Goal: Information Seeking & Learning: Learn about a topic

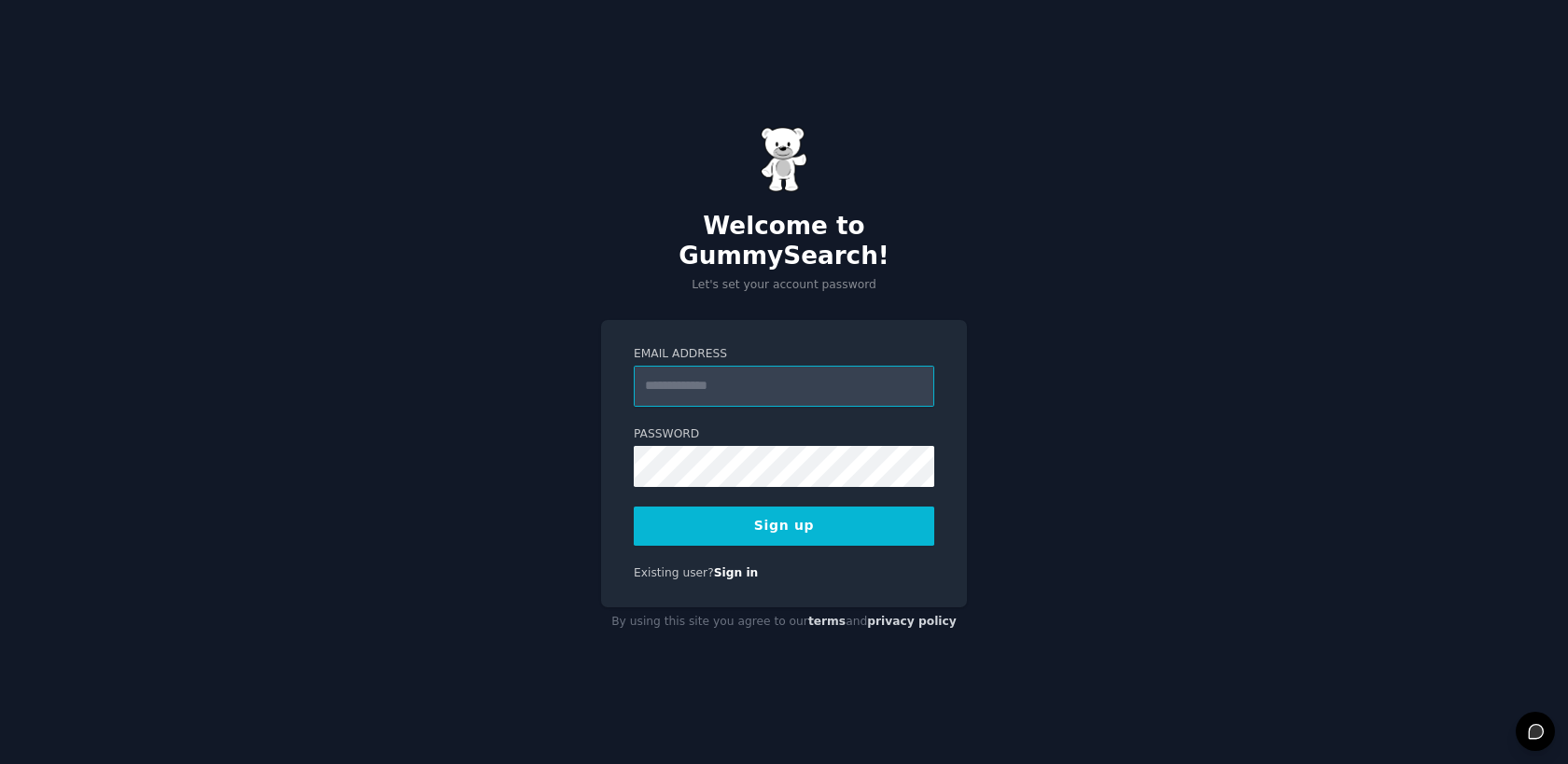
click at [683, 371] on input "Email Address" at bounding box center [783, 386] width 300 height 41
type input "**********"
click at [710, 520] on button "Sign up" at bounding box center [783, 526] width 300 height 39
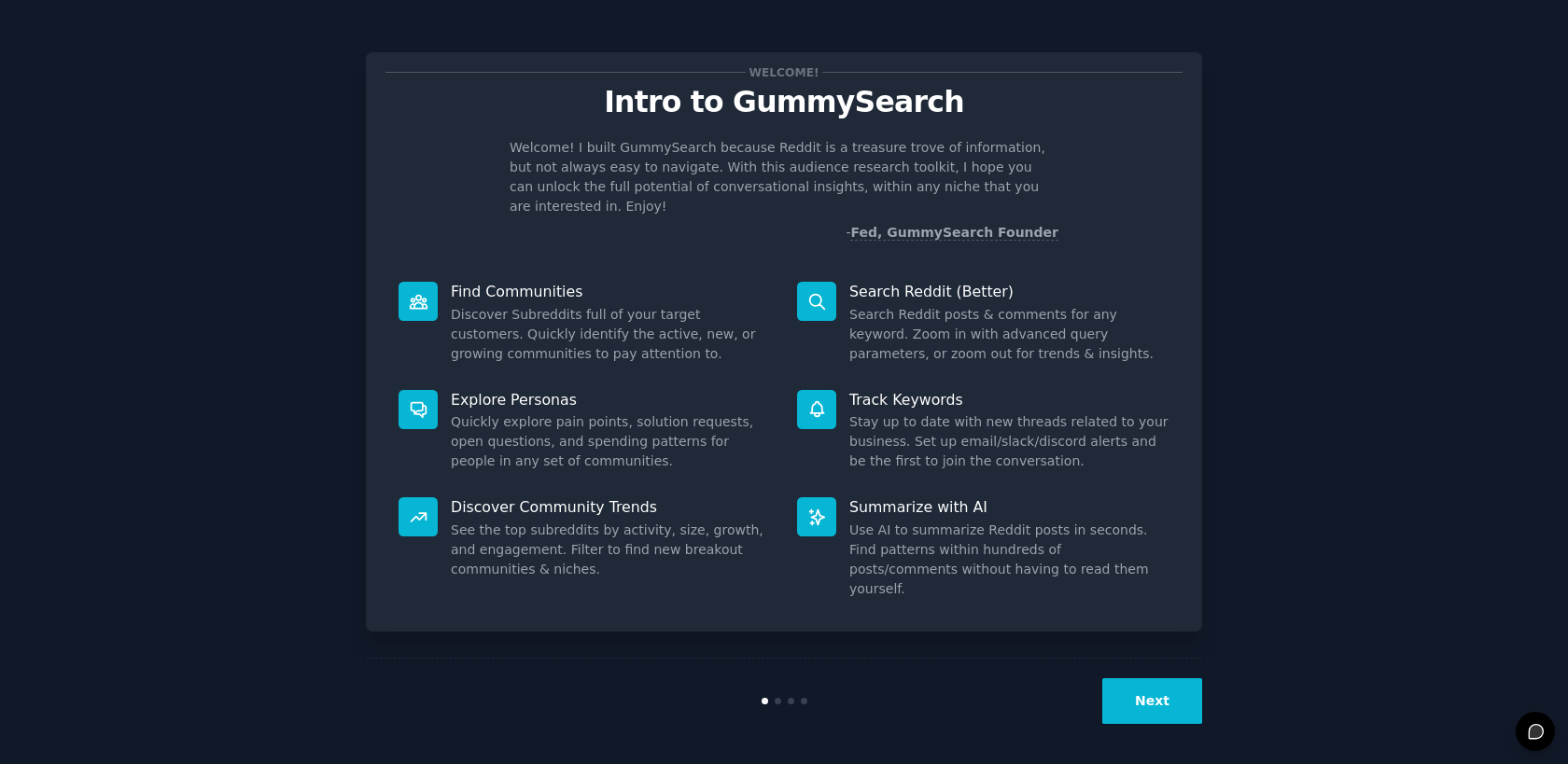
click at [1156, 711] on button "Next" at bounding box center [1151, 701] width 99 height 45
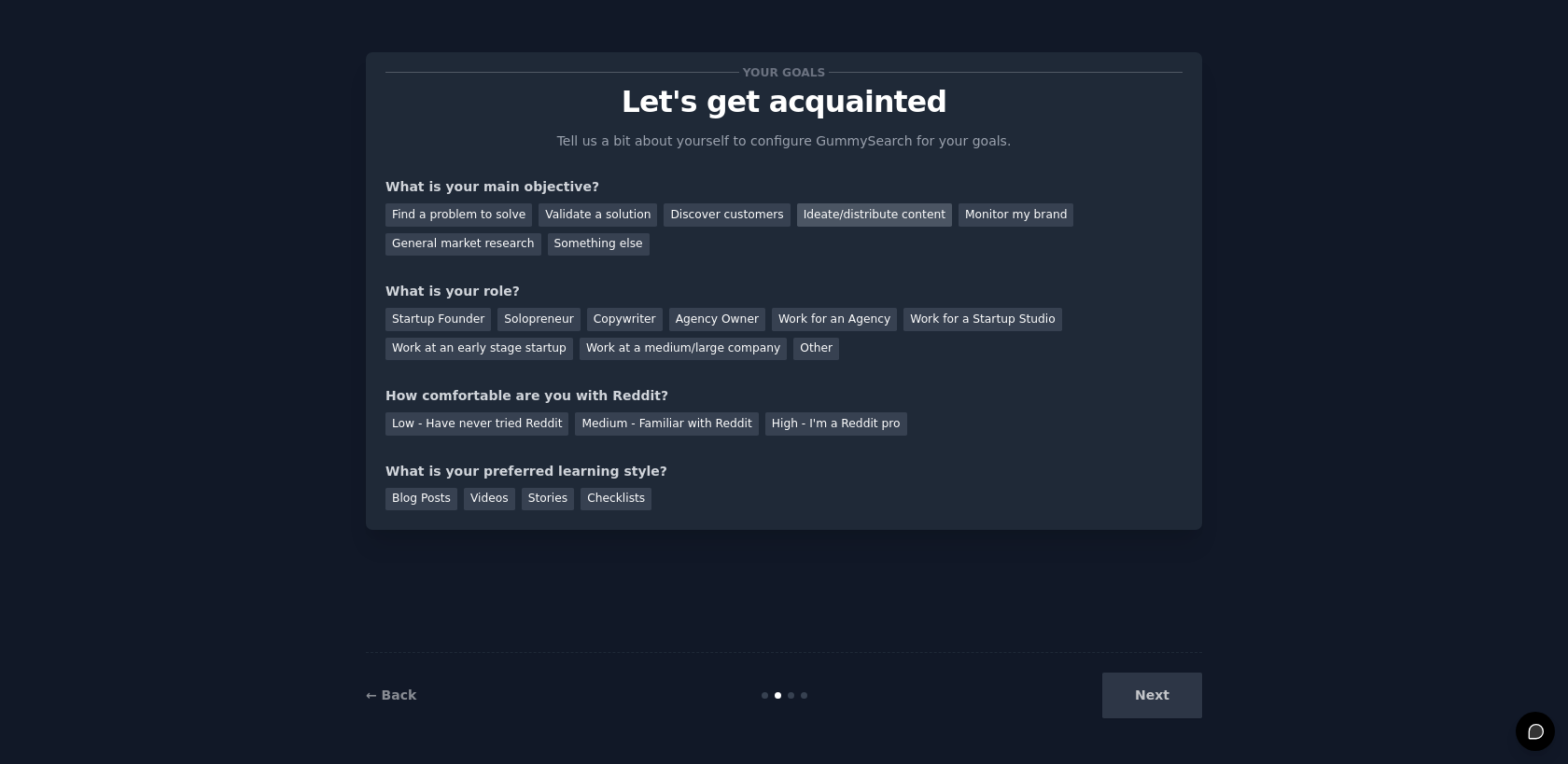
click at [868, 212] on div "Ideate/distribute content" at bounding box center [874, 215] width 154 height 24
click at [706, 323] on div "Agency Owner" at bounding box center [717, 320] width 96 height 24
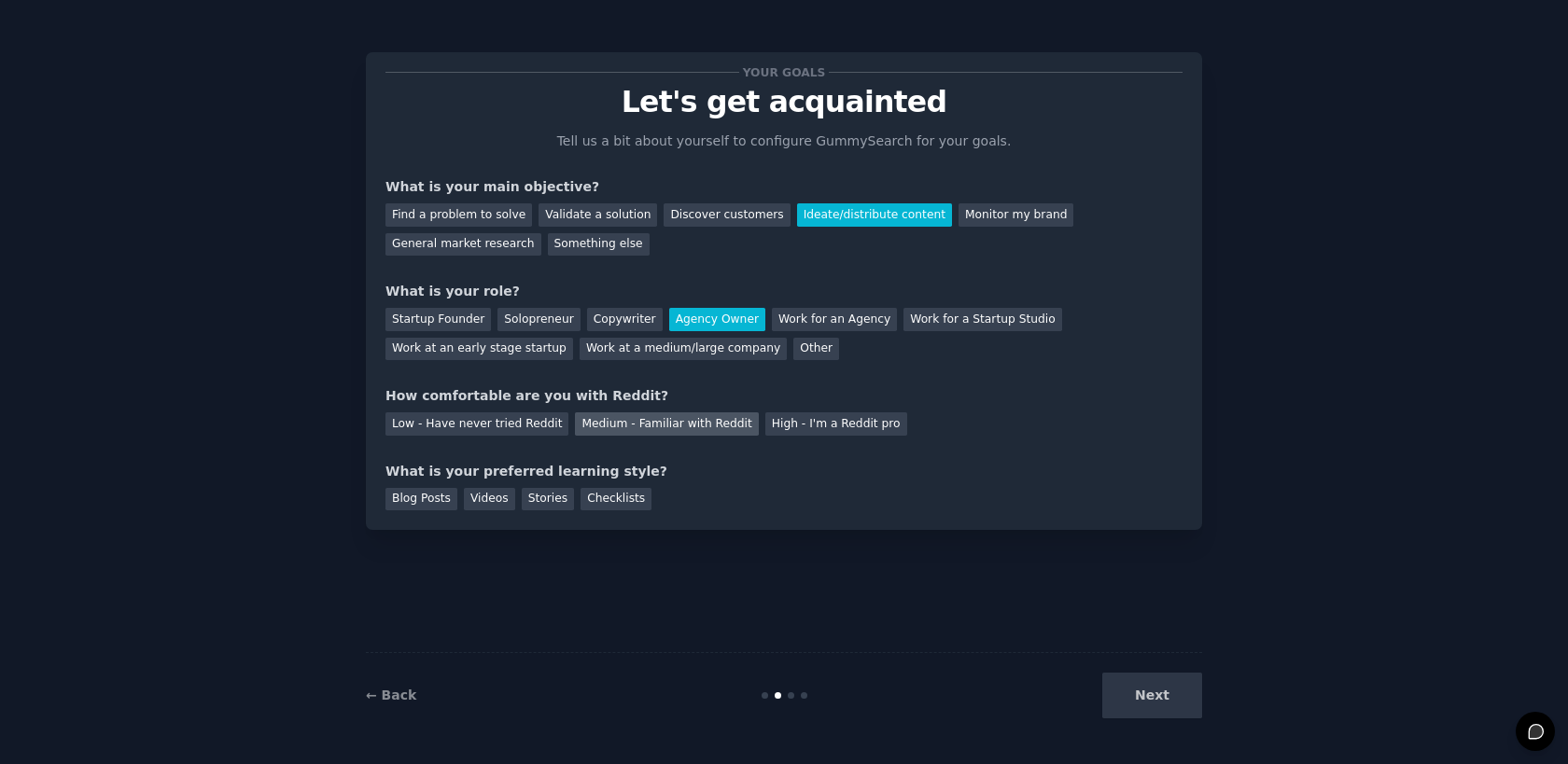
click at [687, 428] on div "Medium - Familiar with Reddit" at bounding box center [666, 424] width 183 height 24
click at [414, 500] on div "Blog Posts" at bounding box center [421, 500] width 72 height 24
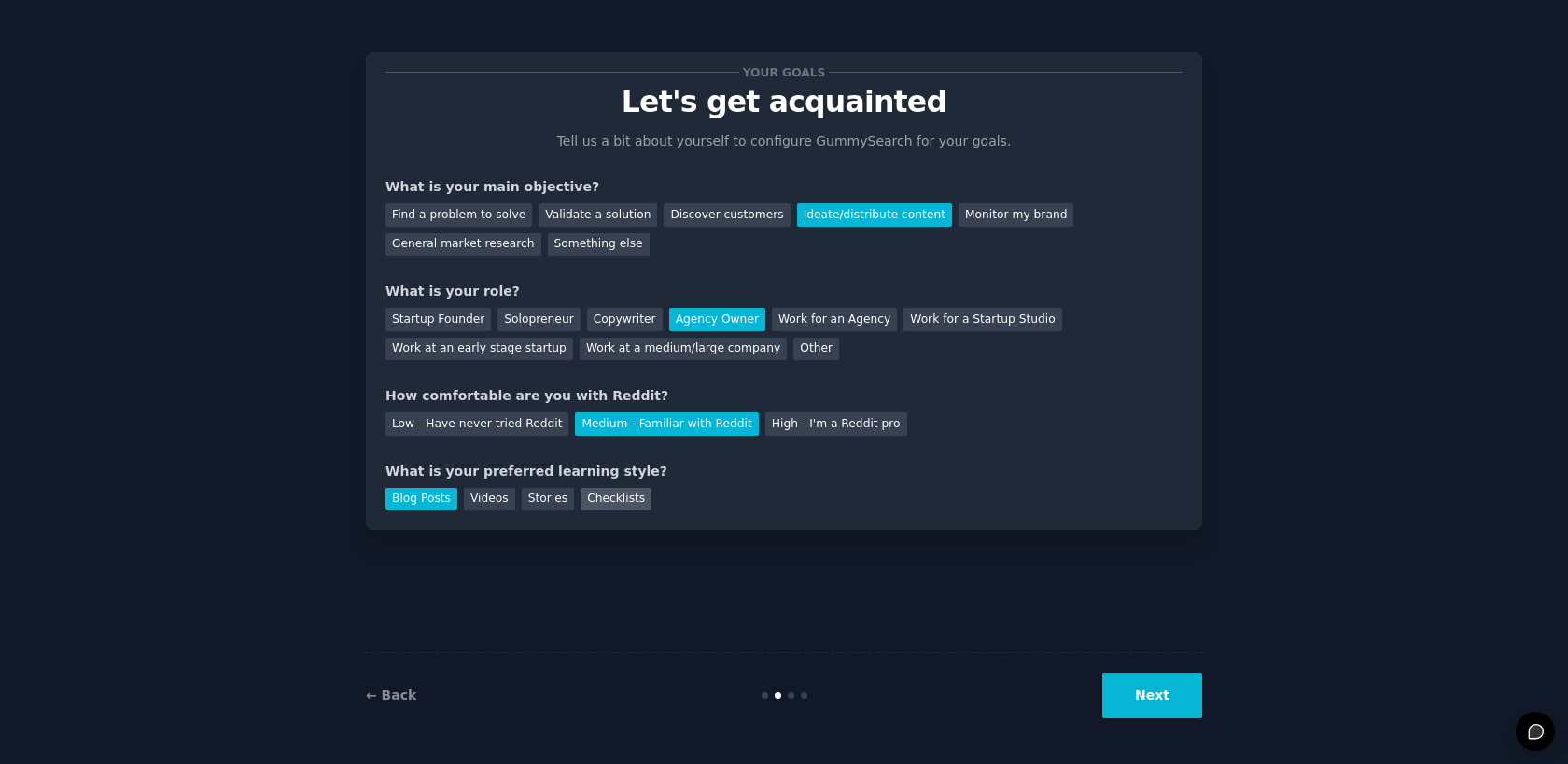
click at [609, 500] on div "Checklists" at bounding box center [616, 500] width 71 height 24
click at [432, 493] on div "Blog Posts" at bounding box center [421, 500] width 72 height 24
click at [1130, 695] on button "Next" at bounding box center [1151, 695] width 99 height 45
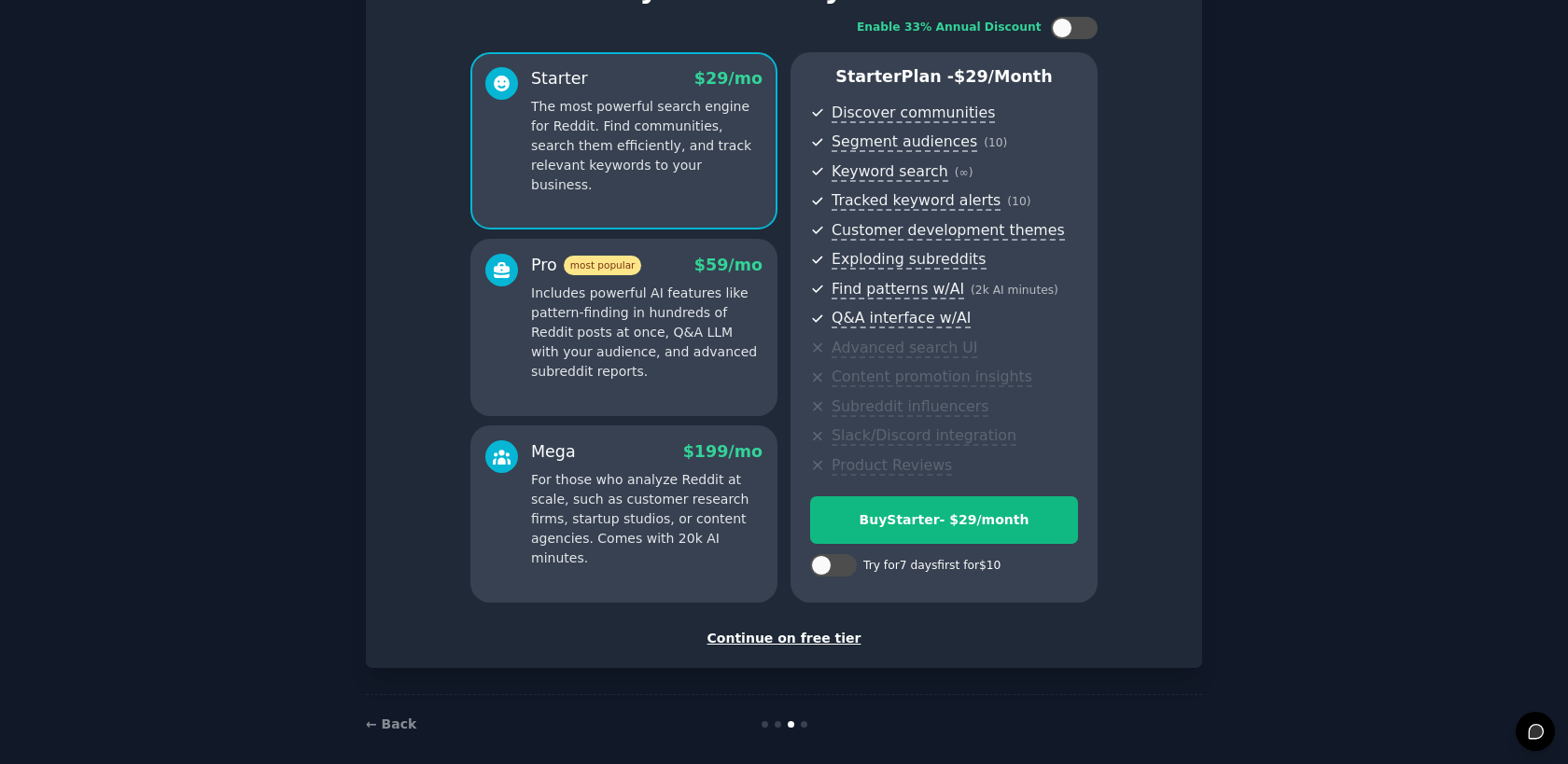
scroll to position [131, 0]
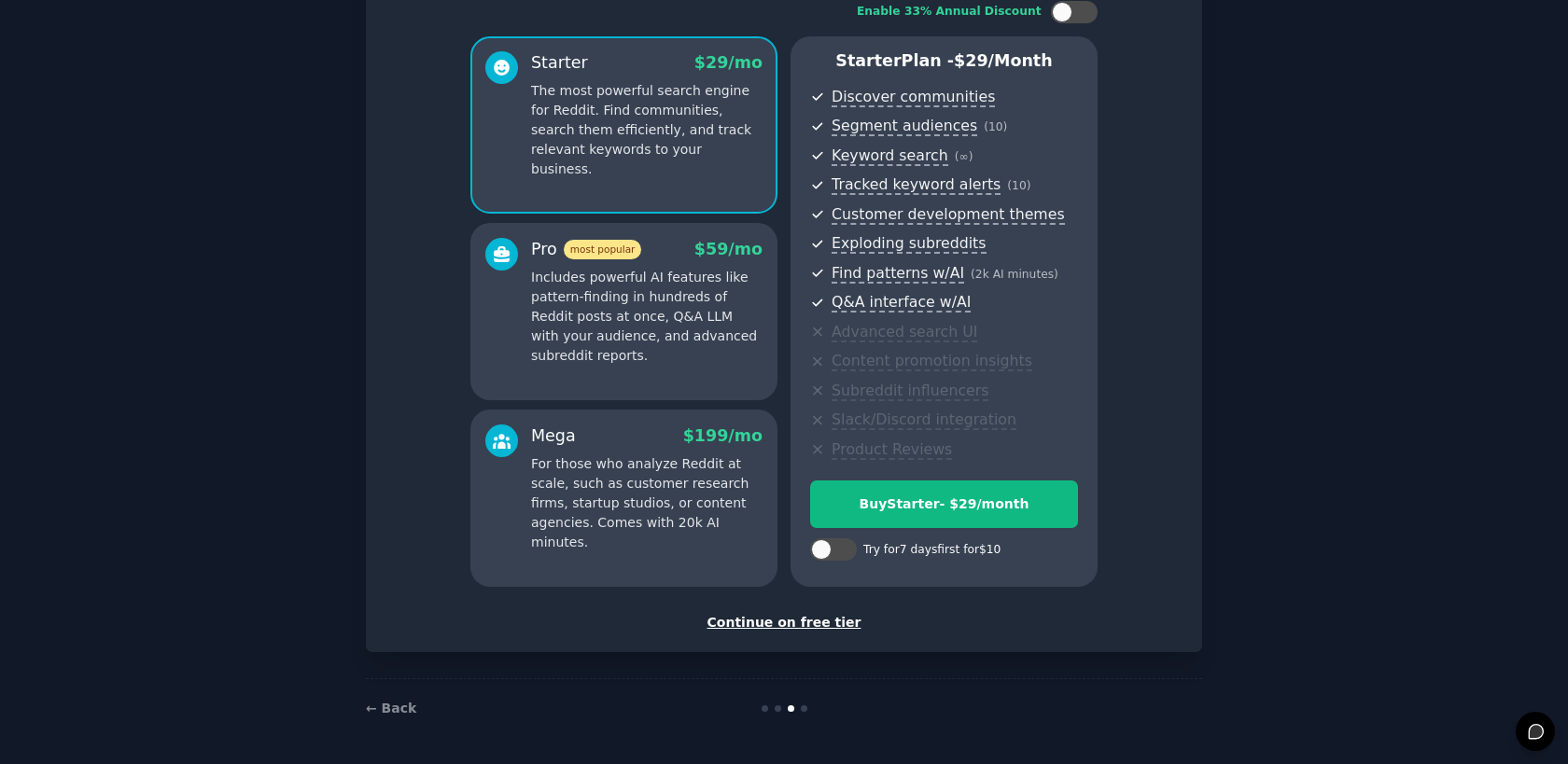
click at [802, 621] on div "Continue on free tier" at bounding box center [784, 622] width 797 height 20
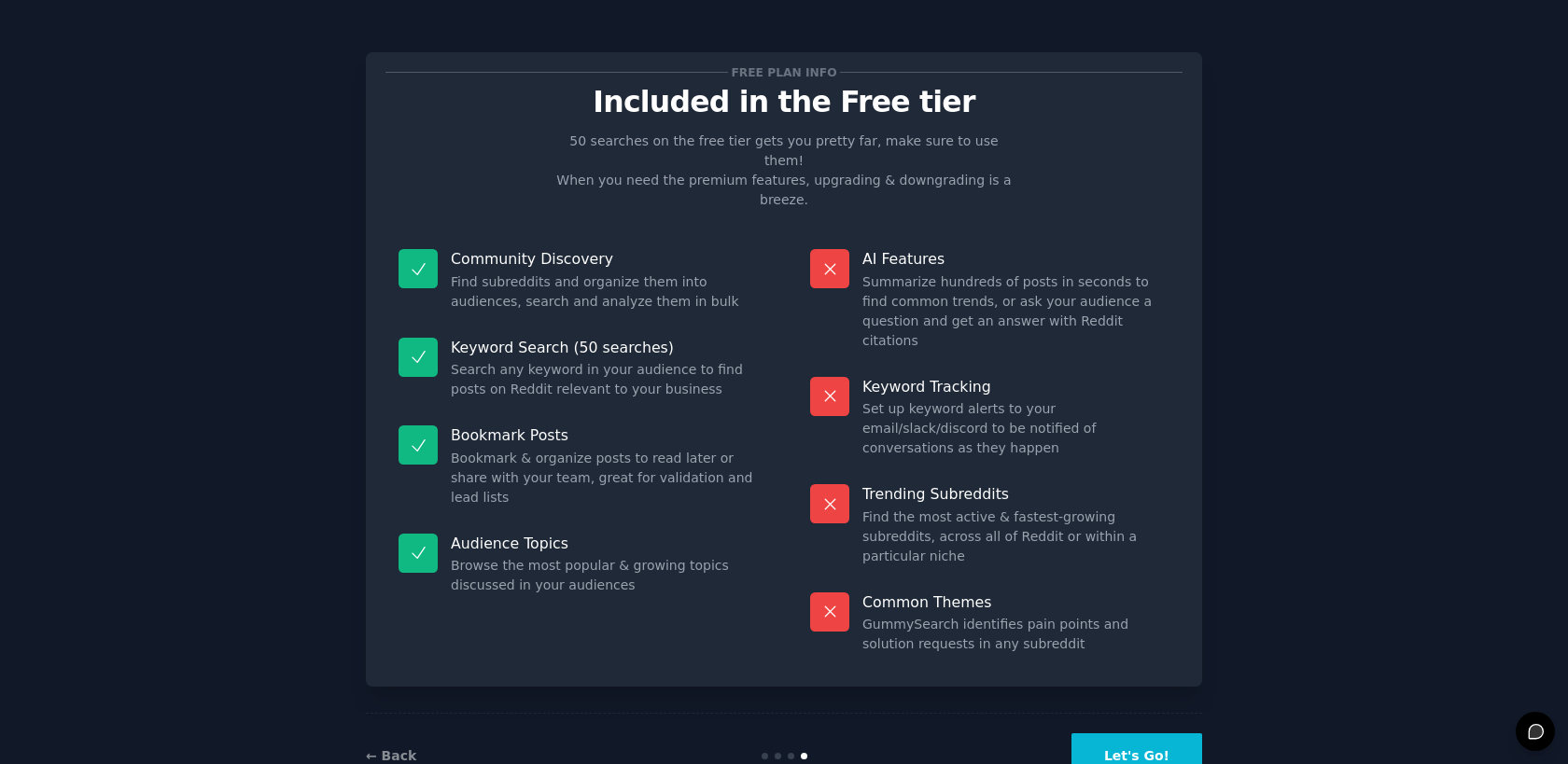
click at [1125, 734] on button "Let's Go!" at bounding box center [1136, 756] width 131 height 45
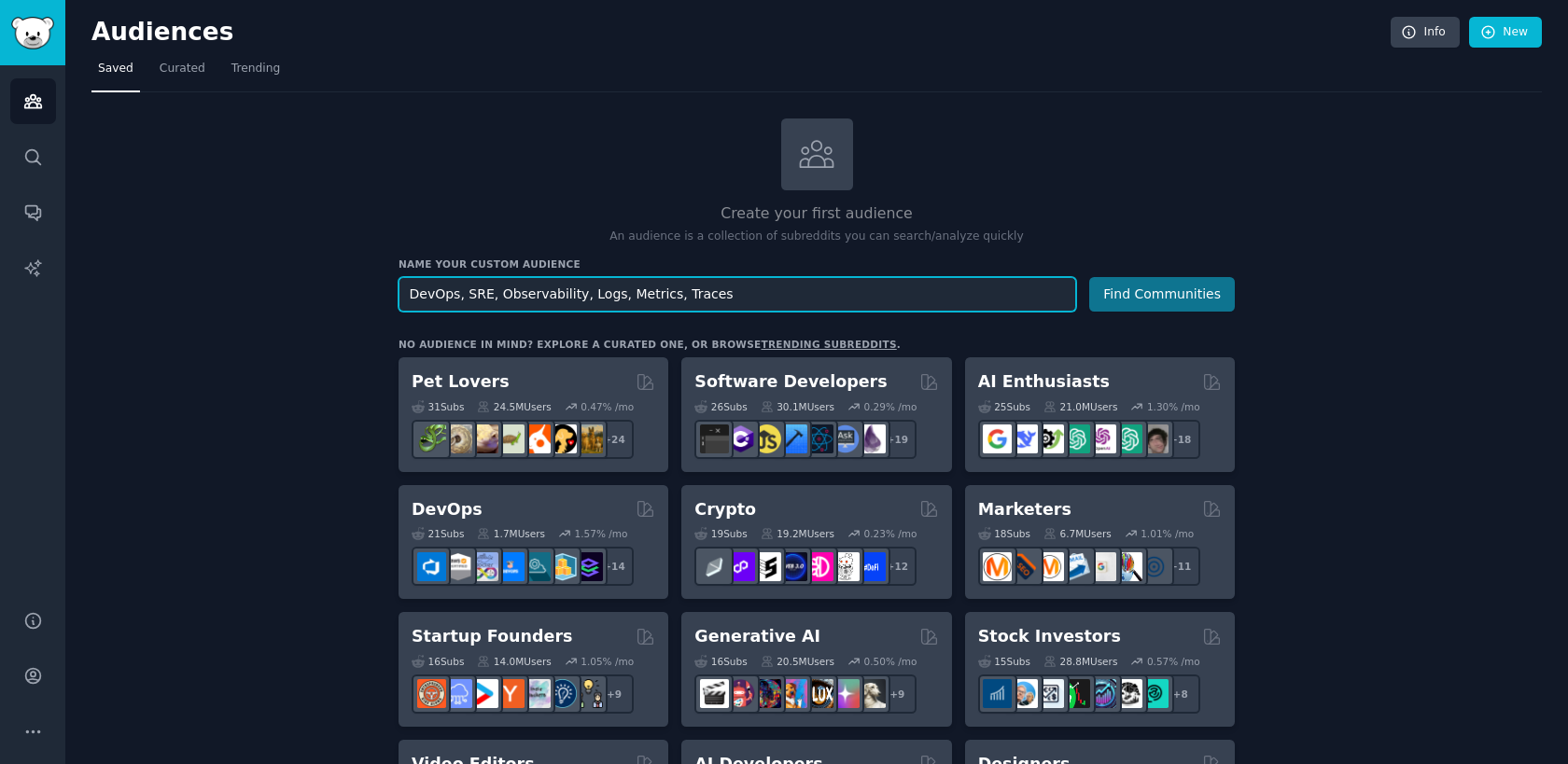
type input "DevOps, SRE, Observability, Logs, Metrics, Traces"
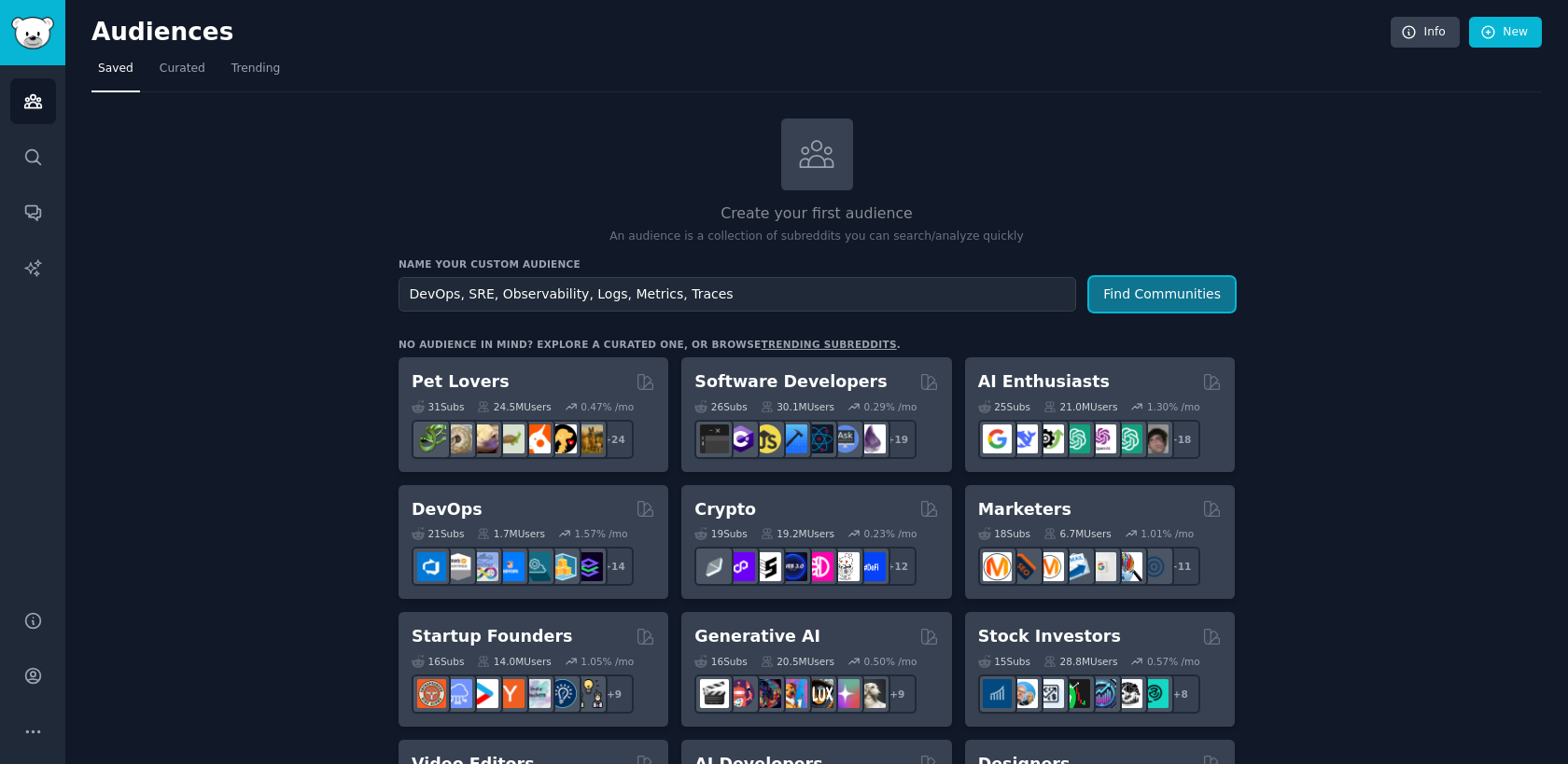
click at [1211, 293] on button "Find Communities" at bounding box center [1162, 294] width 146 height 34
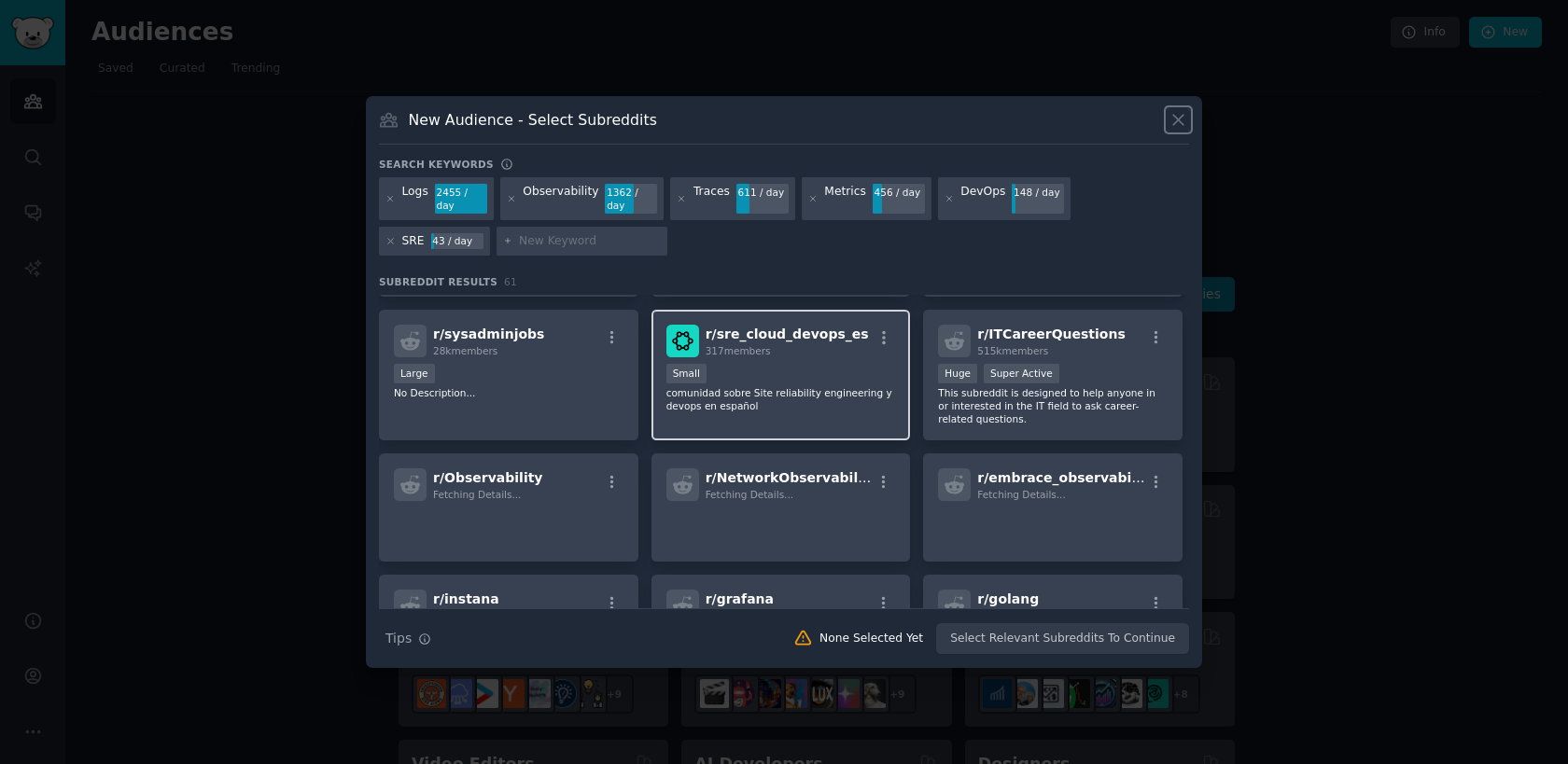
scroll to position [972, 0]
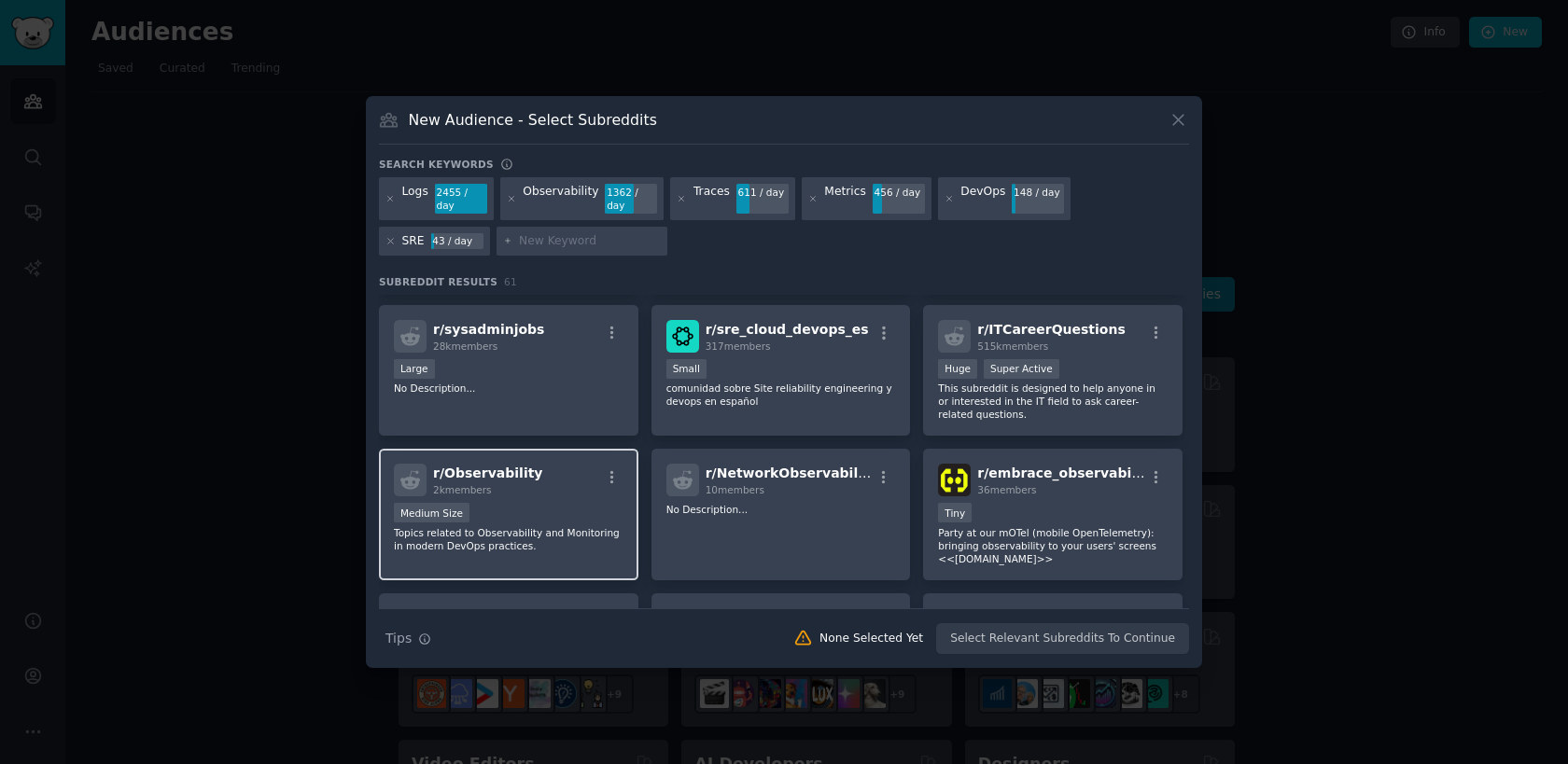
click at [521, 490] on div "2k members" at bounding box center [488, 489] width 110 height 13
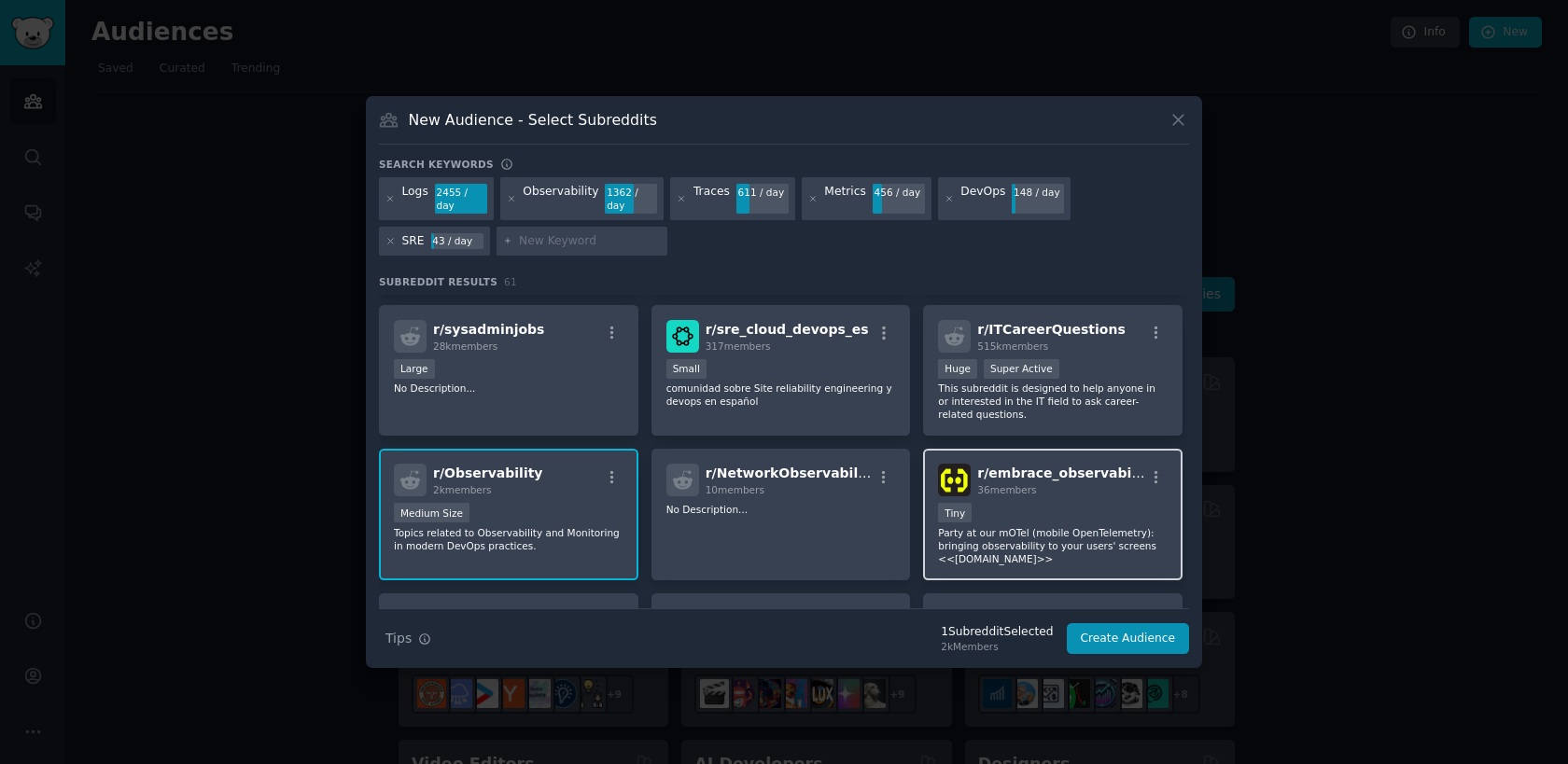
click at [1023, 542] on p "Party at our mOTel (mobile OpenTelemetry): bringing observability to your users…" at bounding box center [1052, 546] width 229 height 39
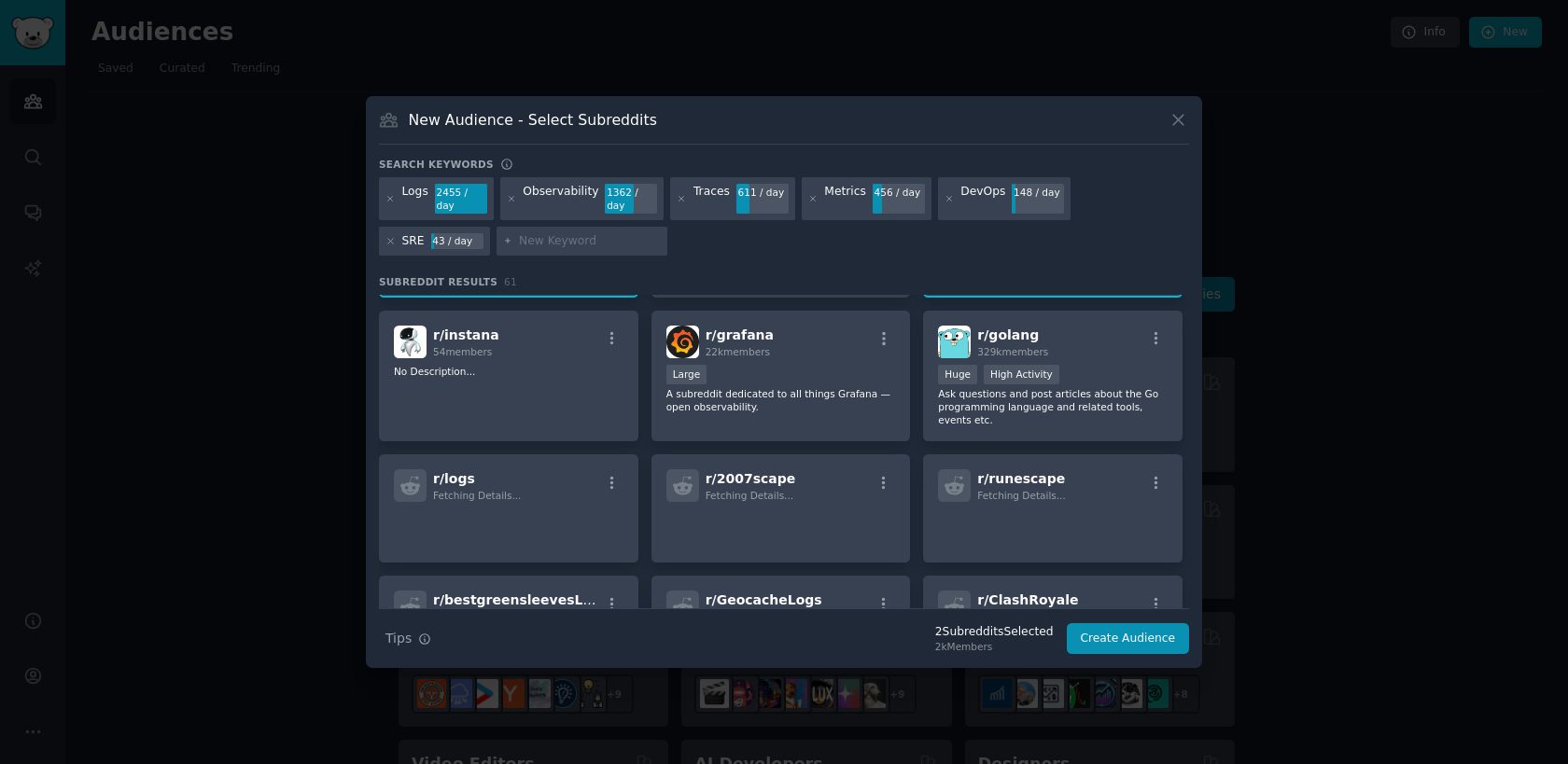
scroll to position [1264, 0]
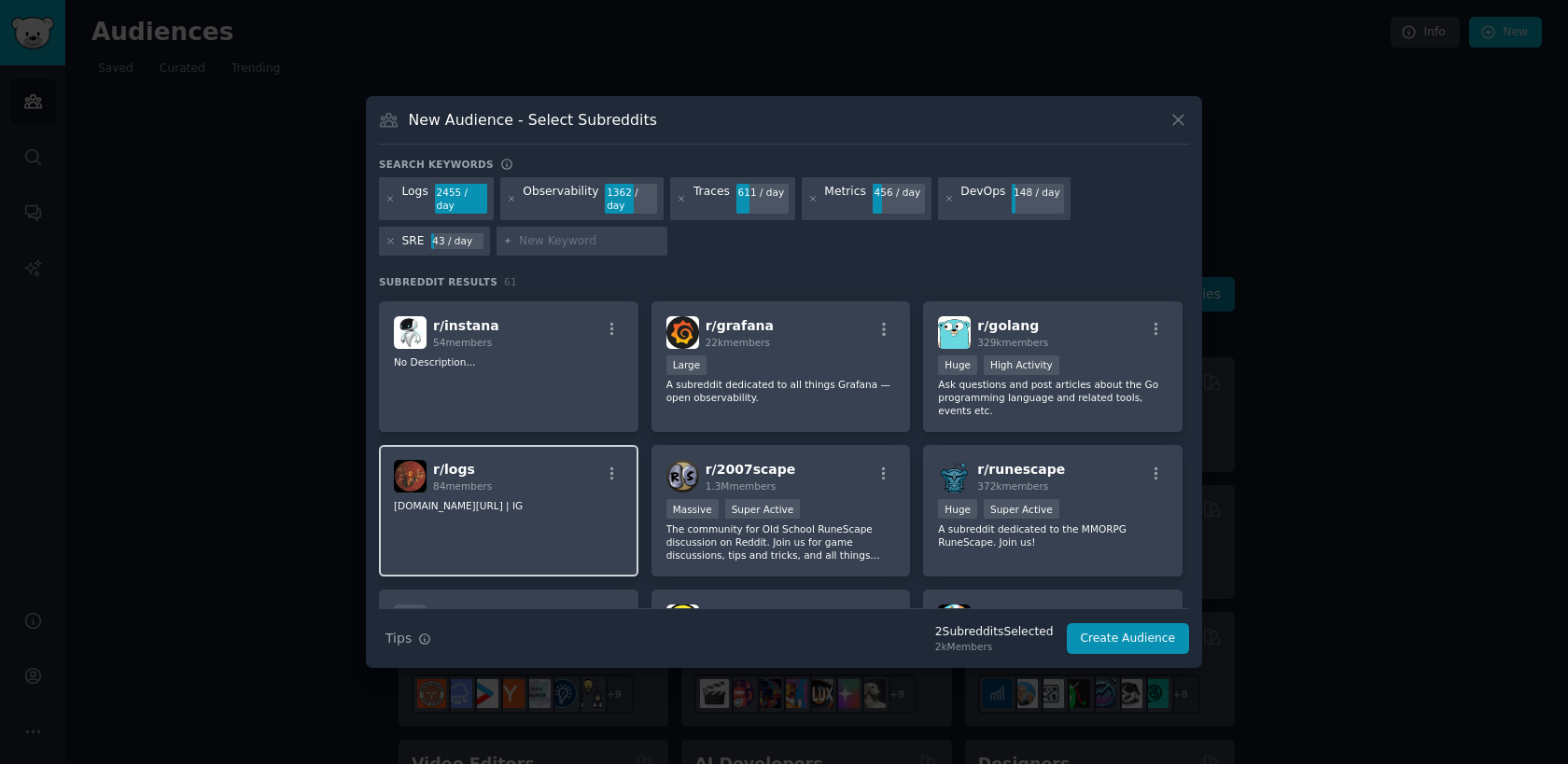
click at [526, 472] on div "r/ logs 84 members" at bounding box center [508, 476] width 229 height 32
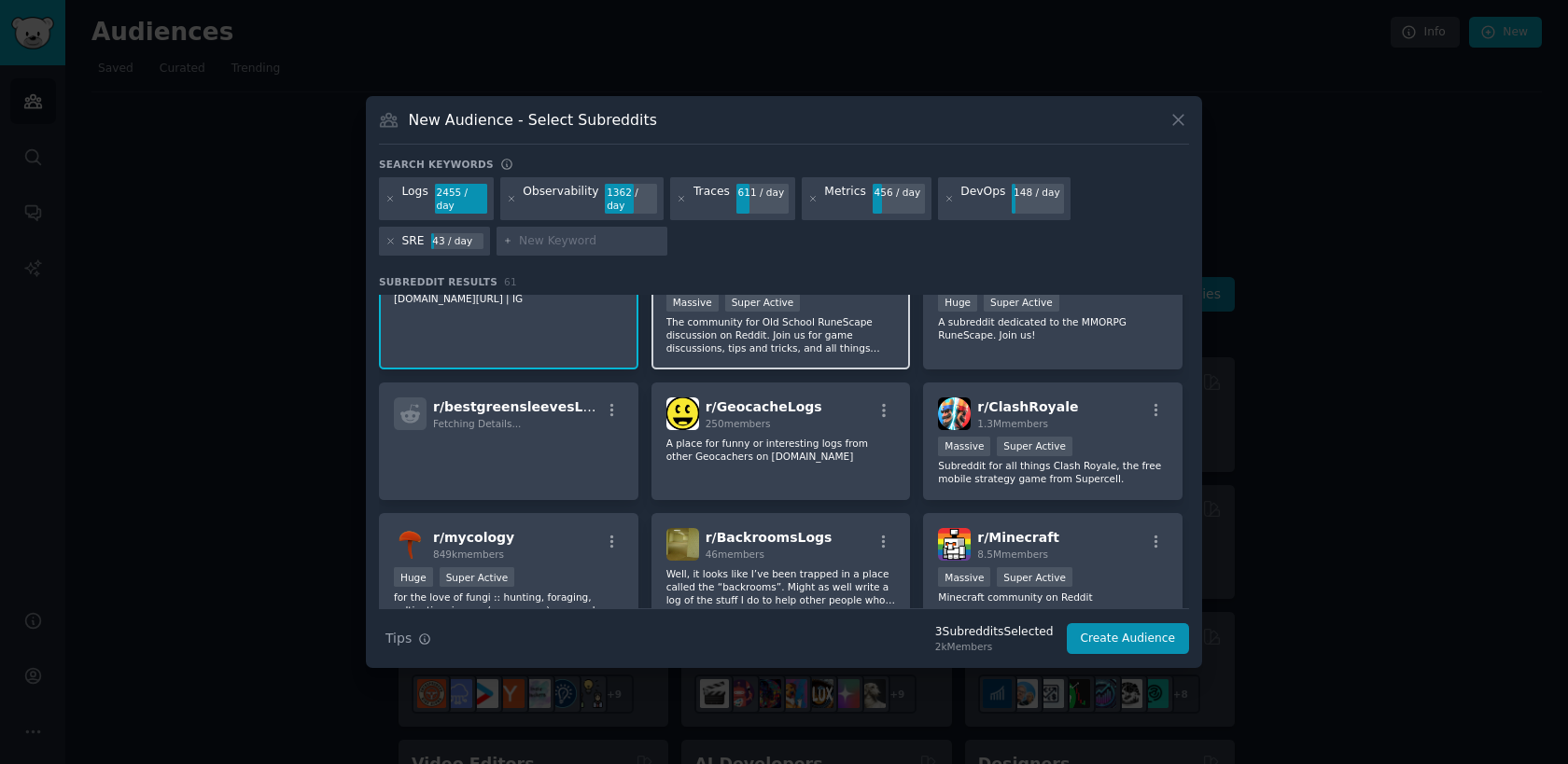
scroll to position [1475, 0]
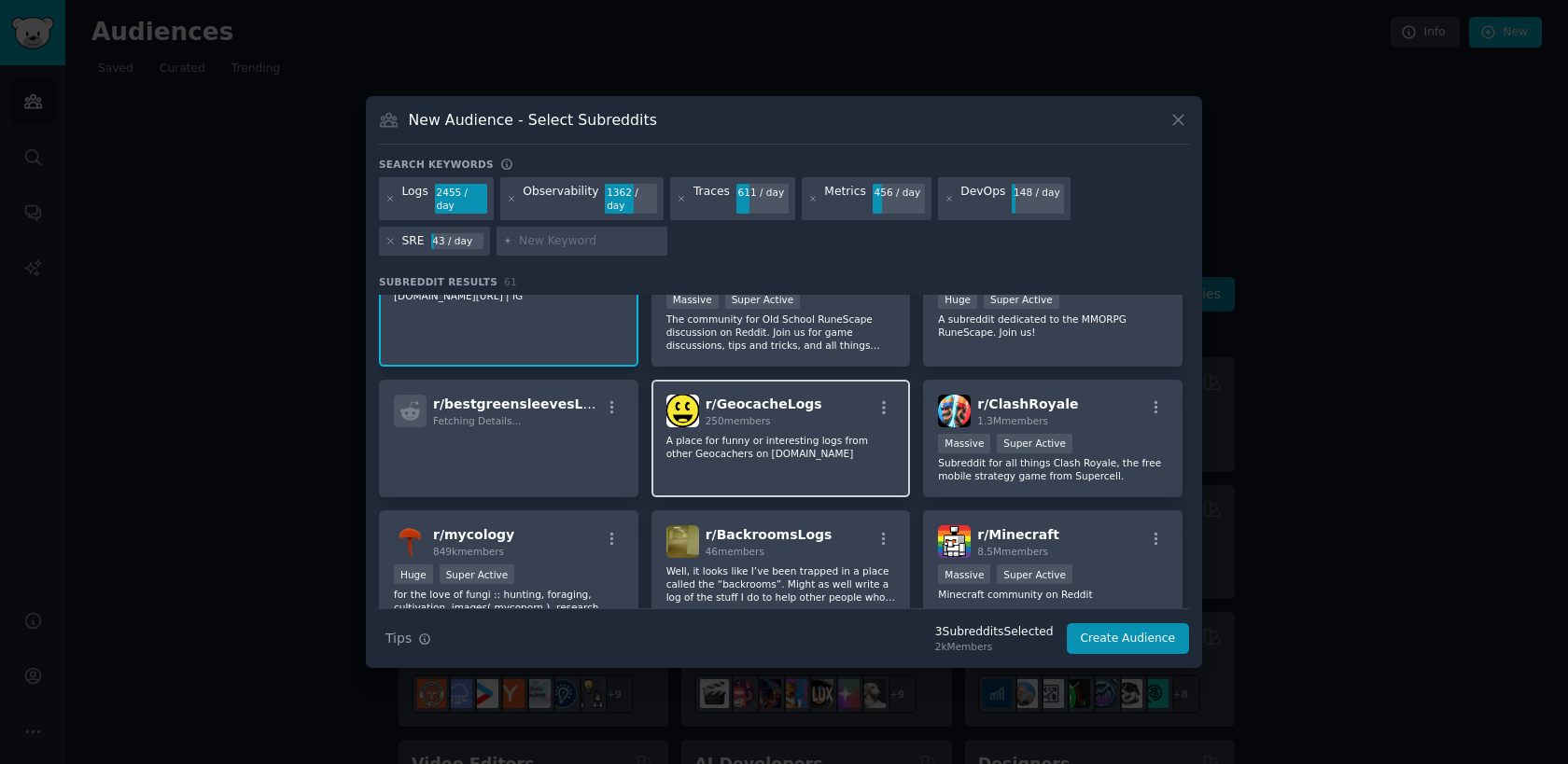
click at [762, 467] on div "r/ GeocacheLogs 250 members A place for funny or interesting logs from other Ge…" at bounding box center [781, 439] width 260 height 118
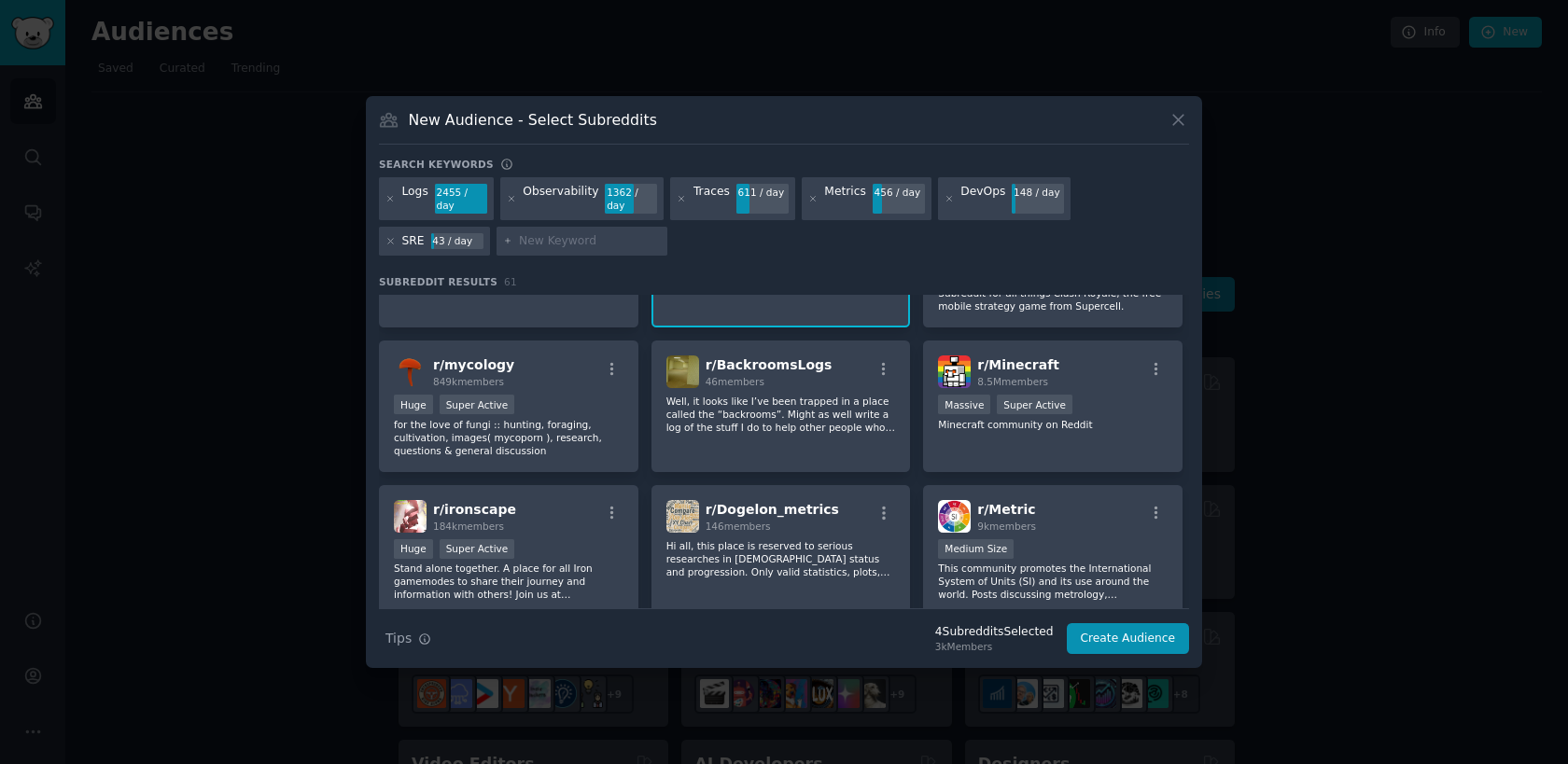
scroll to position [1471, 0]
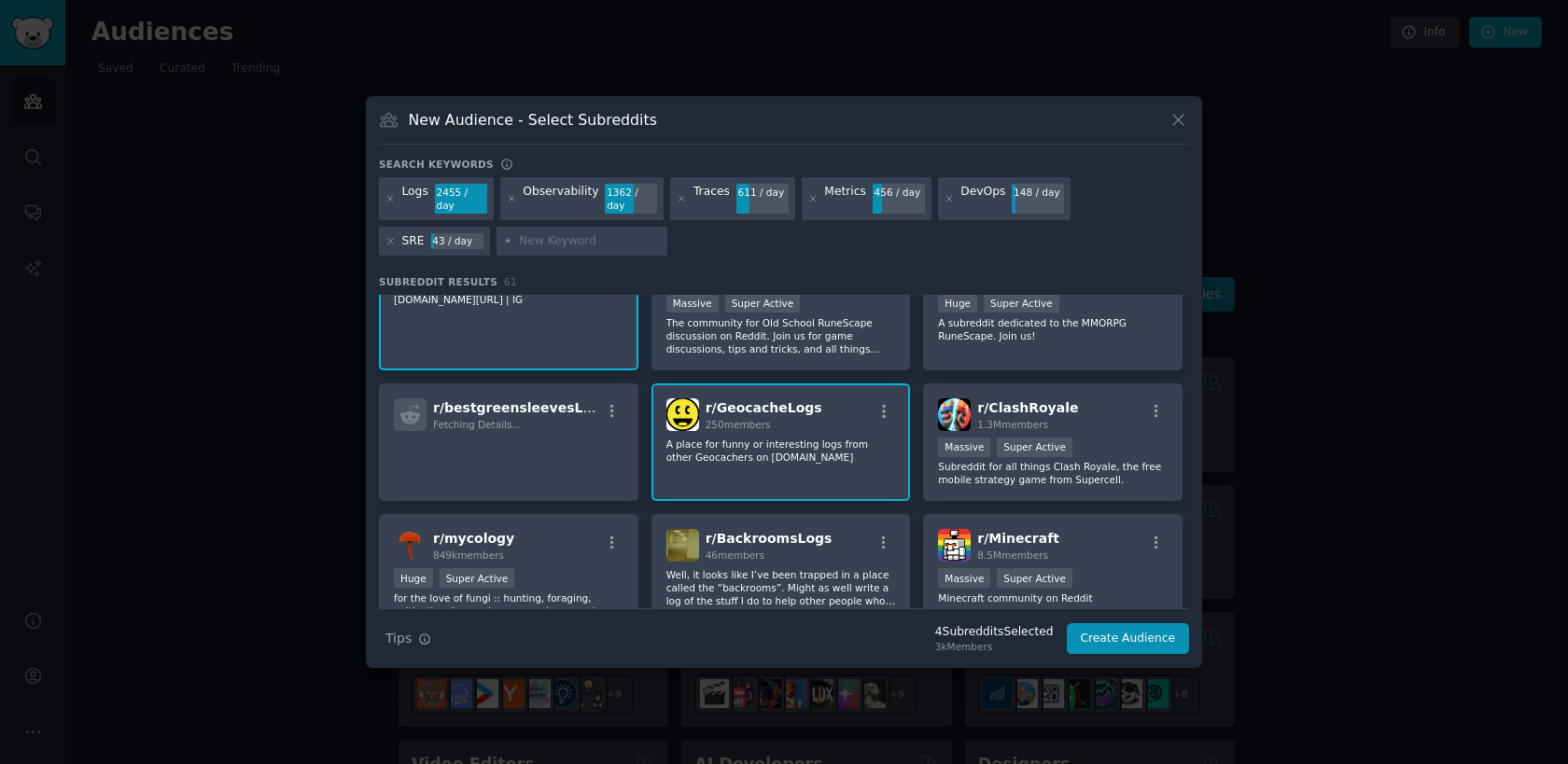
click at [814, 482] on div "r/ GeocacheLogs 250 members A place for funny or interesting logs from other Ge…" at bounding box center [781, 442] width 260 height 118
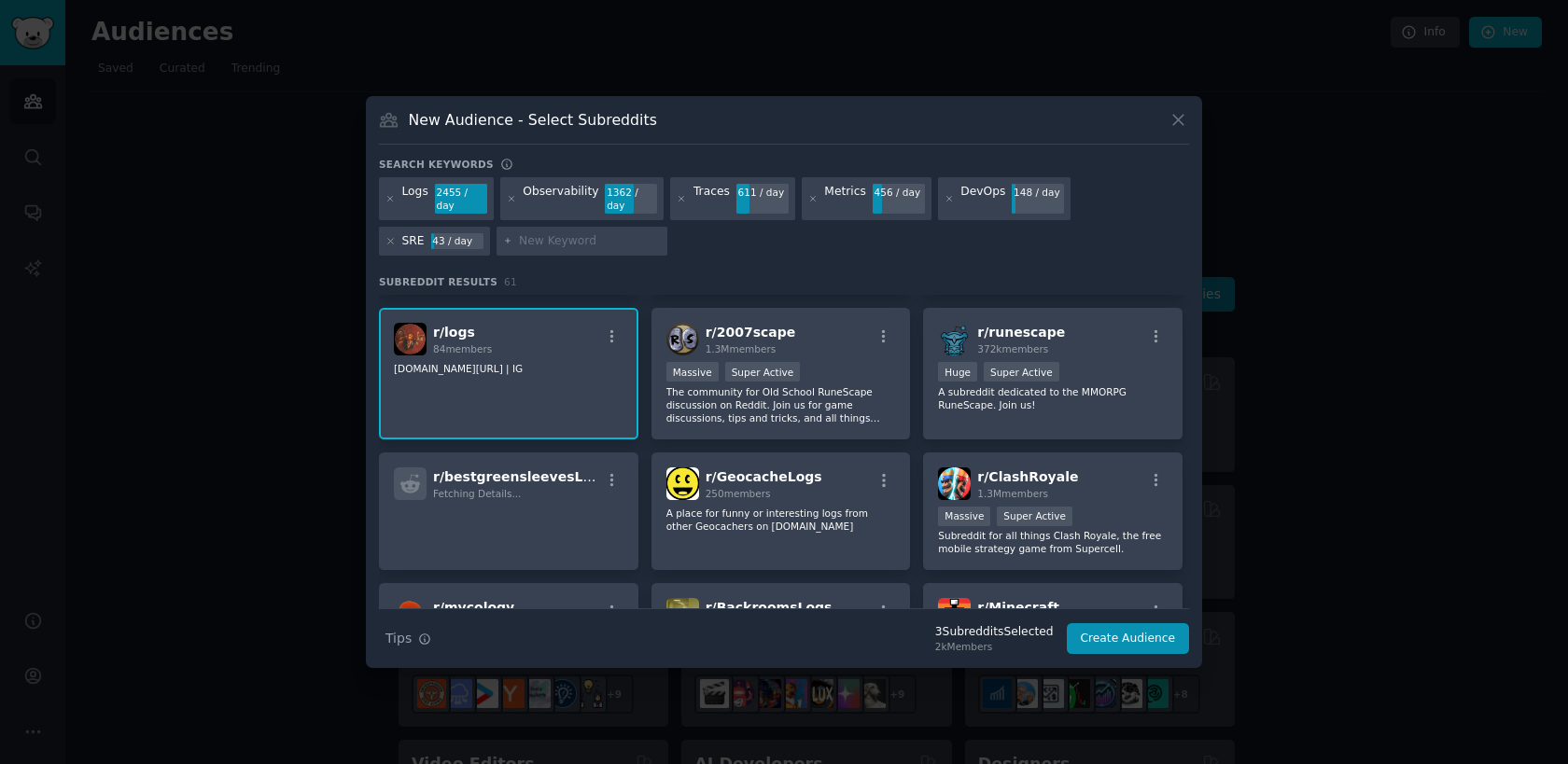
scroll to position [1288, 0]
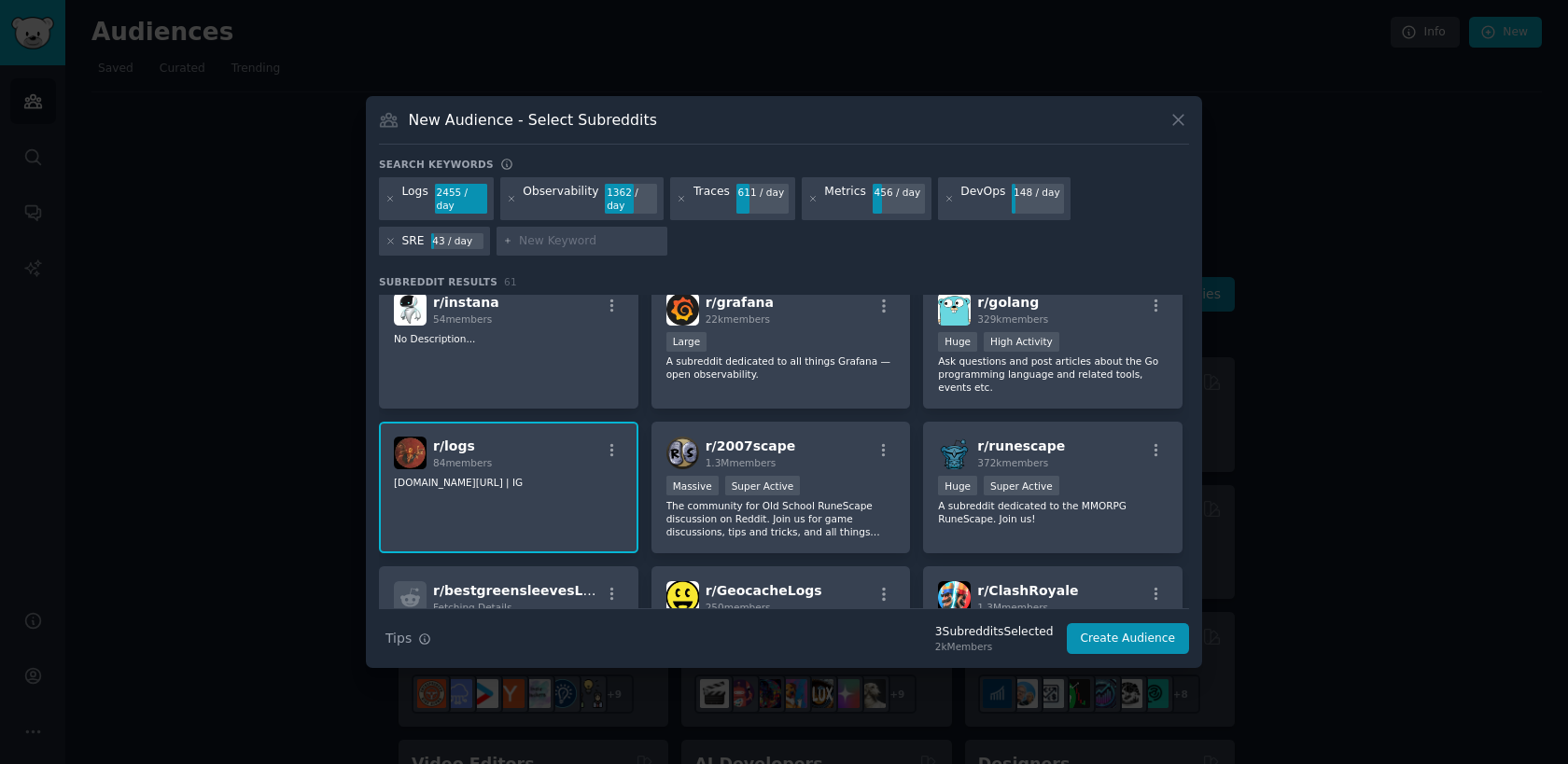
click at [590, 503] on div "r/ logs 84 members instagr.am/nai | IG" at bounding box center [509, 488] width 260 height 132
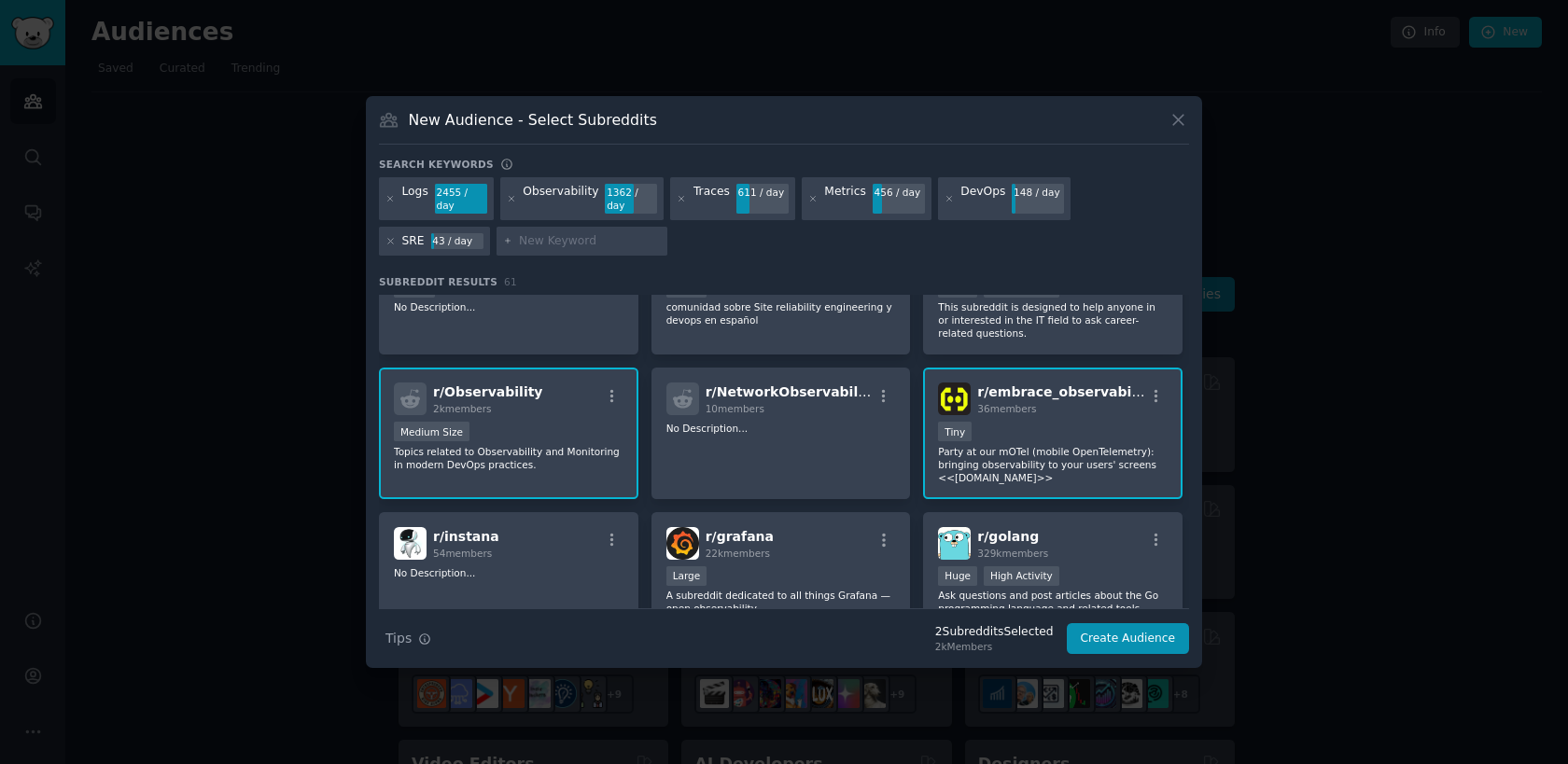
scroll to position [0, 0]
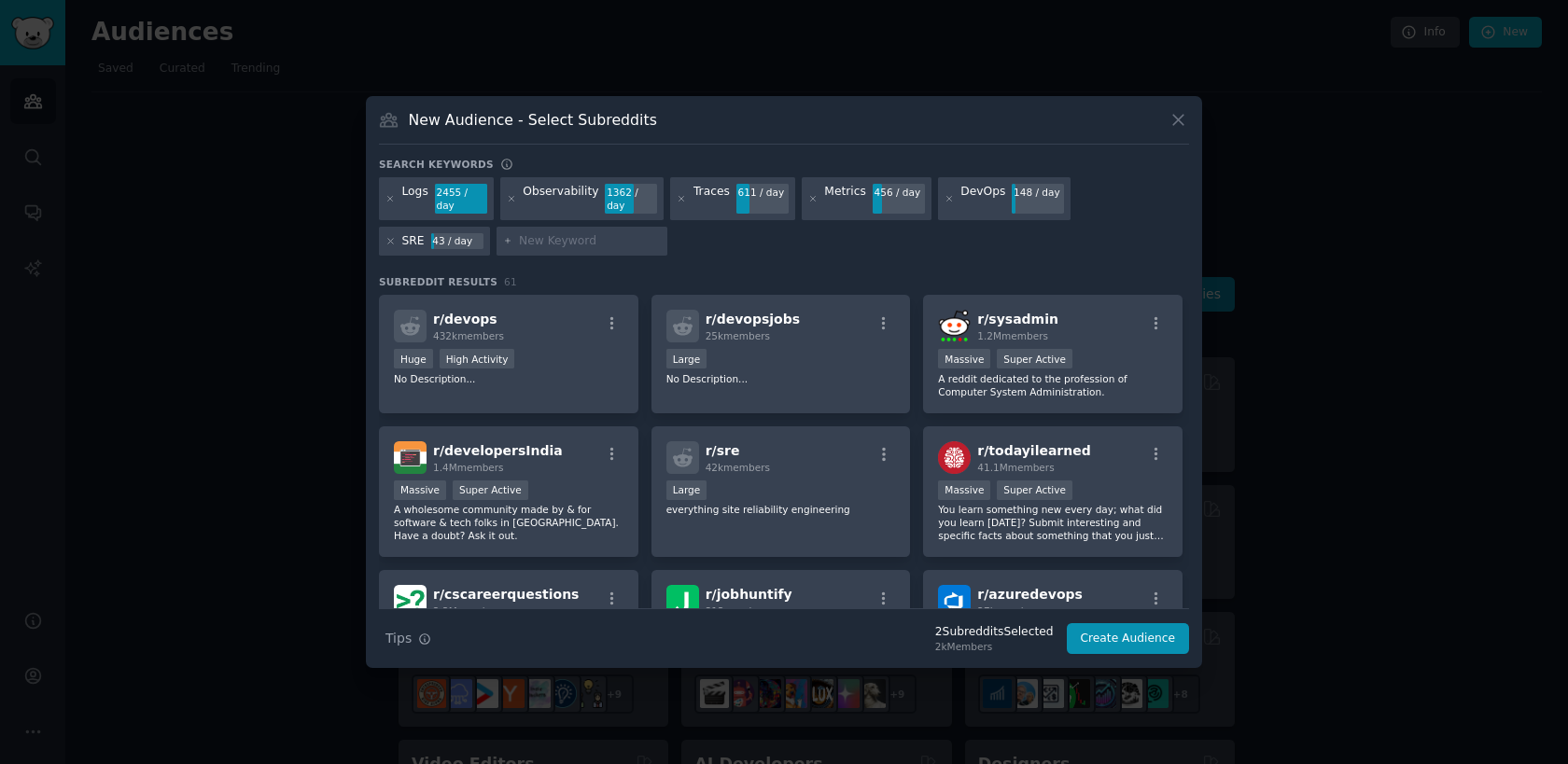
click at [518, 233] on input "text" at bounding box center [589, 241] width 142 height 17
type input "opentelemetry"
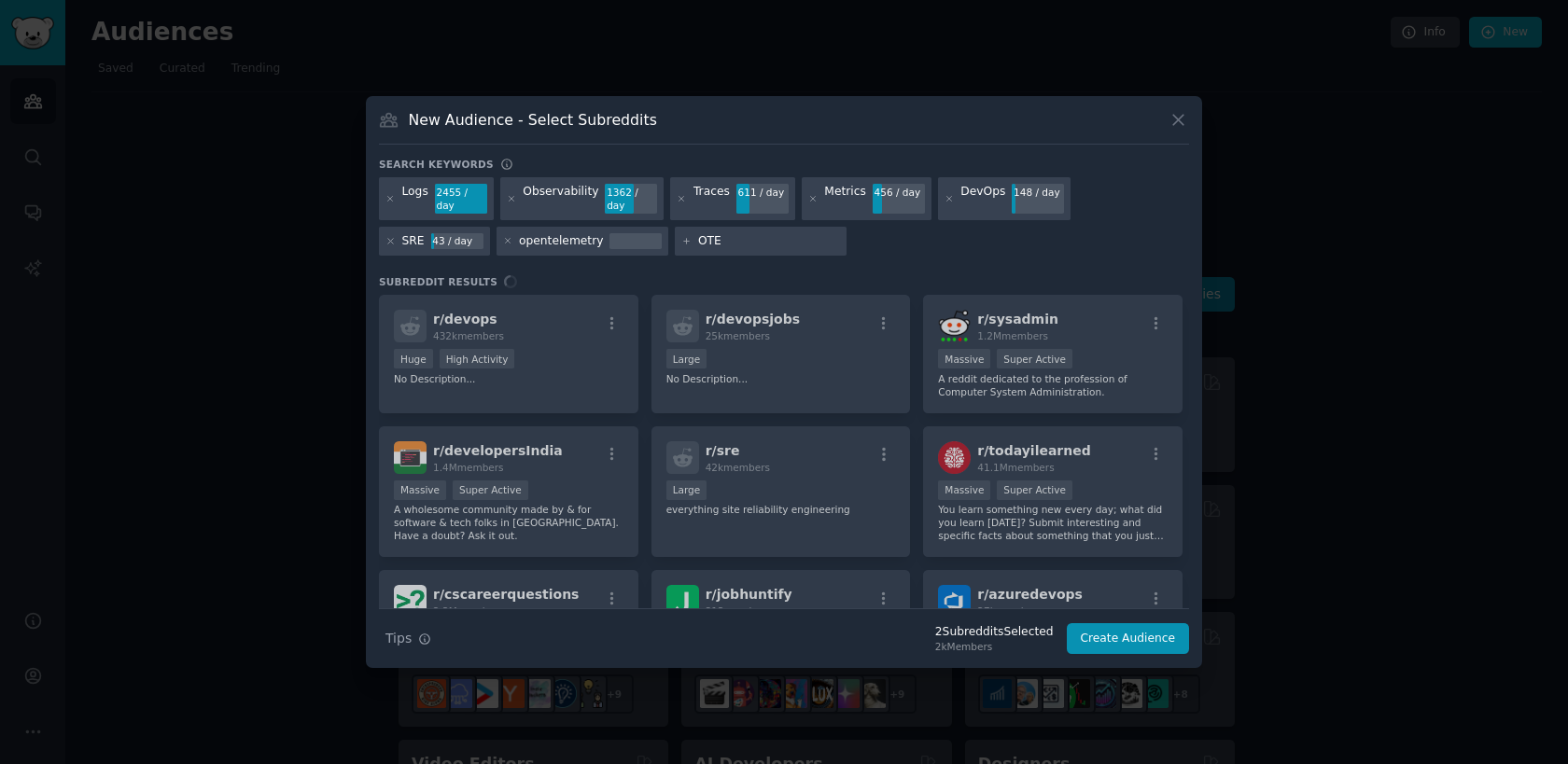
type input "OTEL"
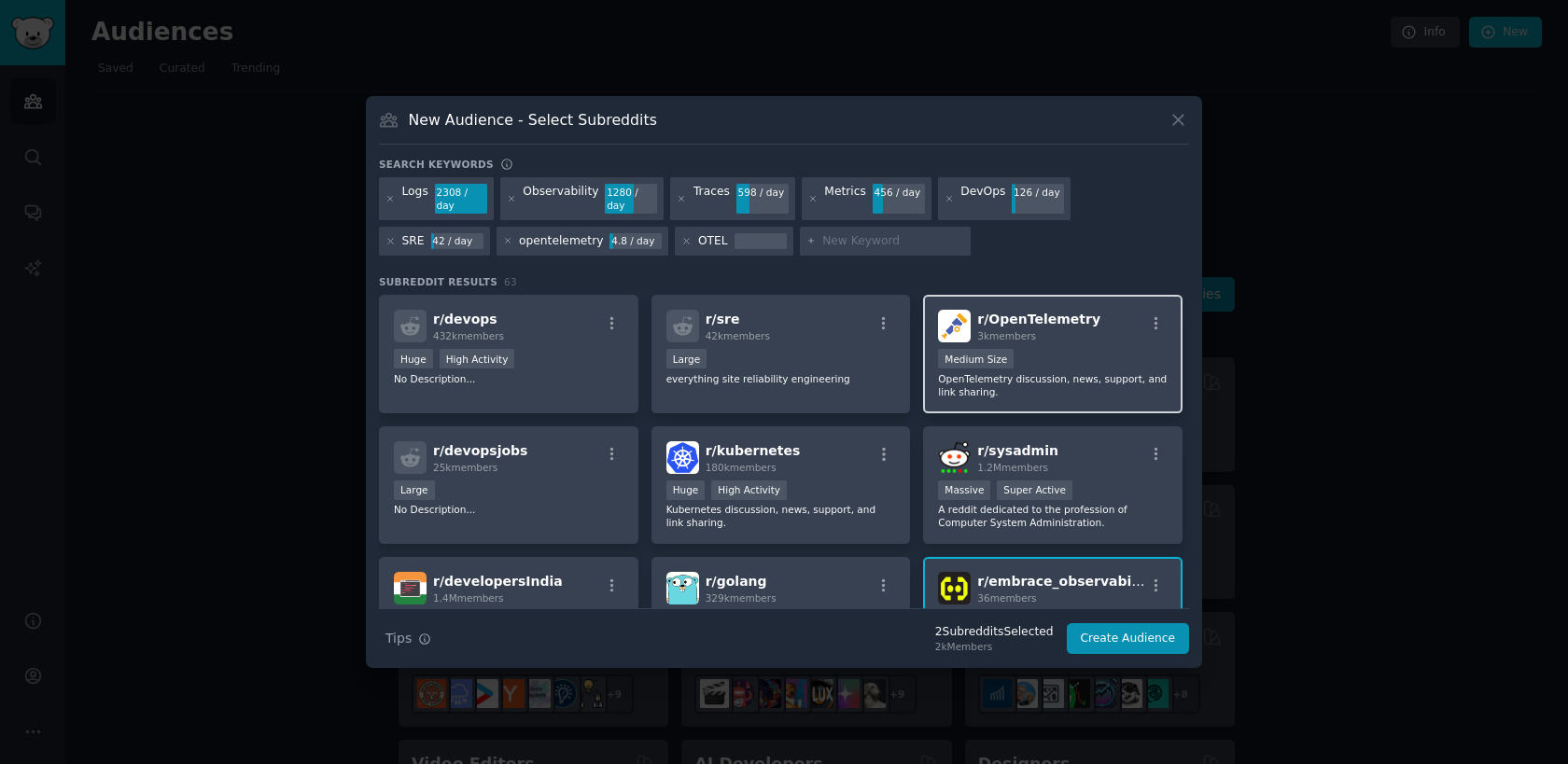
click at [1079, 348] on div "r/ OpenTelemetry 3k members Medium Size OpenTelemetry discussion, news, support…" at bounding box center [1053, 354] width 260 height 118
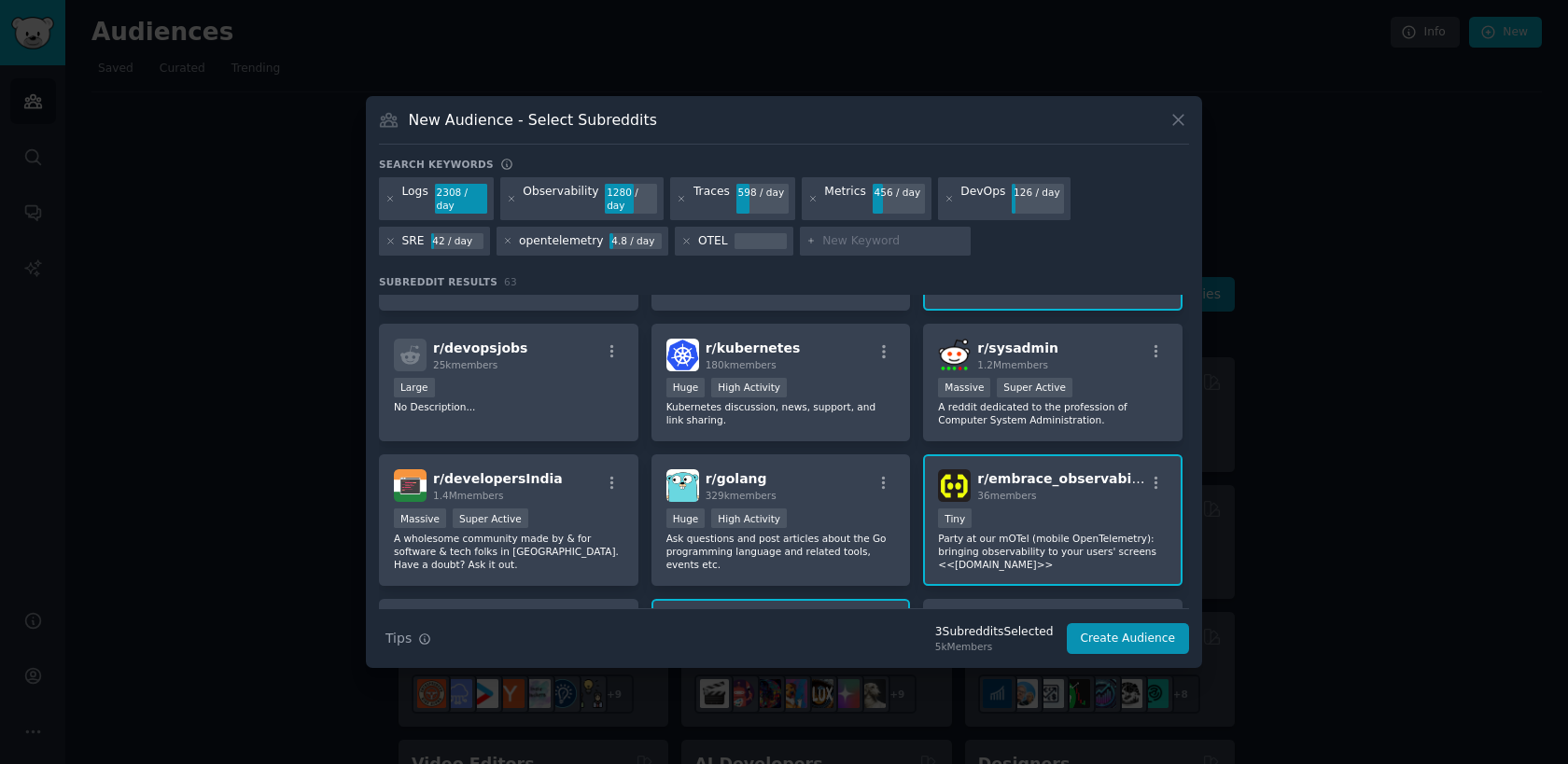
scroll to position [133, 0]
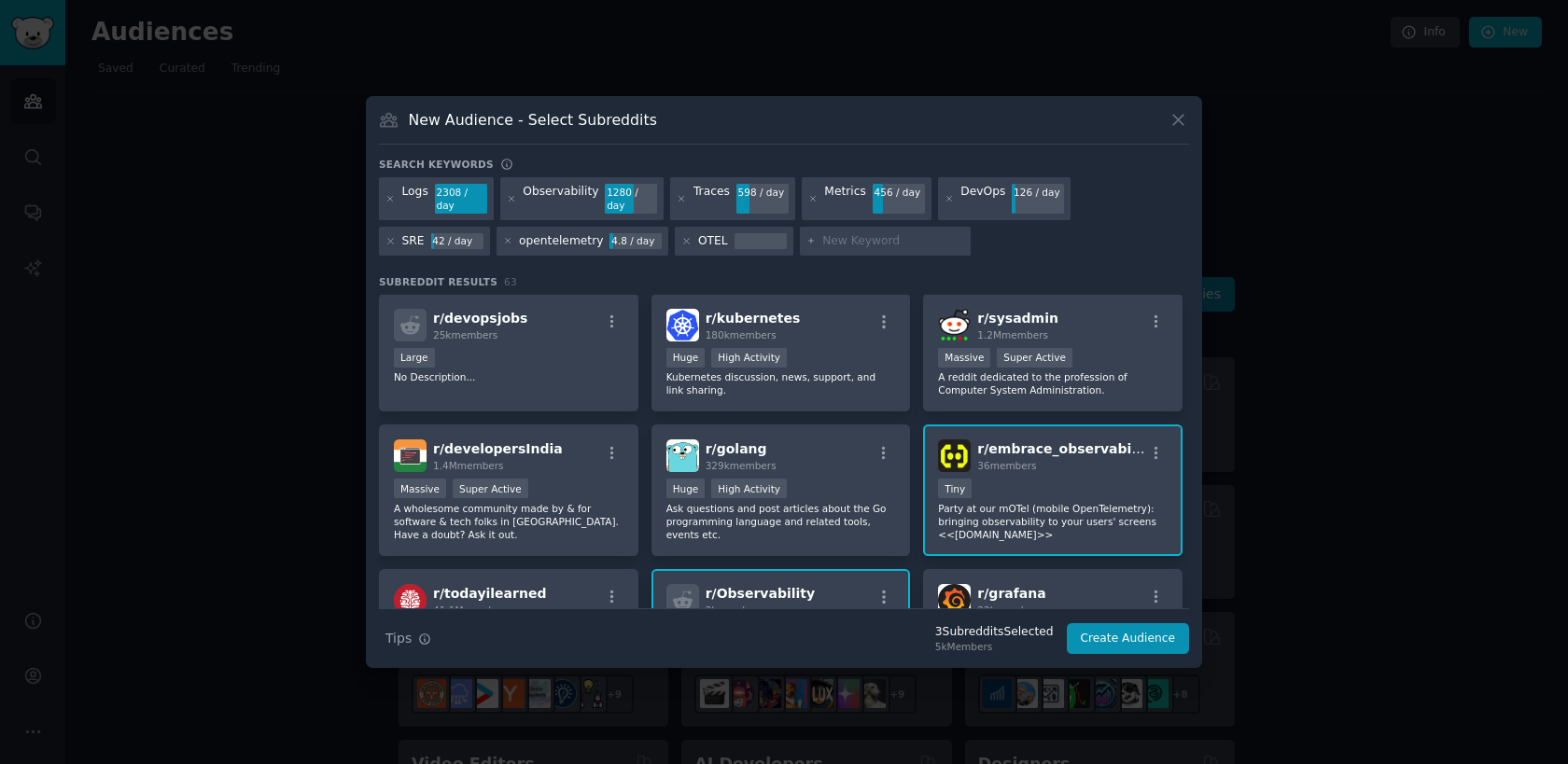
click at [1067, 530] on p "Party at our mOTel (mobile OpenTelemetry): bringing observability to your users…" at bounding box center [1052, 521] width 229 height 39
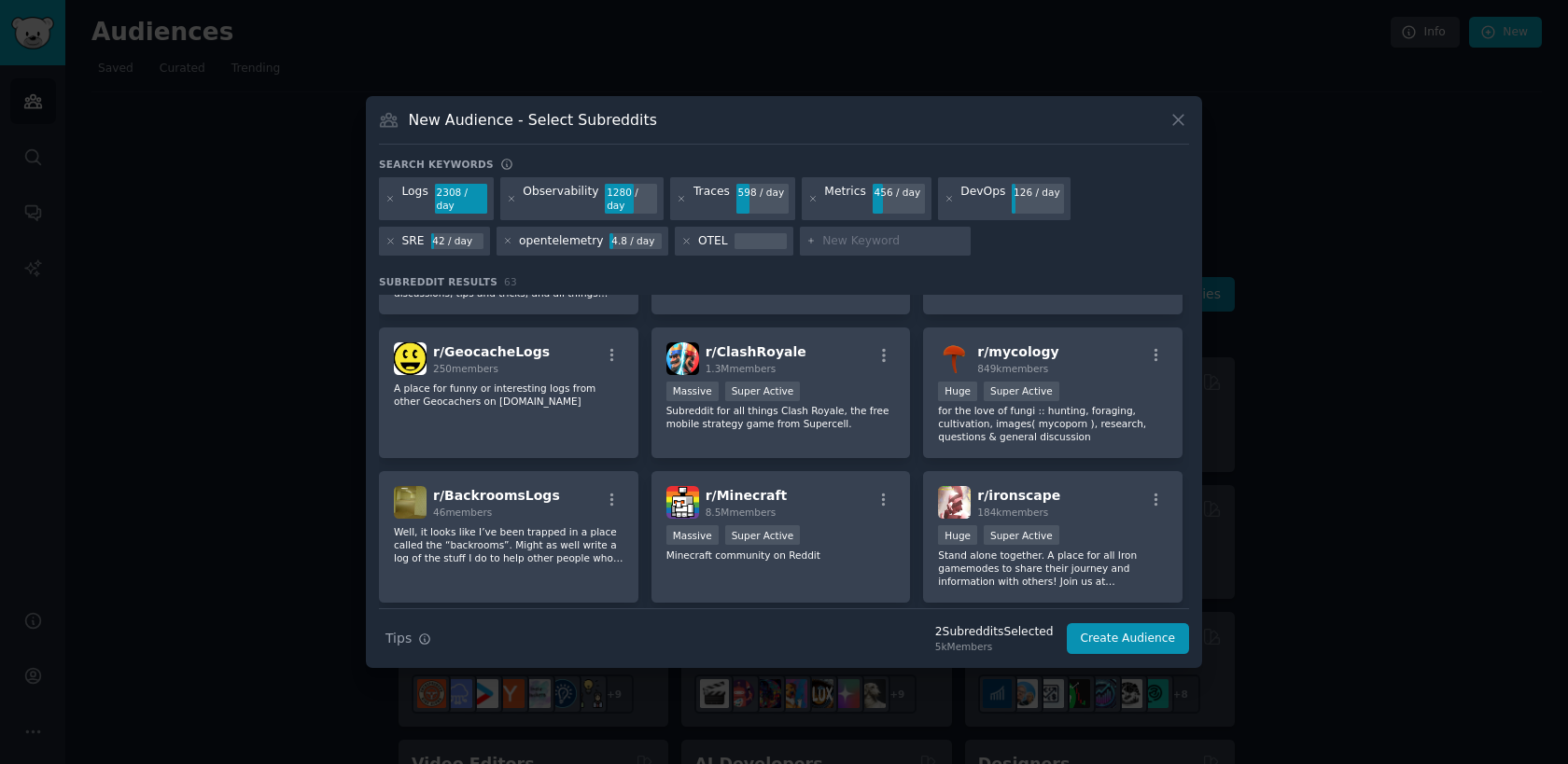
scroll to position [581, 0]
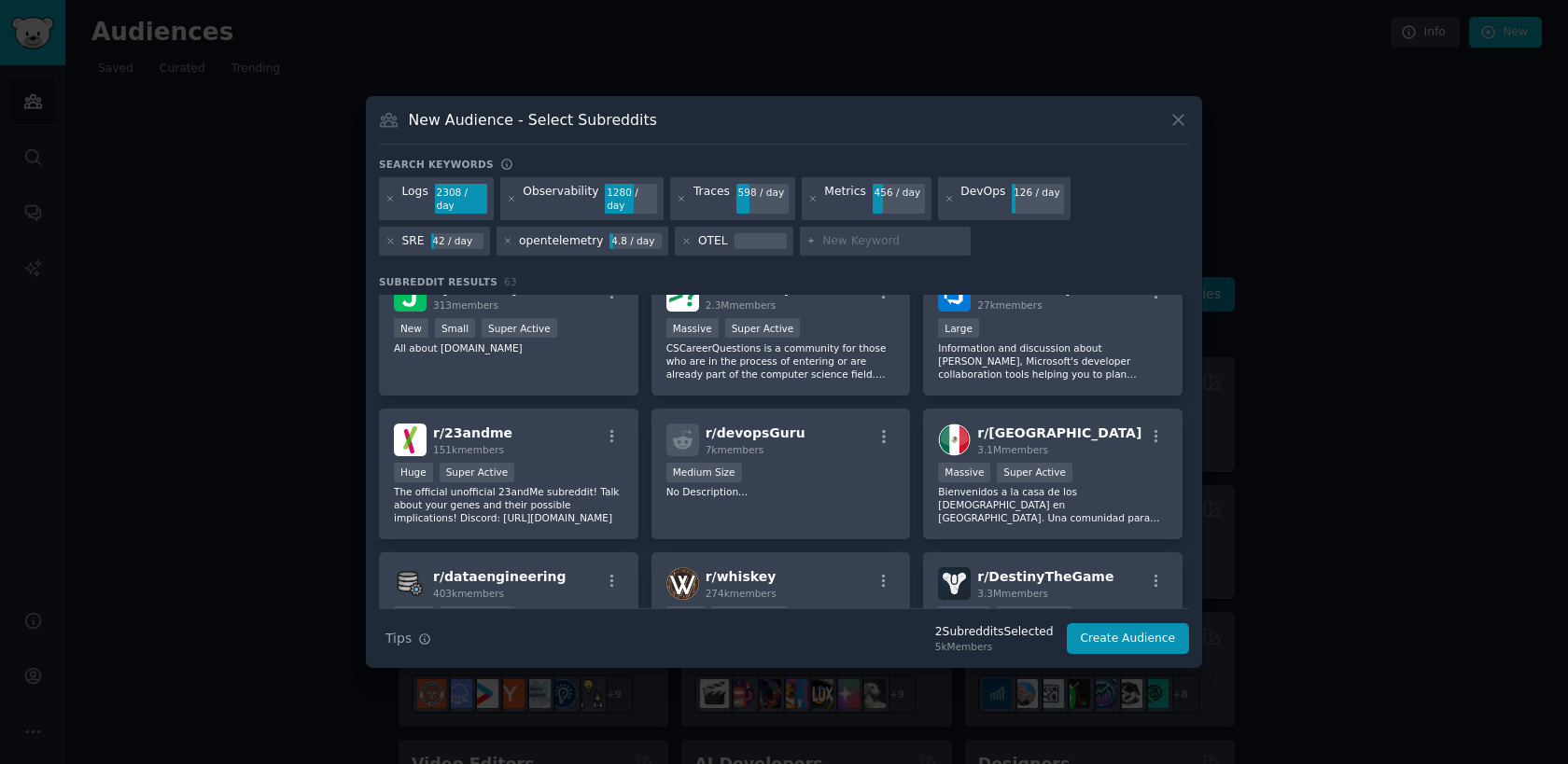
click at [822, 237] on input "text" at bounding box center [893, 241] width 142 height 17
type input "RCA"
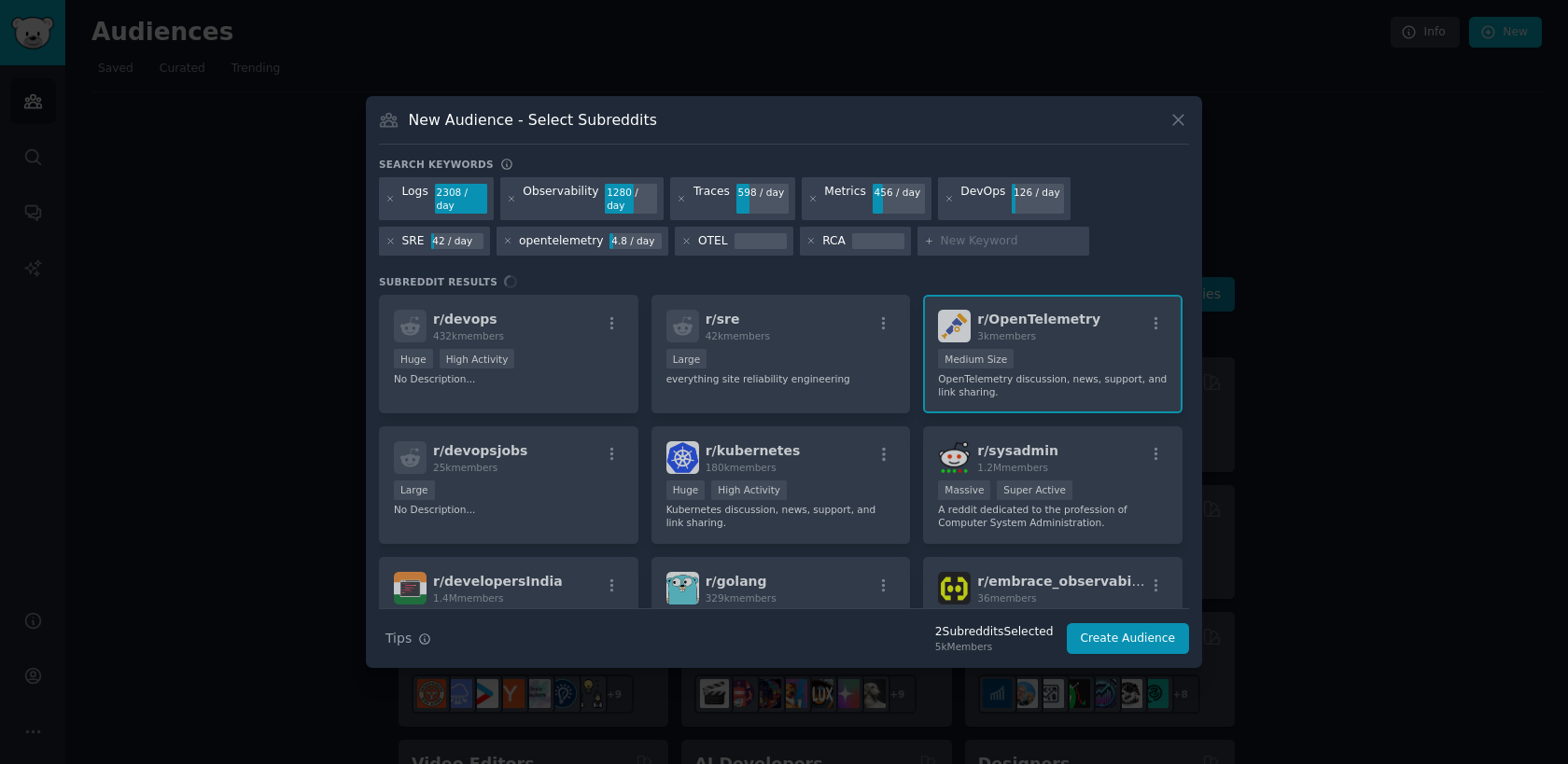
type input "t"
type input "root cause analysis"
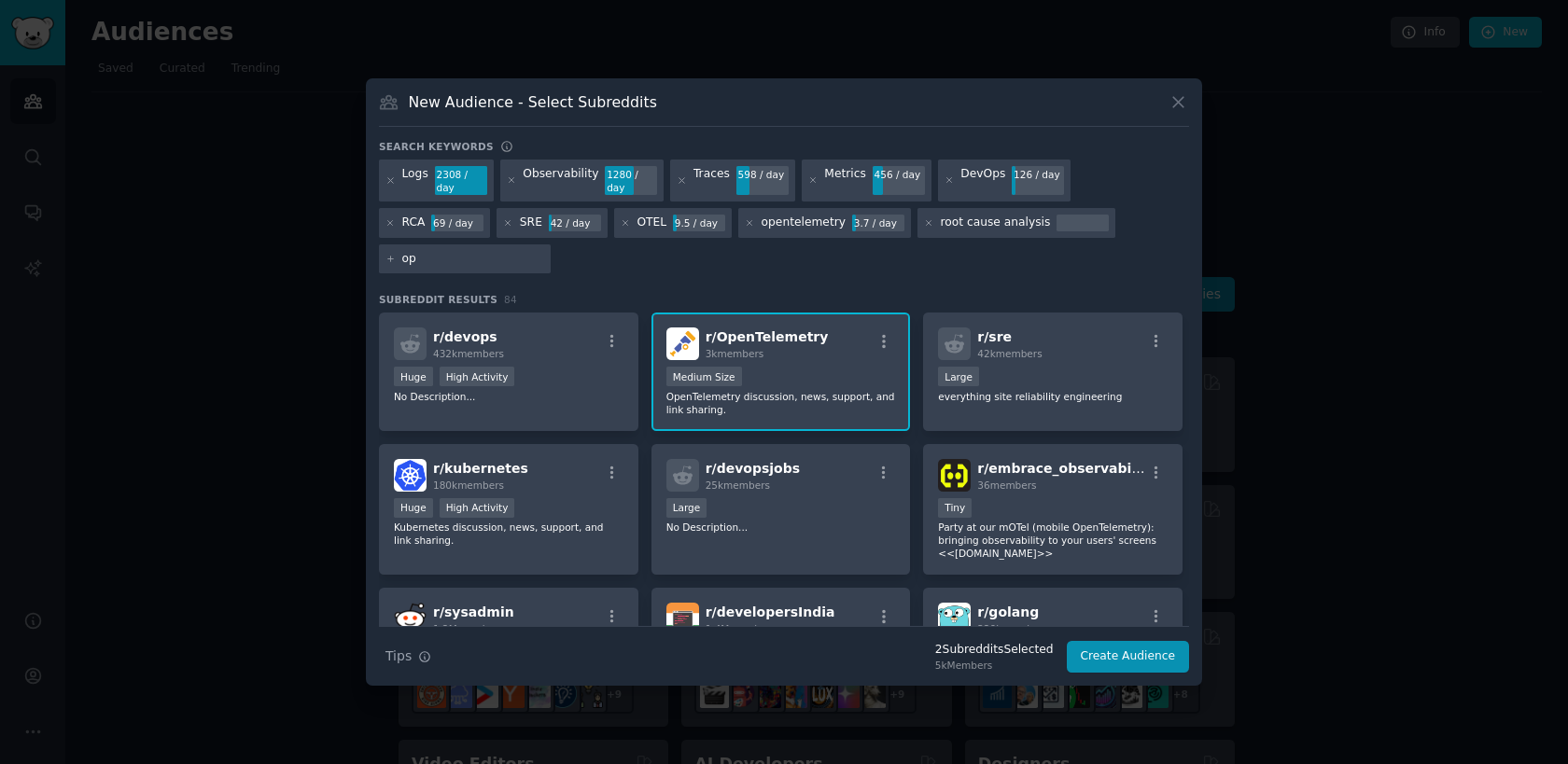
type input "o"
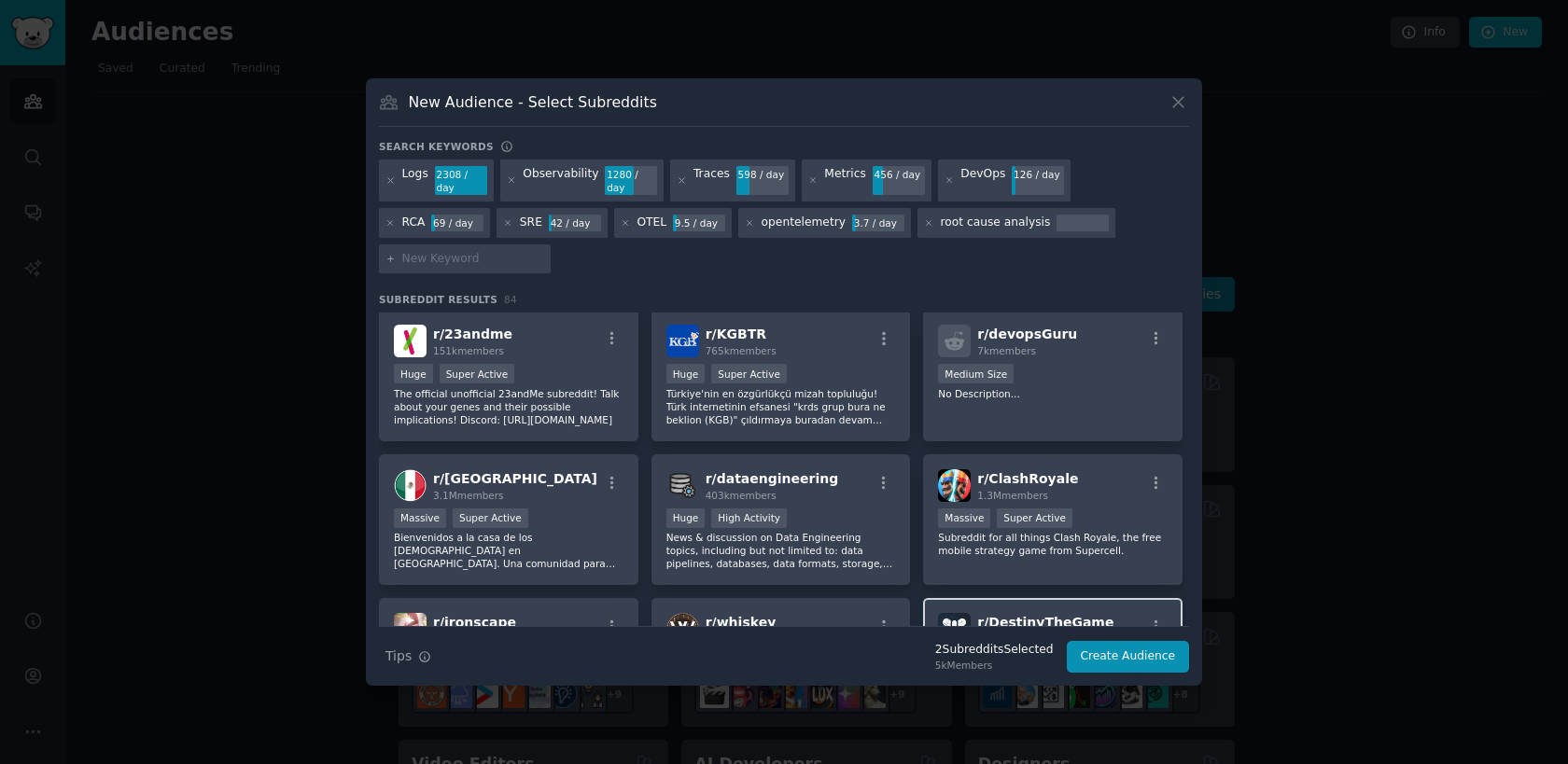
scroll to position [867, 0]
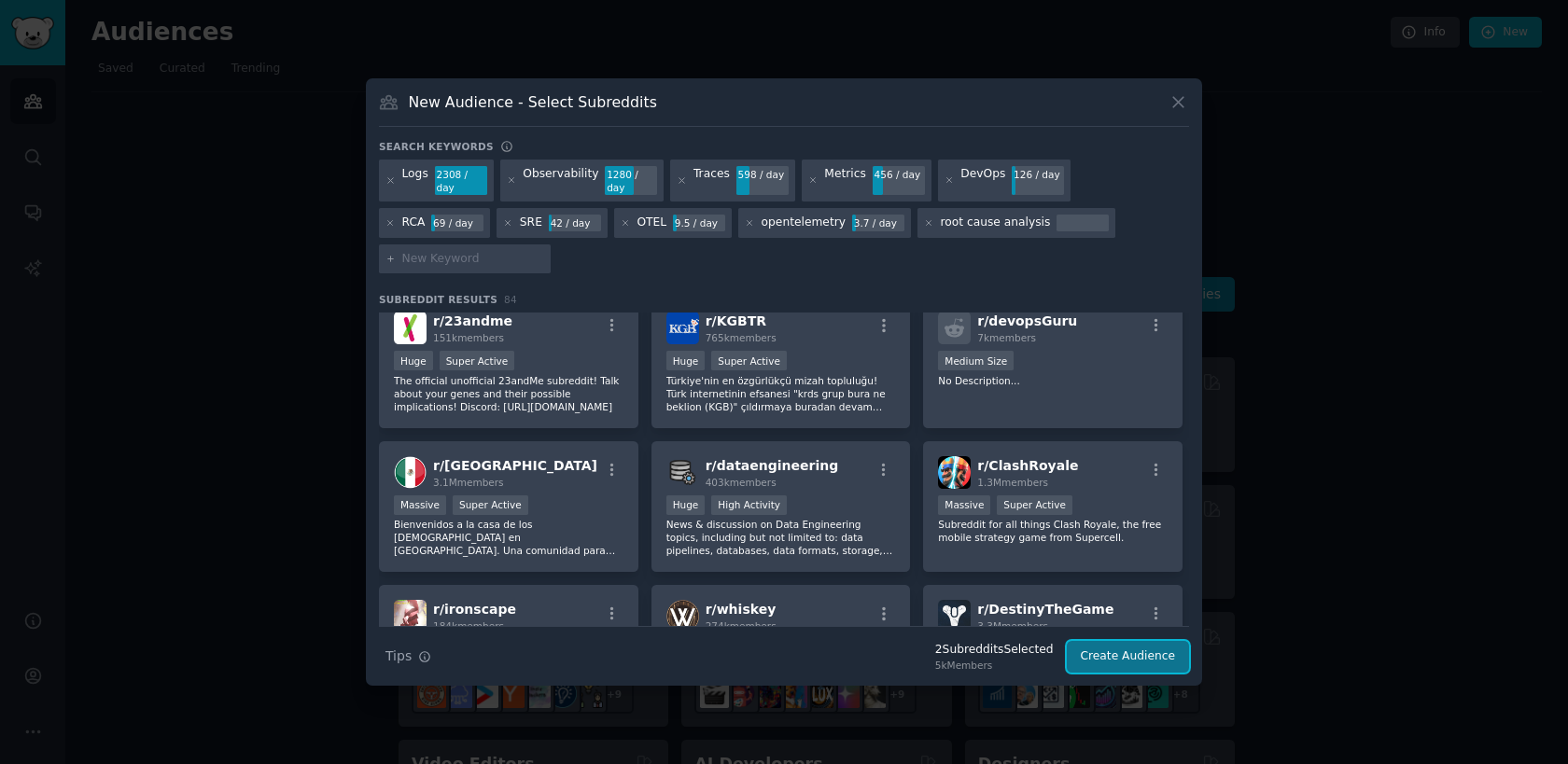
click at [1107, 643] on button "Create Audience" at bounding box center [1127, 657] width 123 height 31
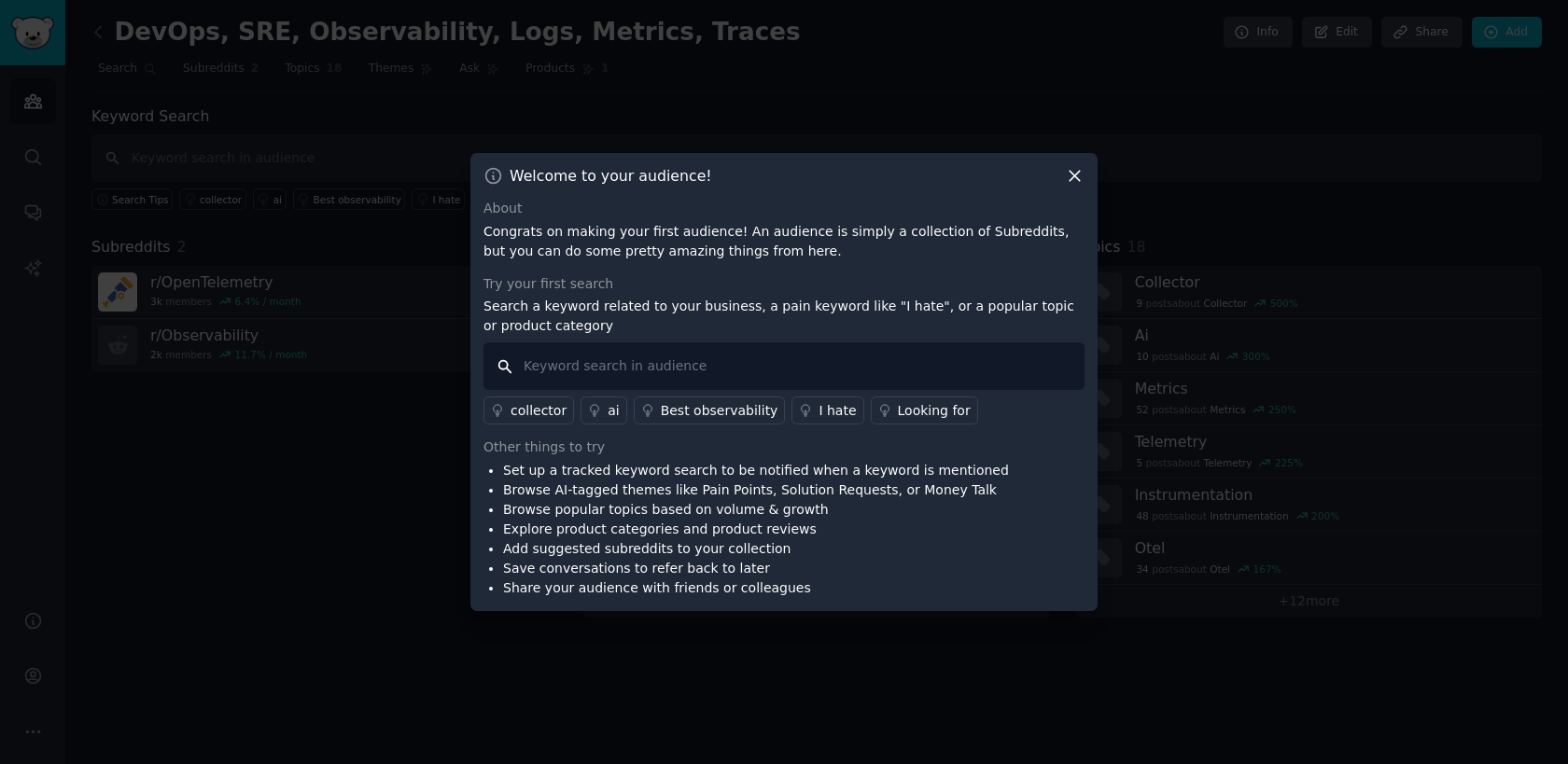
click at [519, 361] on input "text" at bounding box center [783, 366] width 601 height 47
click at [1077, 180] on icon at bounding box center [1074, 176] width 20 height 20
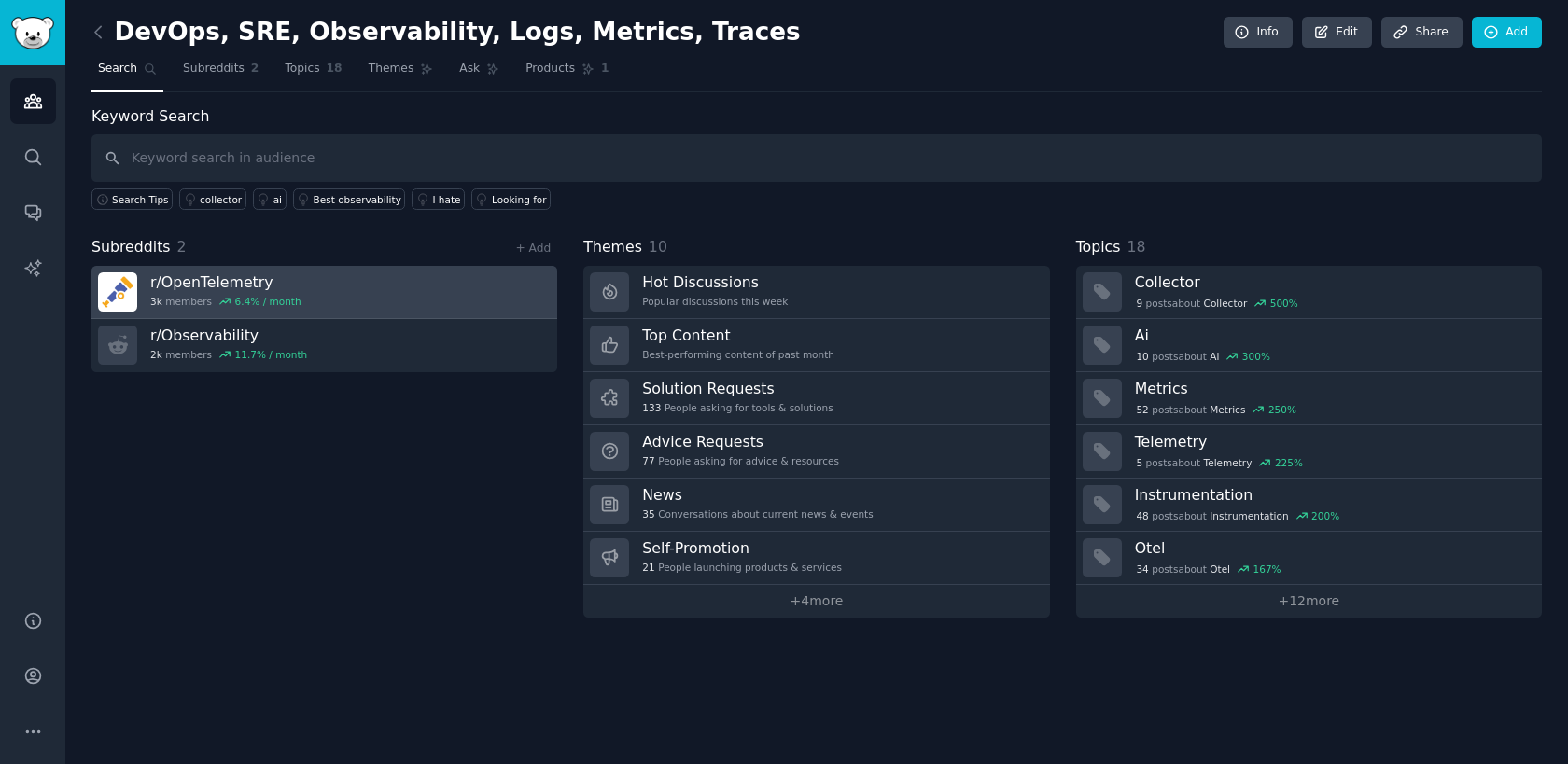
click at [378, 299] on link "r/ OpenTelemetry 3k members 6.4 % / month" at bounding box center [324, 292] width 465 height 53
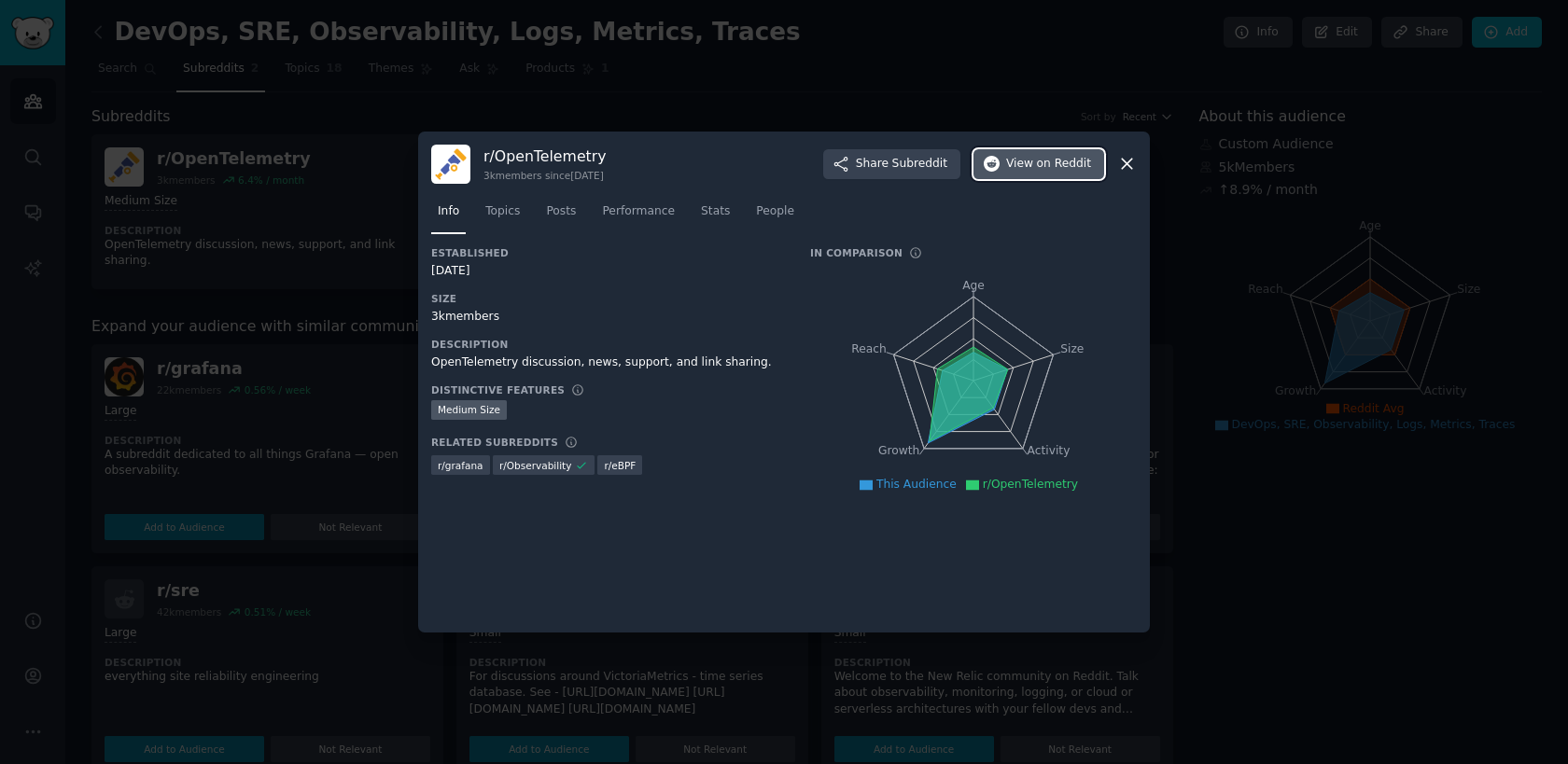
click at [1069, 159] on span "on Reddit" at bounding box center [1063, 163] width 54 height 17
click at [1126, 154] on icon at bounding box center [1126, 164] width 20 height 20
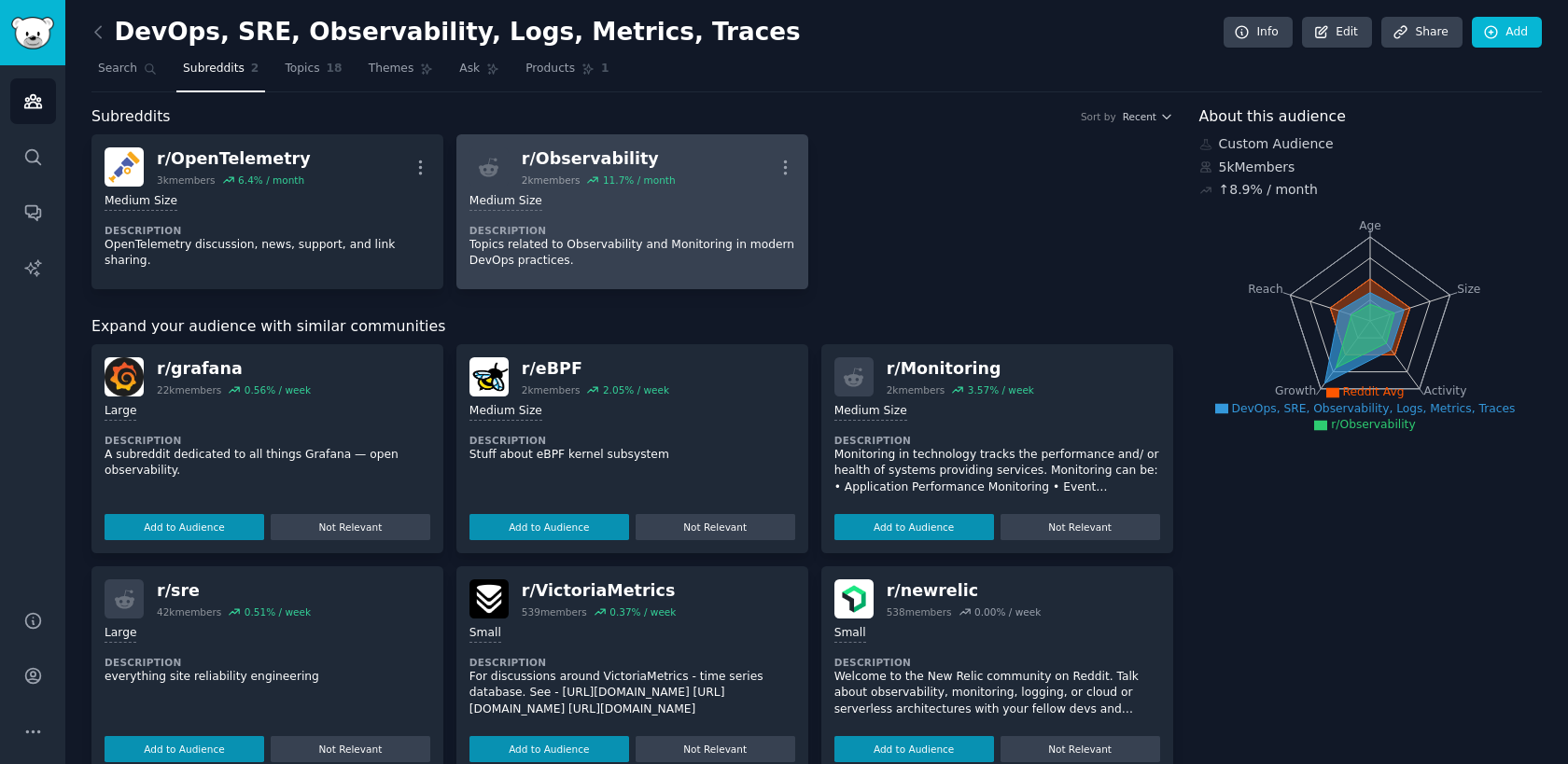
click at [614, 202] on div "1000 - 10,000 members Medium Size" at bounding box center [632, 202] width 326 height 18
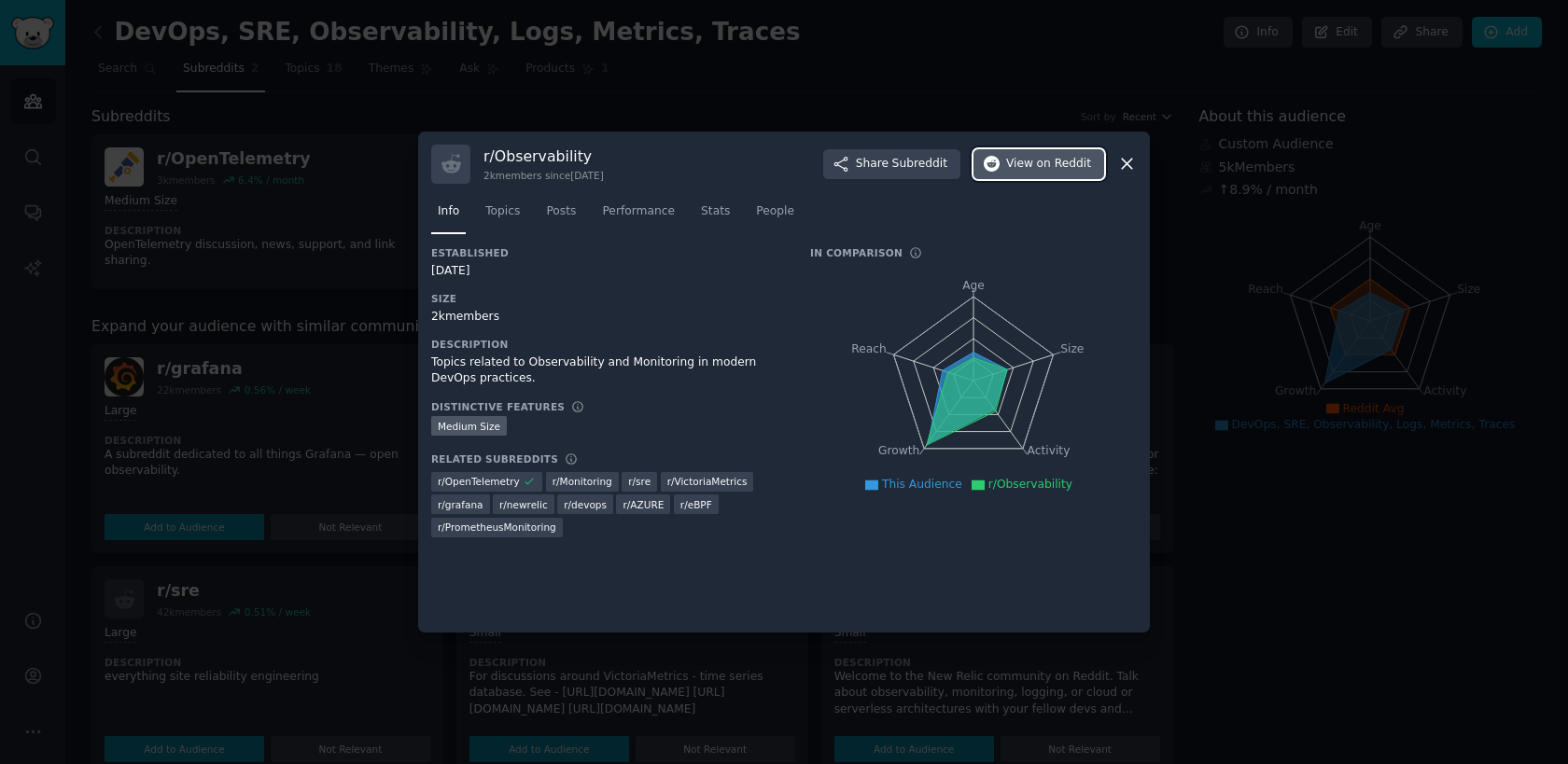
click at [1007, 164] on span "View on Reddit" at bounding box center [1049, 163] width 85 height 17
click at [1134, 160] on icon at bounding box center [1126, 164] width 20 height 20
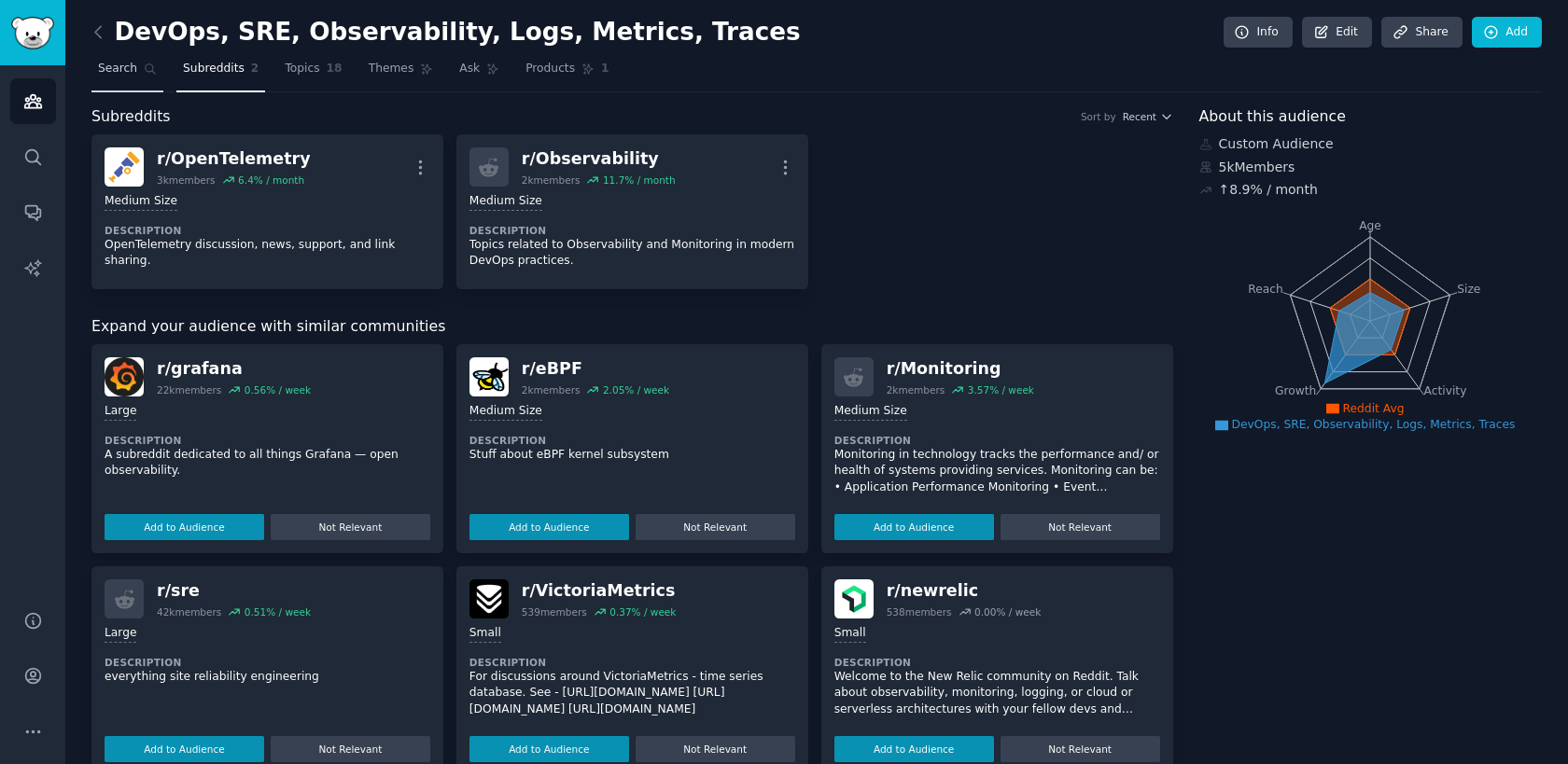
click at [109, 70] on span "Search" at bounding box center [118, 69] width 39 height 17
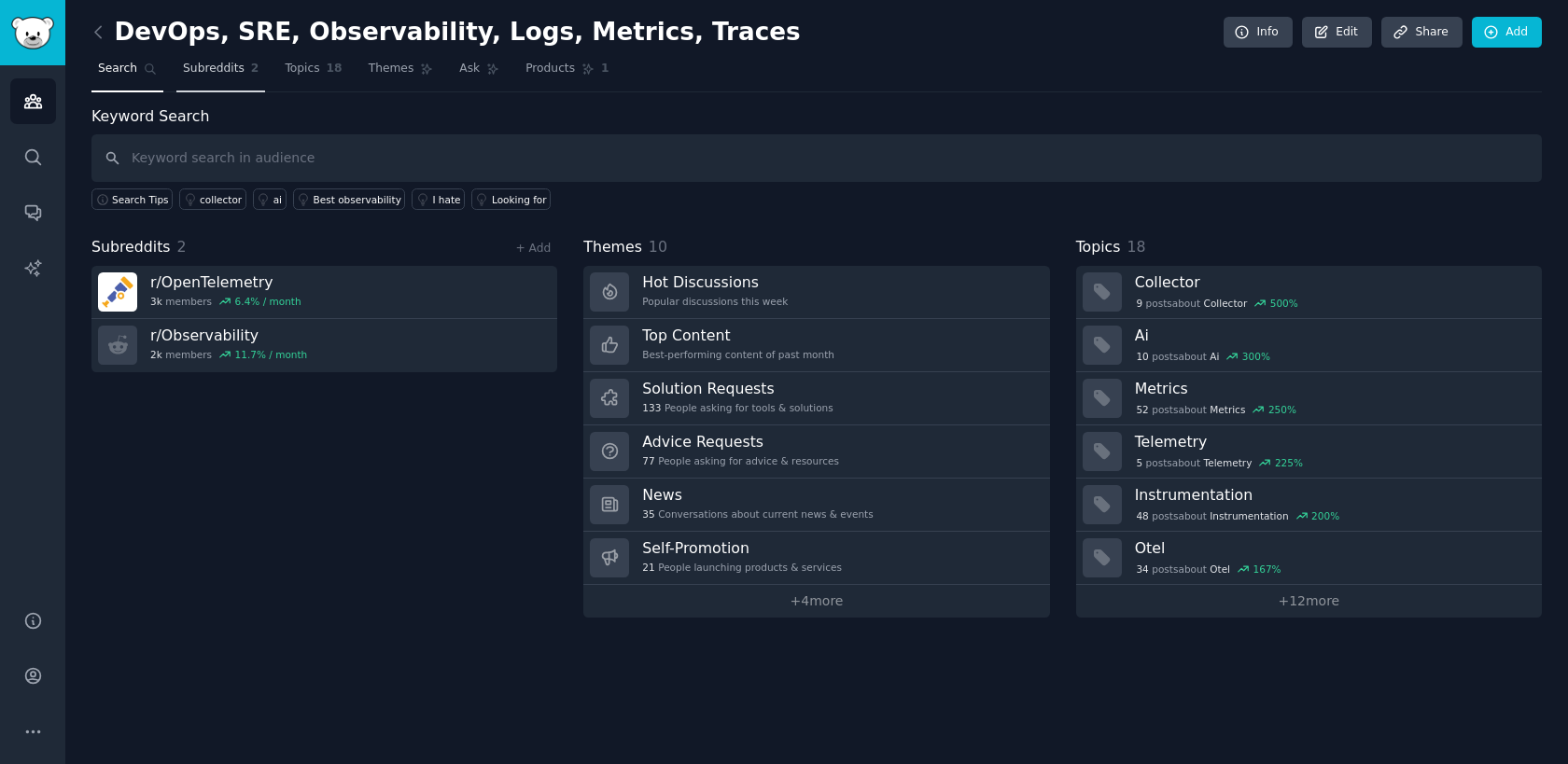
click at [211, 73] on span "Subreddits" at bounding box center [213, 69] width 62 height 17
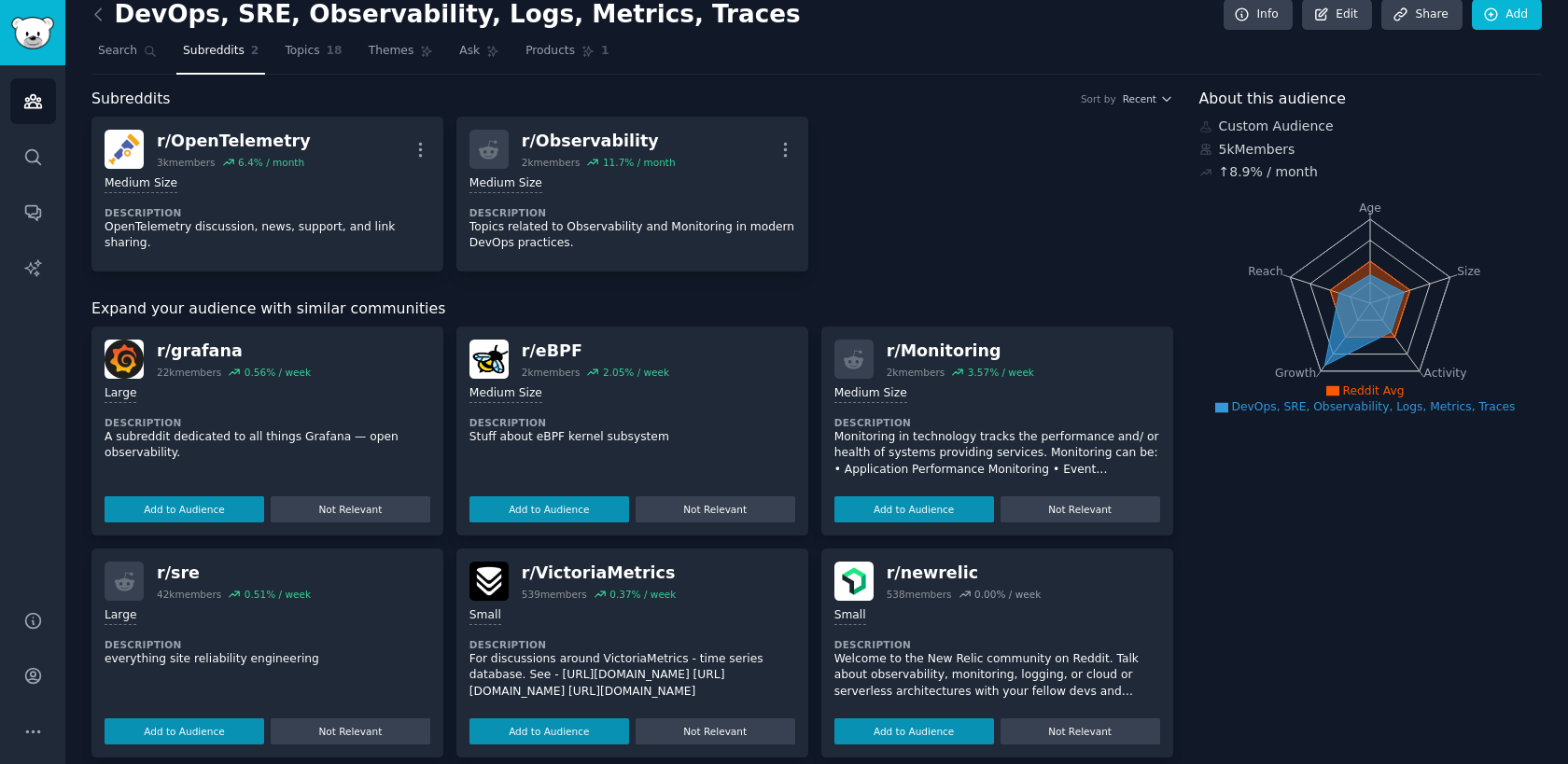
scroll to position [21, 0]
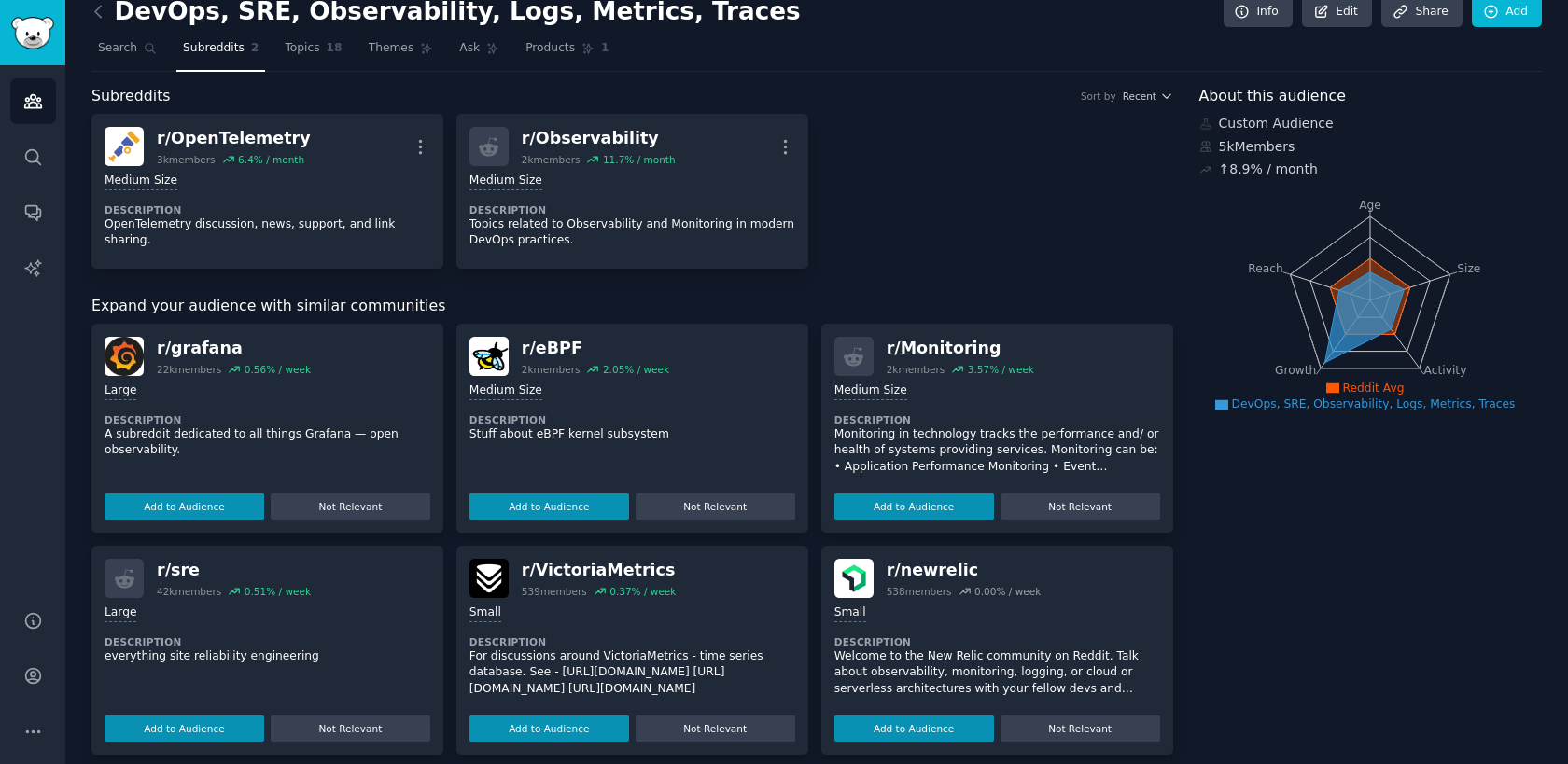
click at [1044, 449] on p "Monitoring in technology tracks the performance and/ or health of systems provi…" at bounding box center [996, 450] width 326 height 49
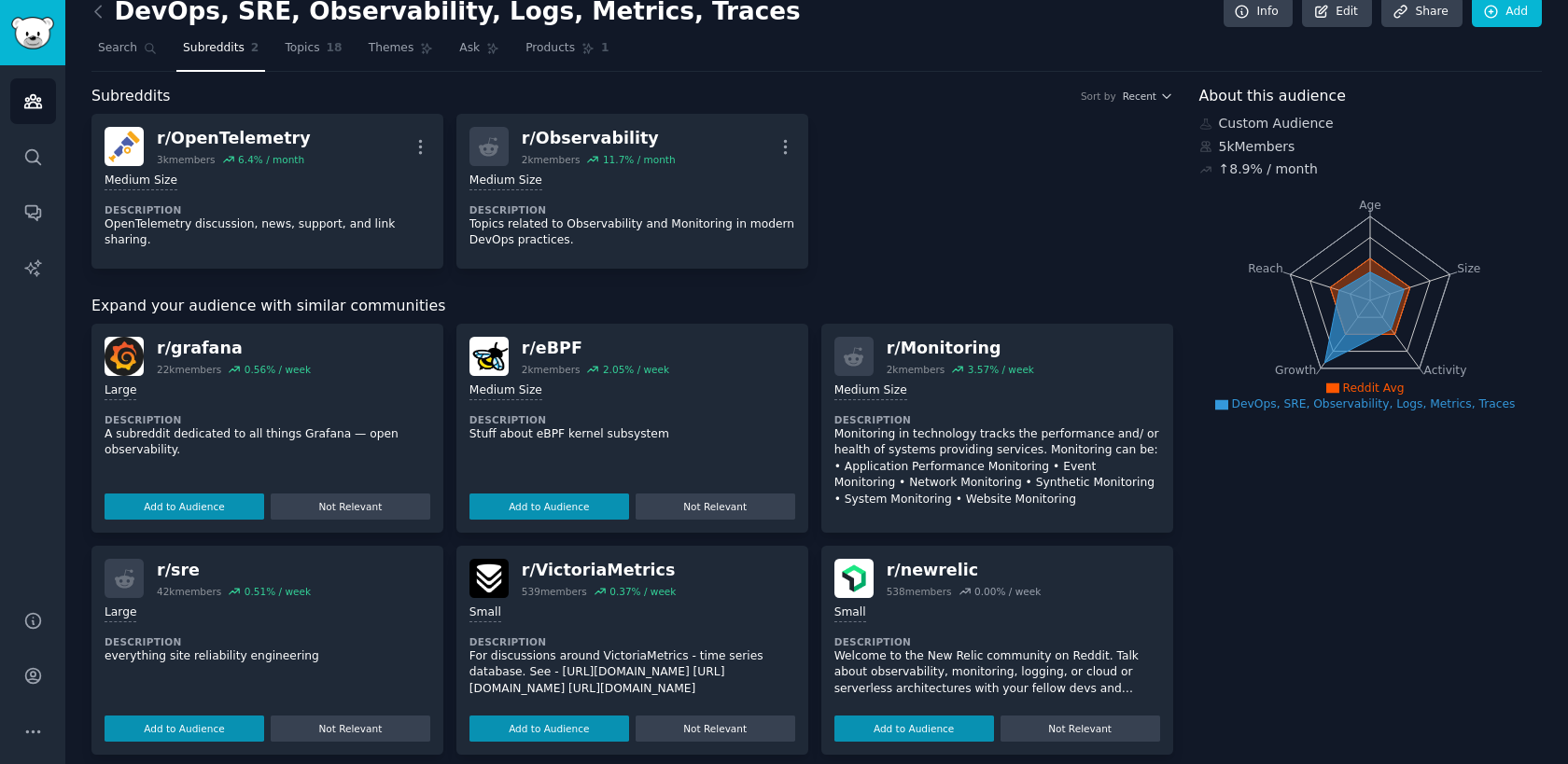
click at [971, 444] on p "Monitoring in technology tracks the performance and/ or health of systems provi…" at bounding box center [996, 466] width 326 height 82
click at [1079, 380] on div "1000 - 10,000 members Medium Size Description Monitoring in technology tracks t…" at bounding box center [996, 447] width 326 height 144
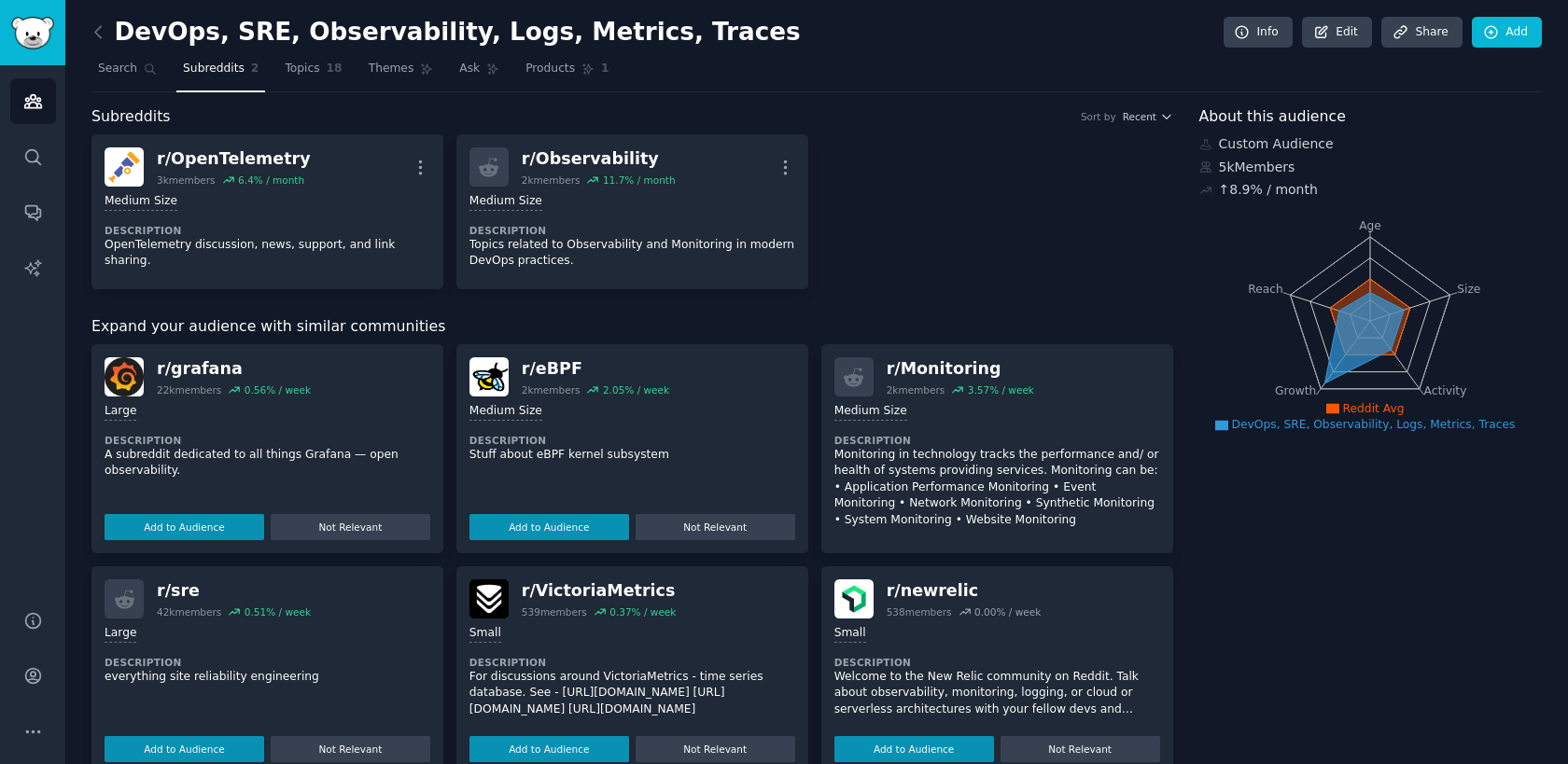
scroll to position [28, 0]
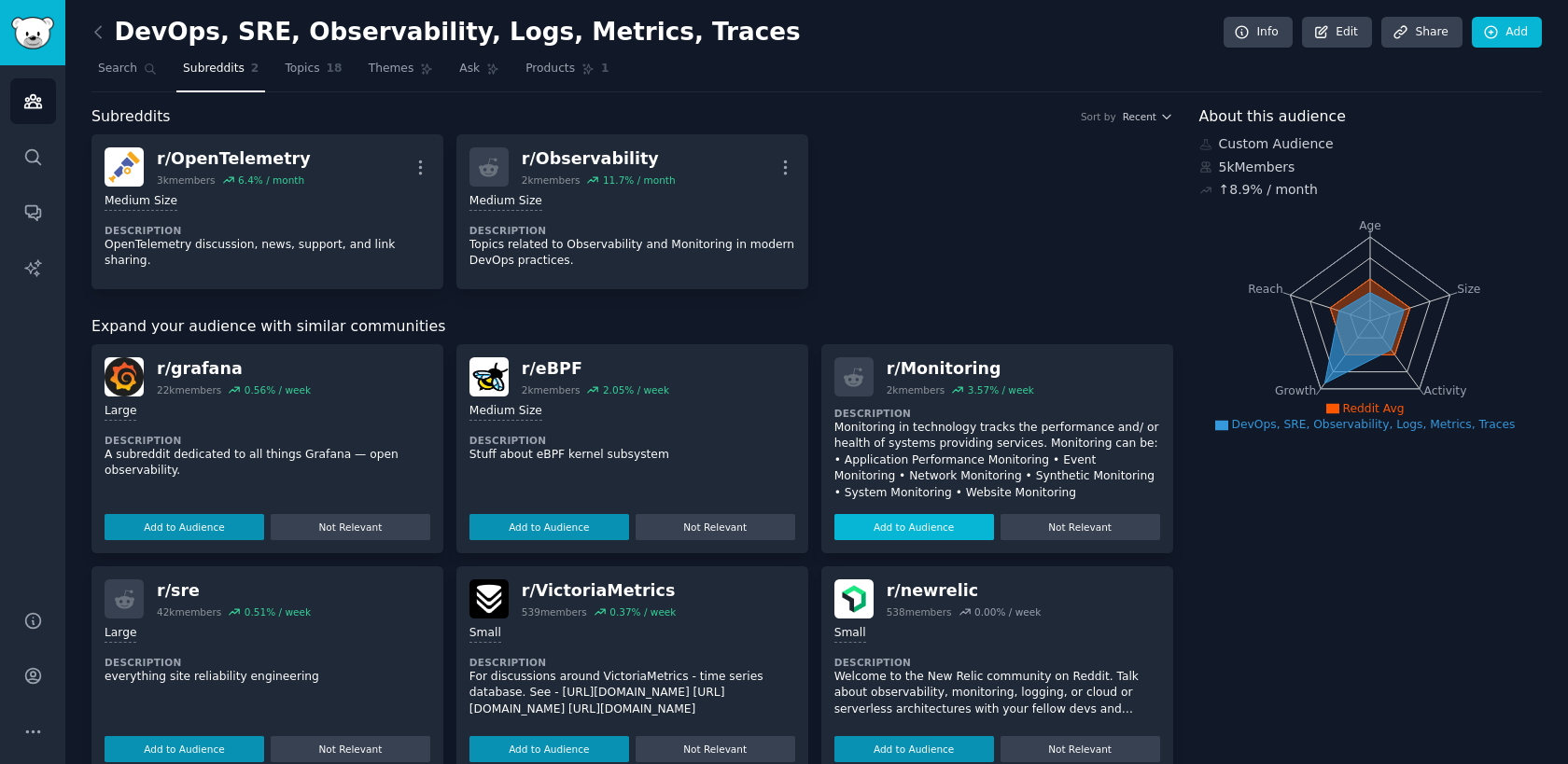
click at [932, 522] on button "Add to Audience" at bounding box center [914, 527] width 159 height 27
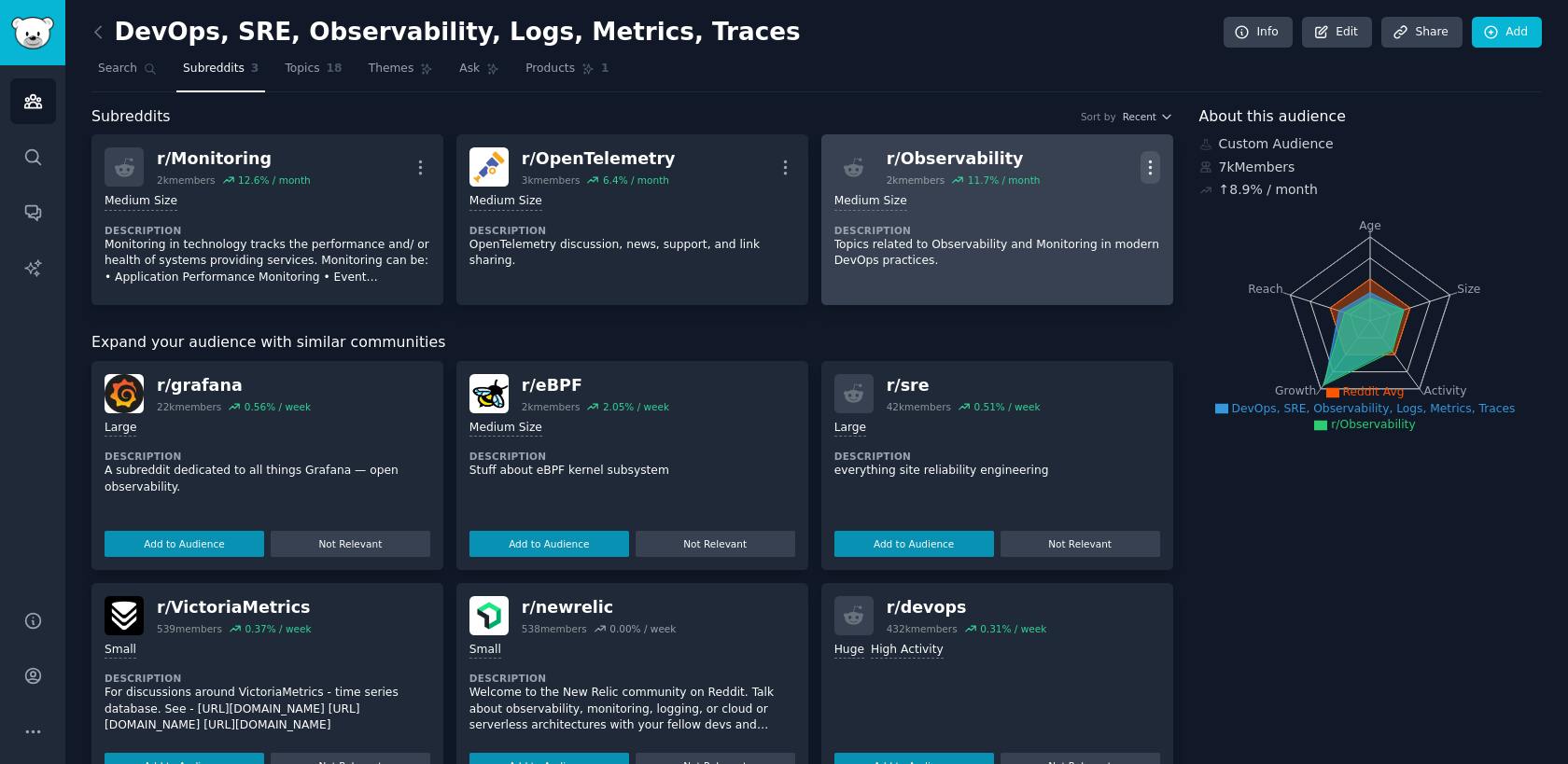
click at [1148, 168] on icon "button" at bounding box center [1150, 167] width 20 height 20
click at [1069, 174] on p "View" at bounding box center [1070, 174] width 30 height 20
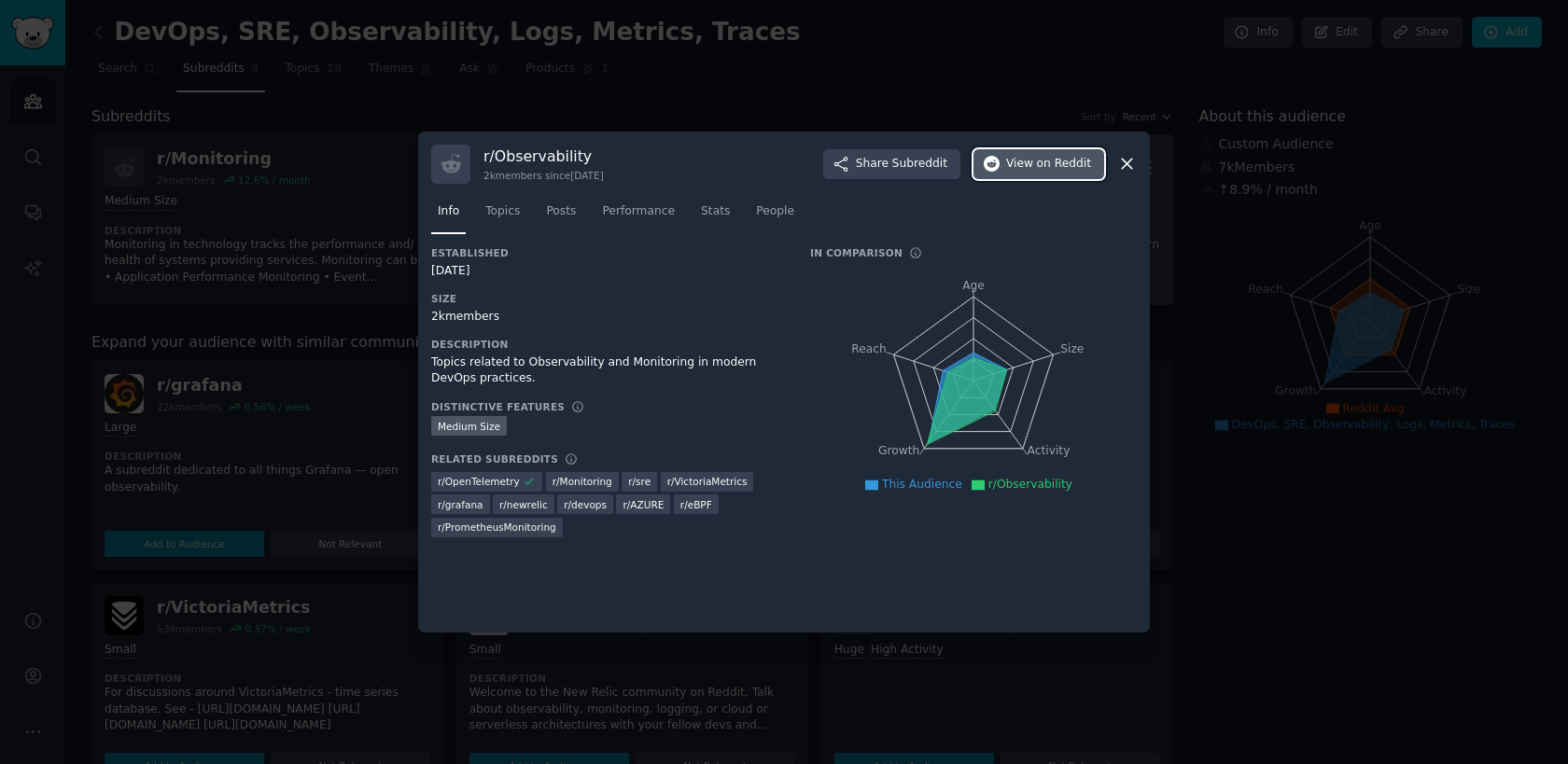
click at [999, 156] on icon "button" at bounding box center [992, 163] width 17 height 17
click at [1132, 163] on icon at bounding box center [1126, 164] width 20 height 20
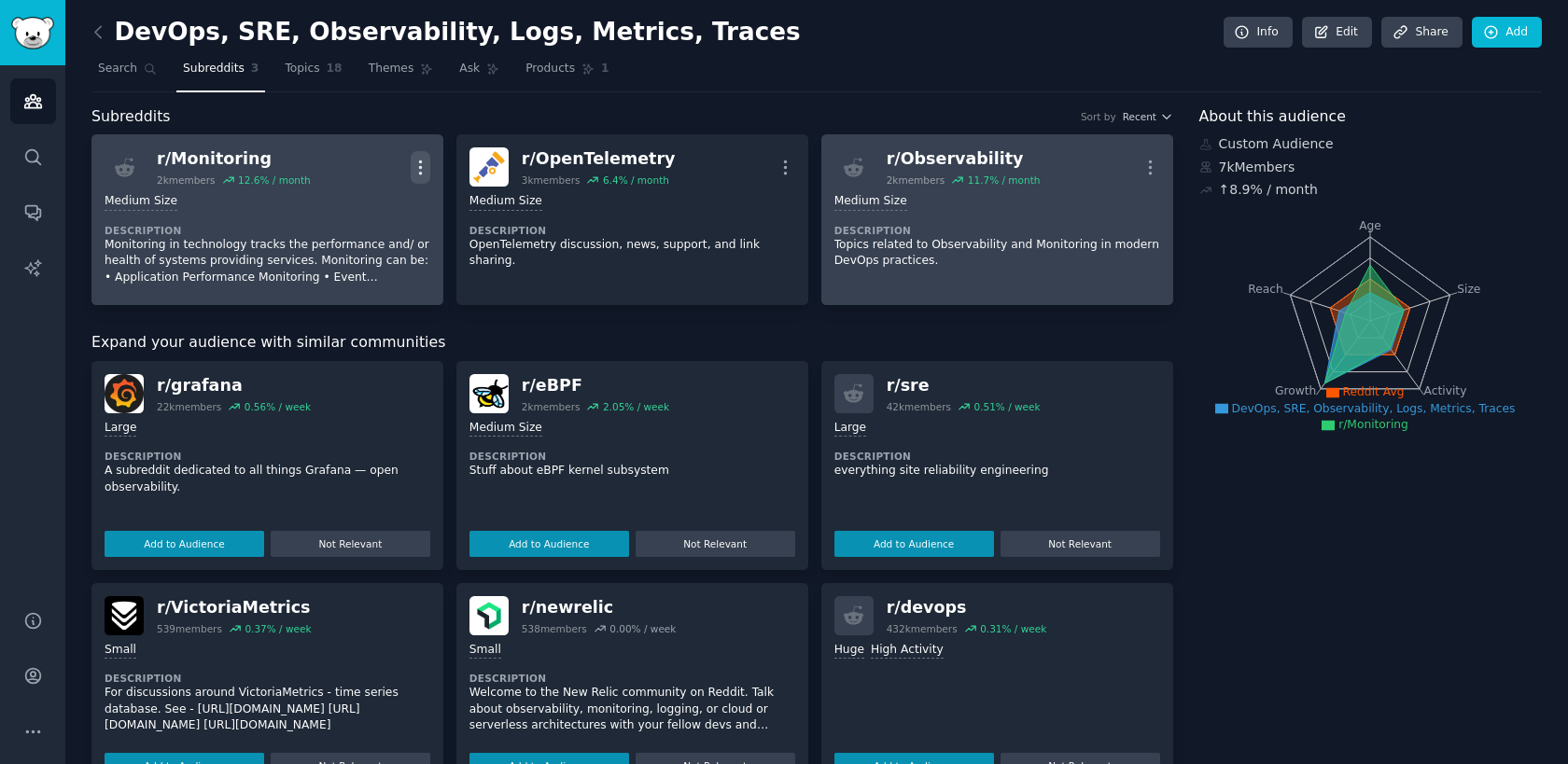
click at [421, 169] on icon "button" at bounding box center [420, 167] width 20 height 20
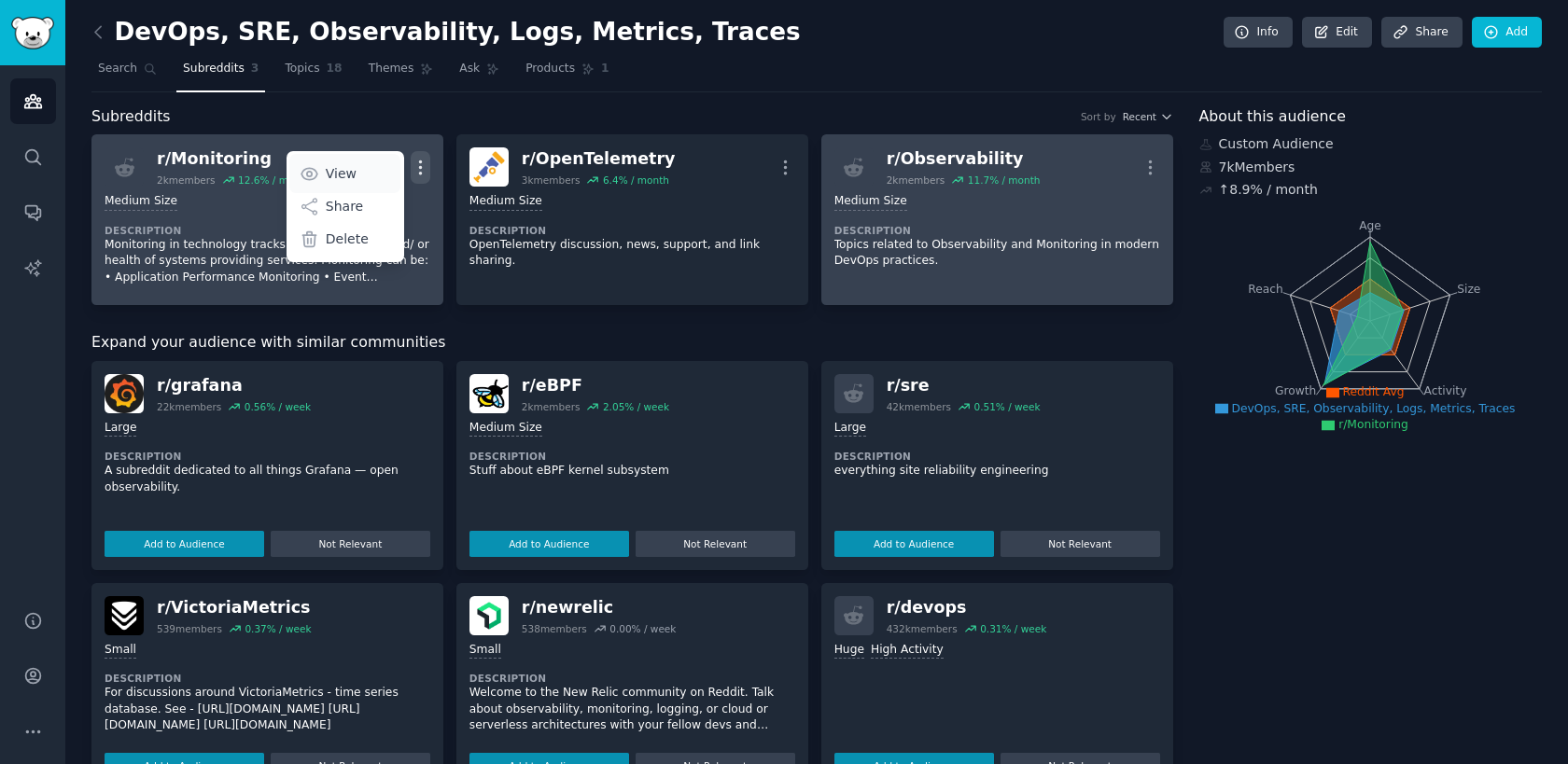
click at [339, 166] on p "View" at bounding box center [340, 174] width 30 height 20
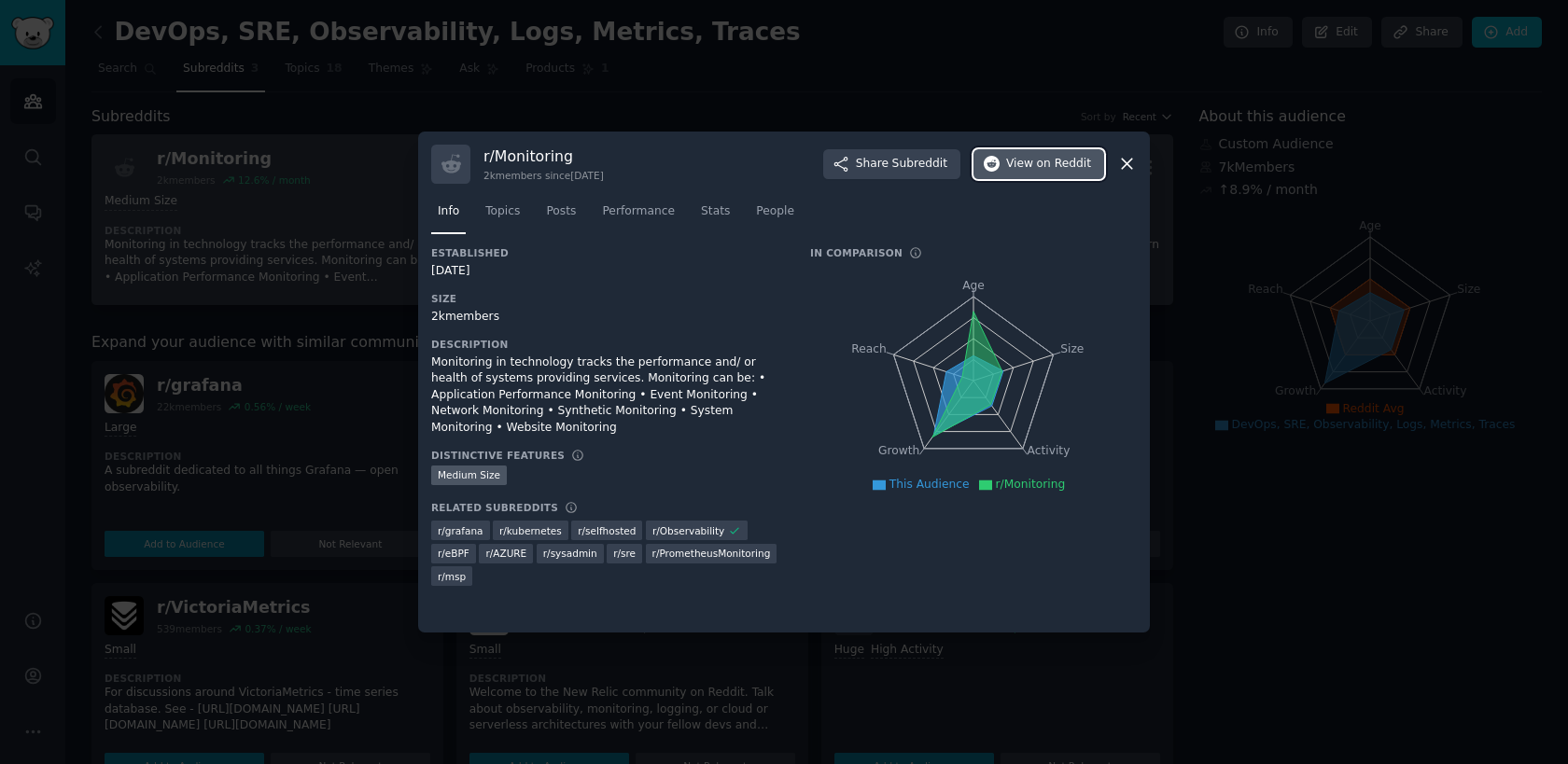
click at [1032, 164] on span "View on Reddit" at bounding box center [1049, 163] width 85 height 17
click at [1134, 163] on icon at bounding box center [1126, 164] width 20 height 20
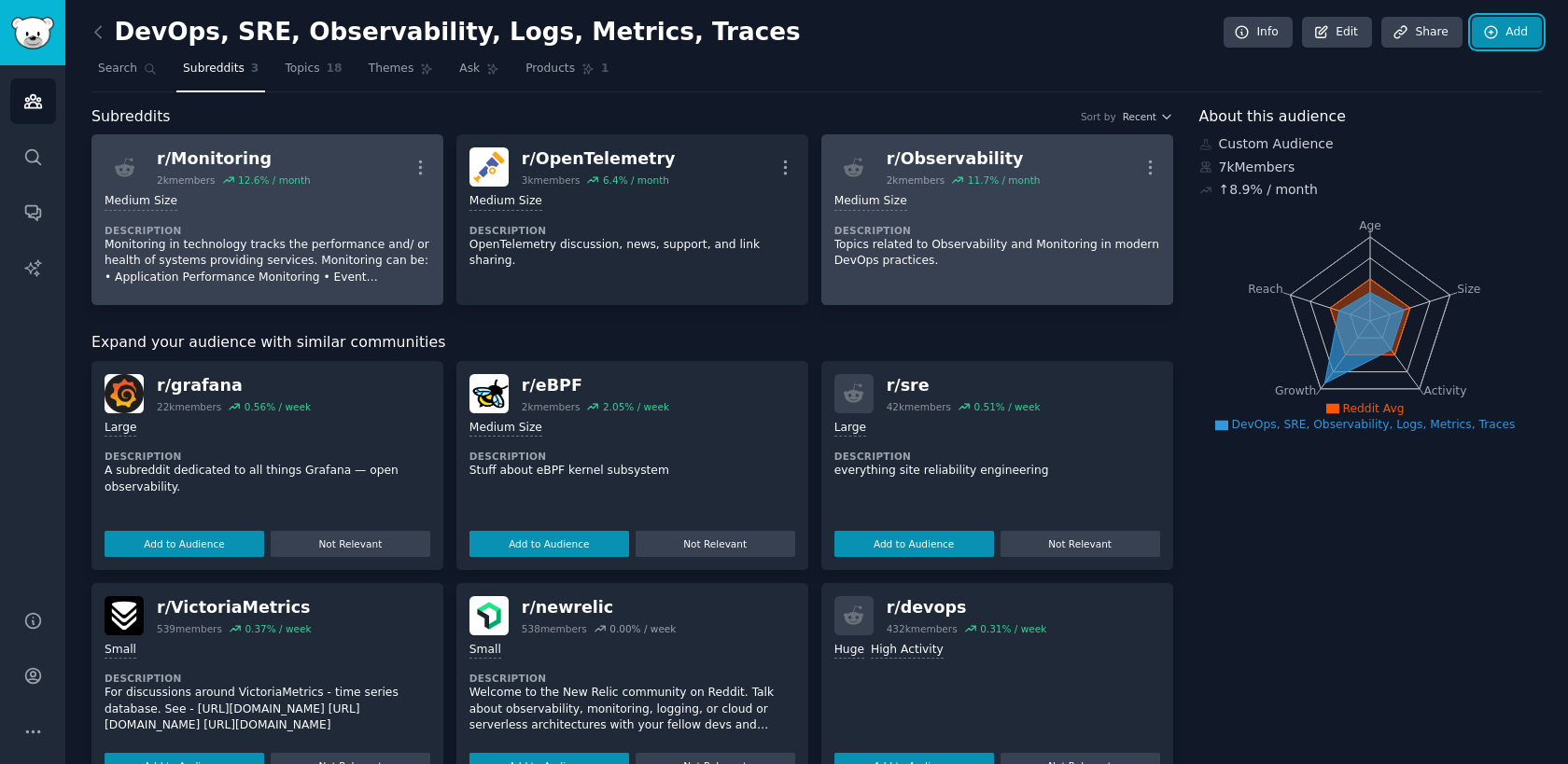
click at [1532, 39] on link "Add" at bounding box center [1506, 32] width 70 height 31
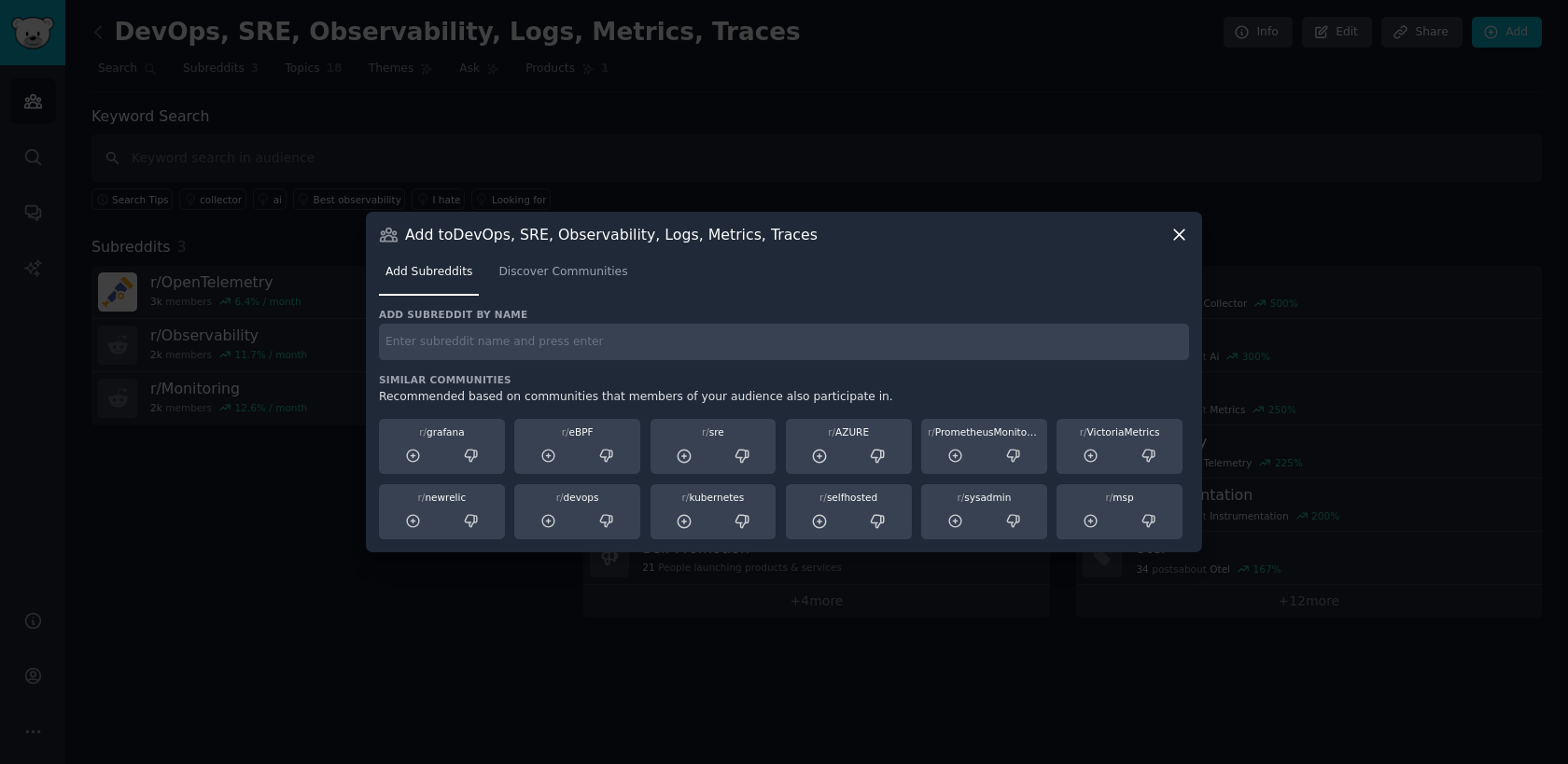
click at [470, 358] on input "text" at bounding box center [783, 341] width 810 height 36
type input "datadog"
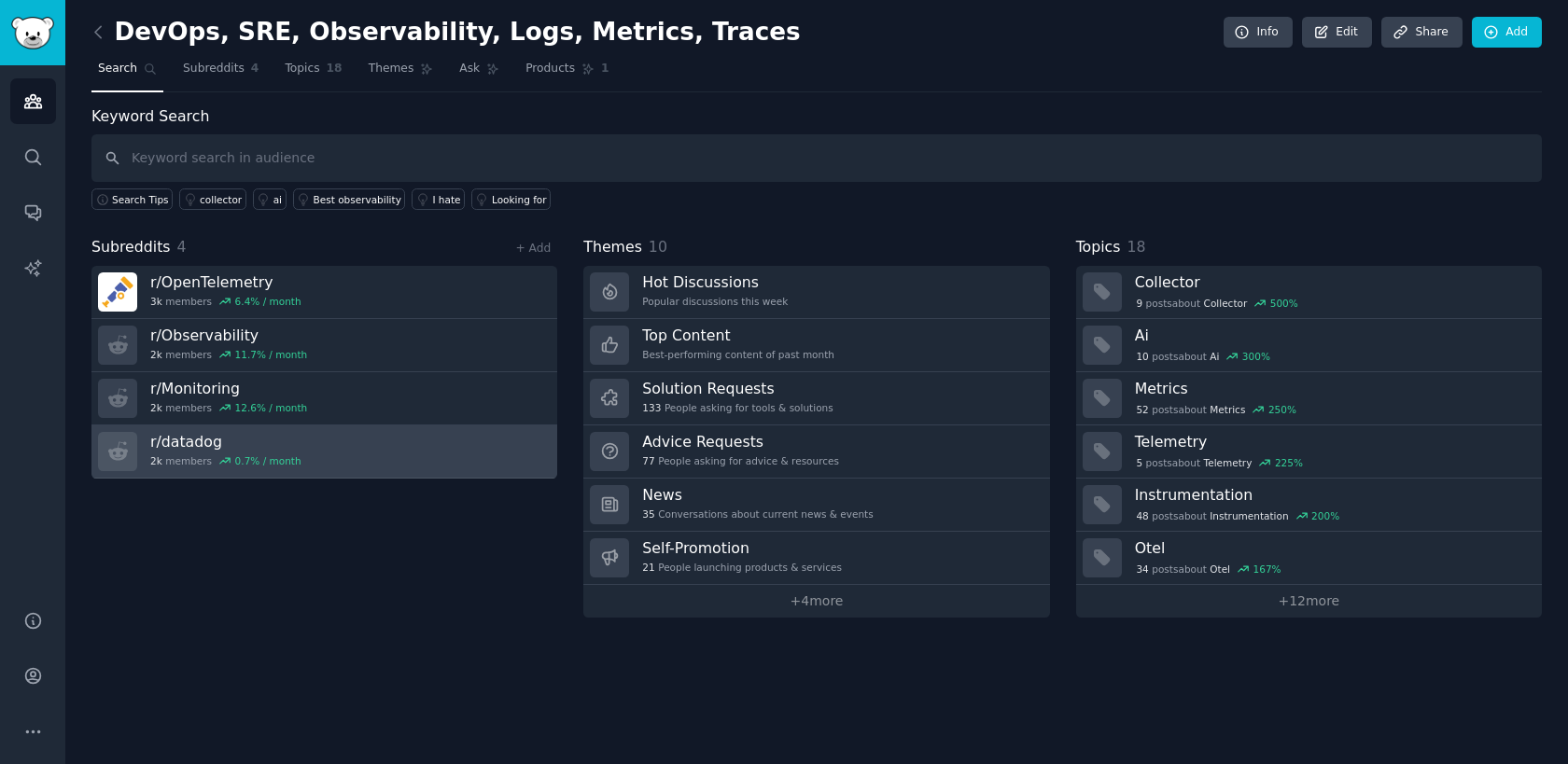
click at [279, 456] on div "0.7 % / month" at bounding box center [268, 460] width 66 height 13
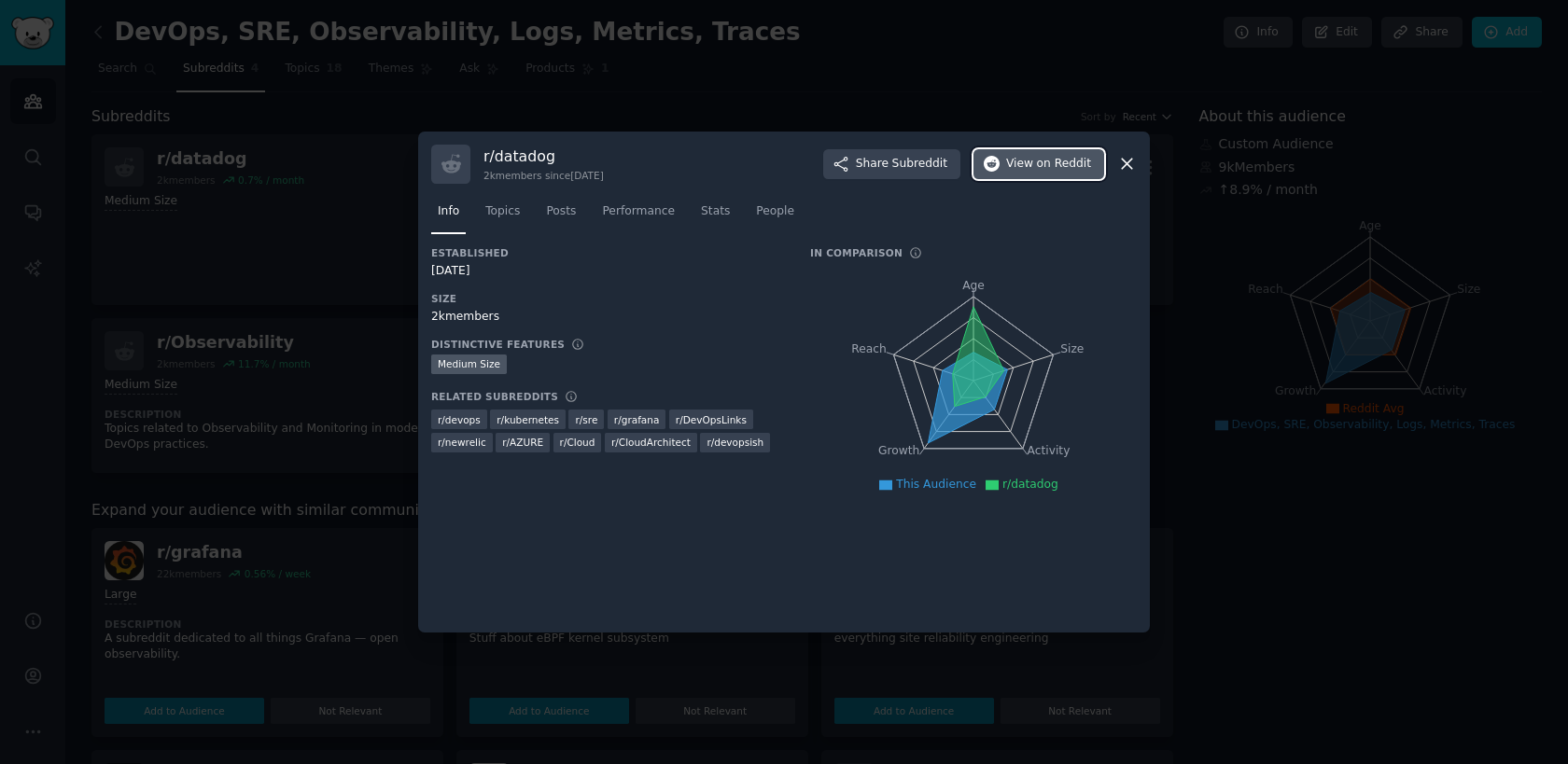
click at [995, 175] on button "View on Reddit" at bounding box center [1038, 164] width 131 height 29
click at [1119, 159] on icon at bounding box center [1126, 164] width 20 height 20
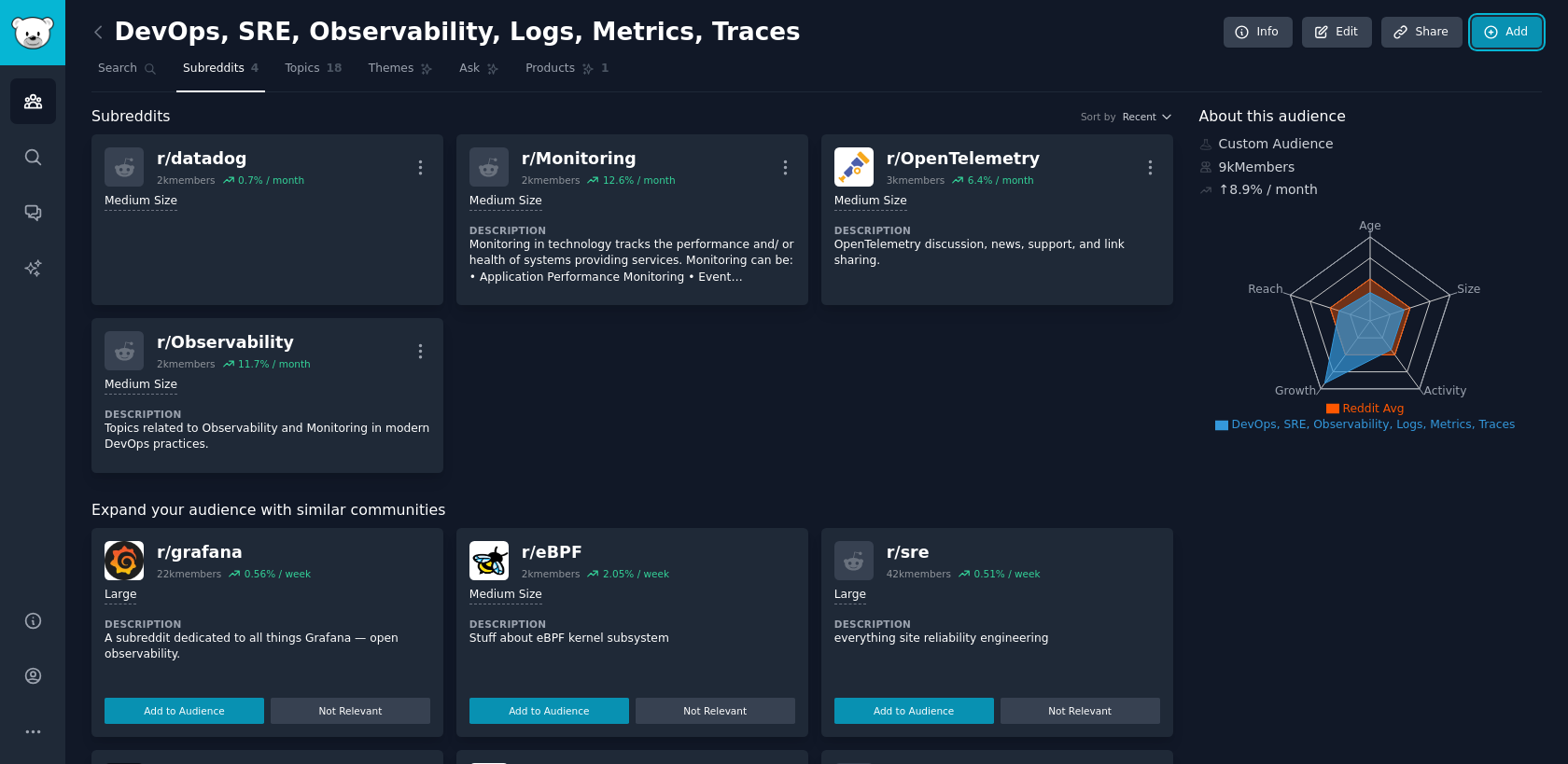
click at [1489, 27] on icon at bounding box center [1490, 32] width 12 height 12
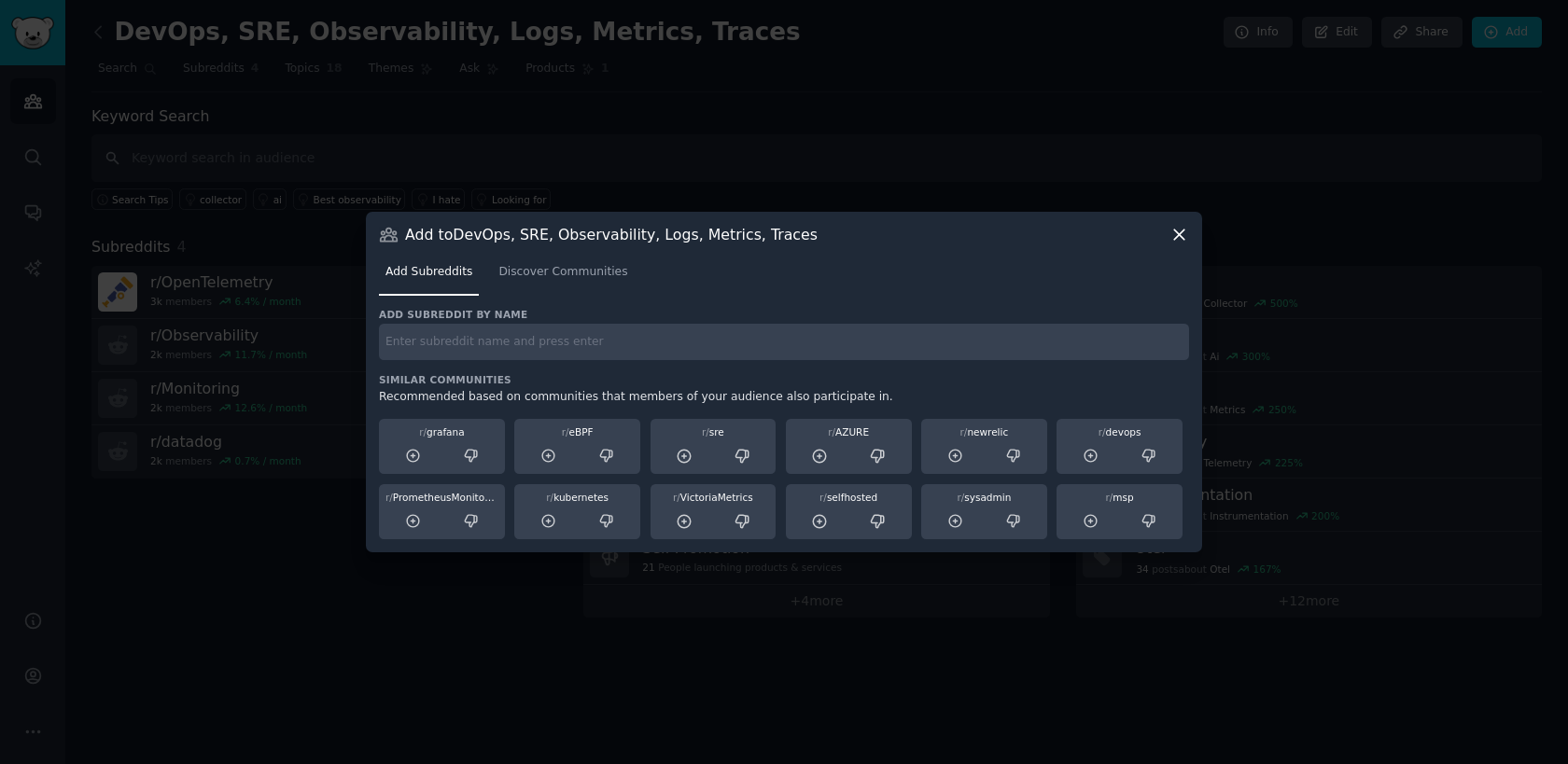
click at [490, 333] on input "text" at bounding box center [783, 341] width 810 height 36
type input "log management"
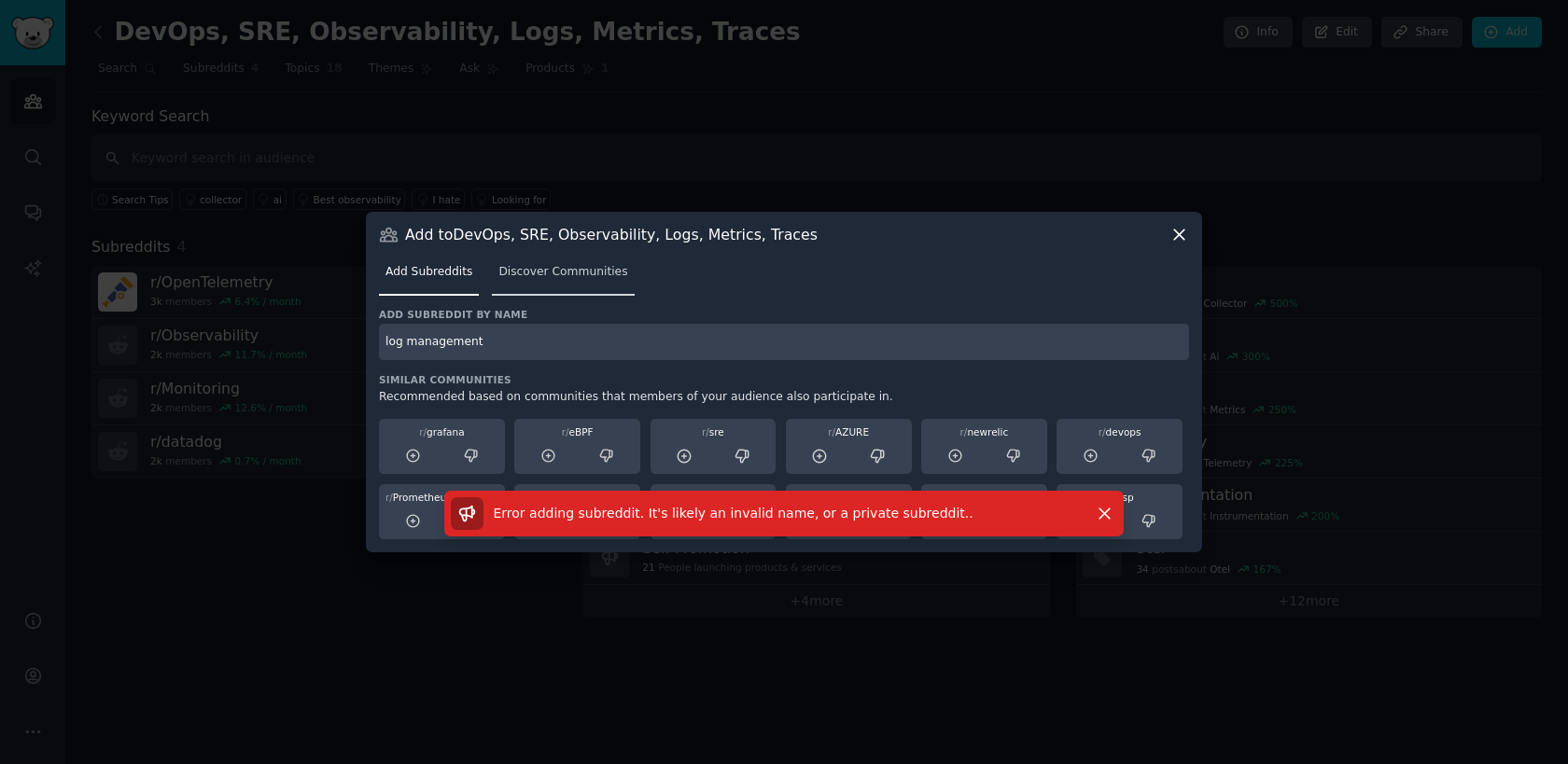
click at [508, 271] on span "Discover Communities" at bounding box center [563, 271] width 129 height 17
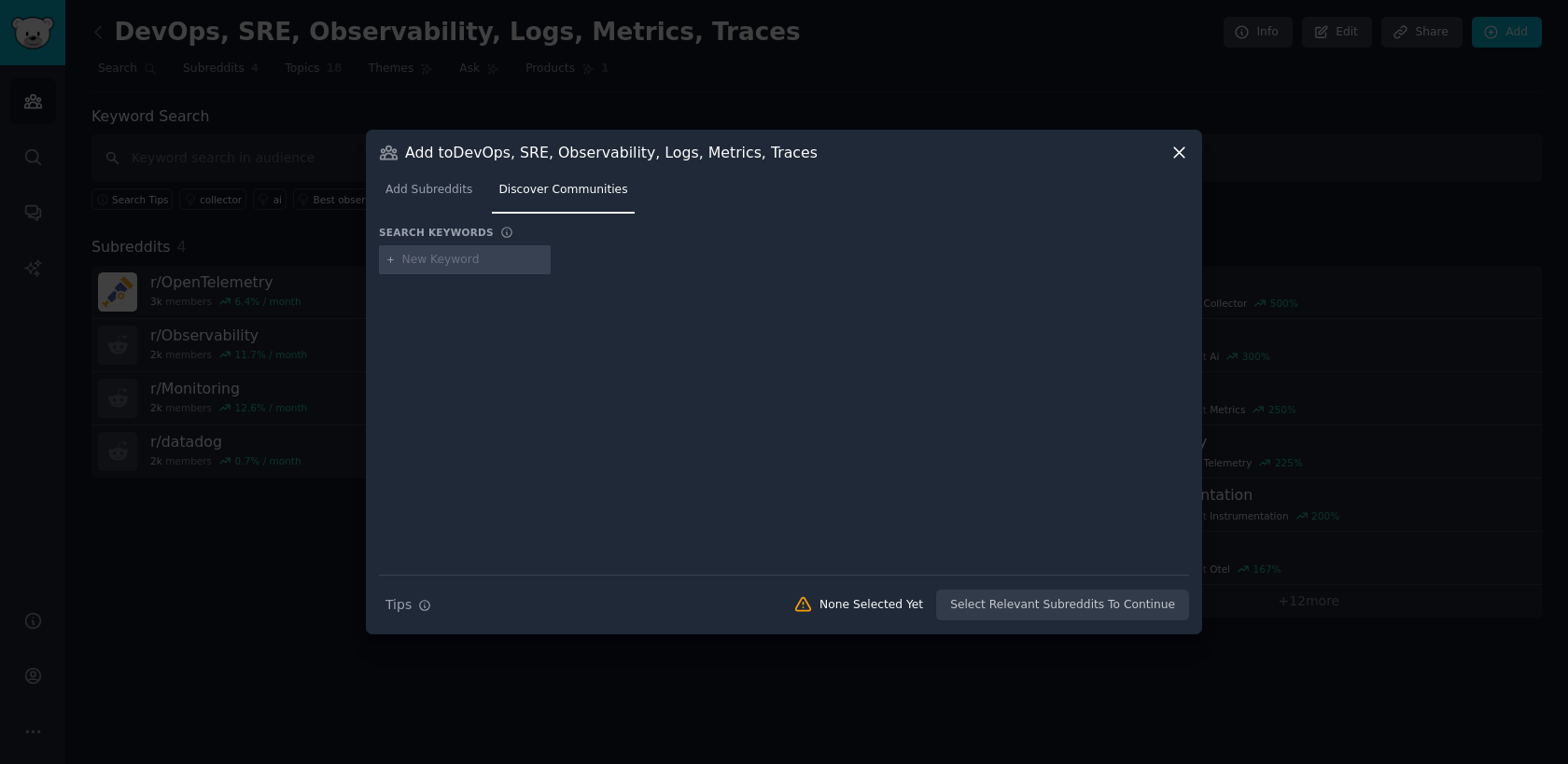
click at [440, 260] on input "text" at bounding box center [473, 260] width 142 height 17
type input "log management"
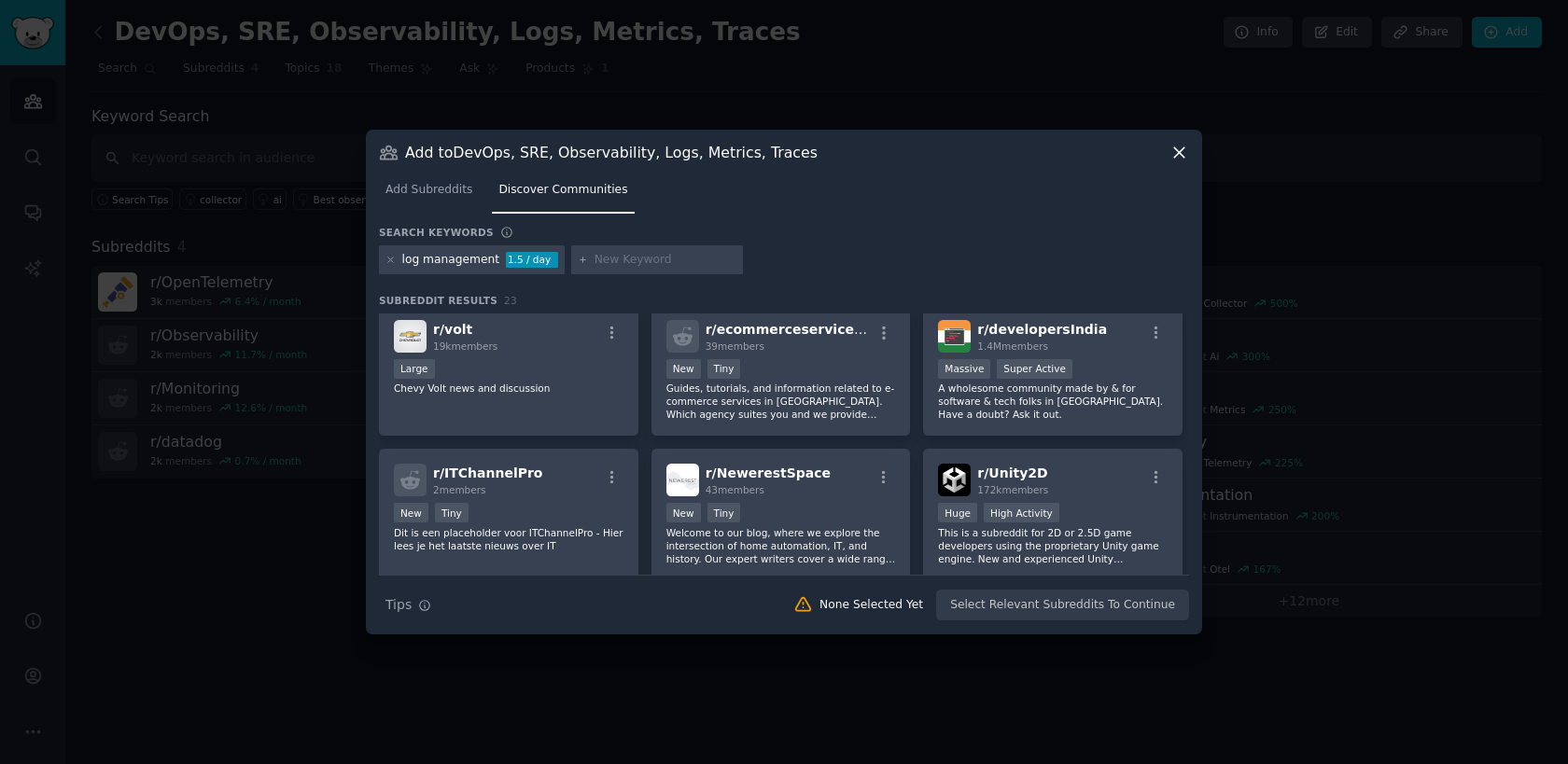
scroll to position [698, 0]
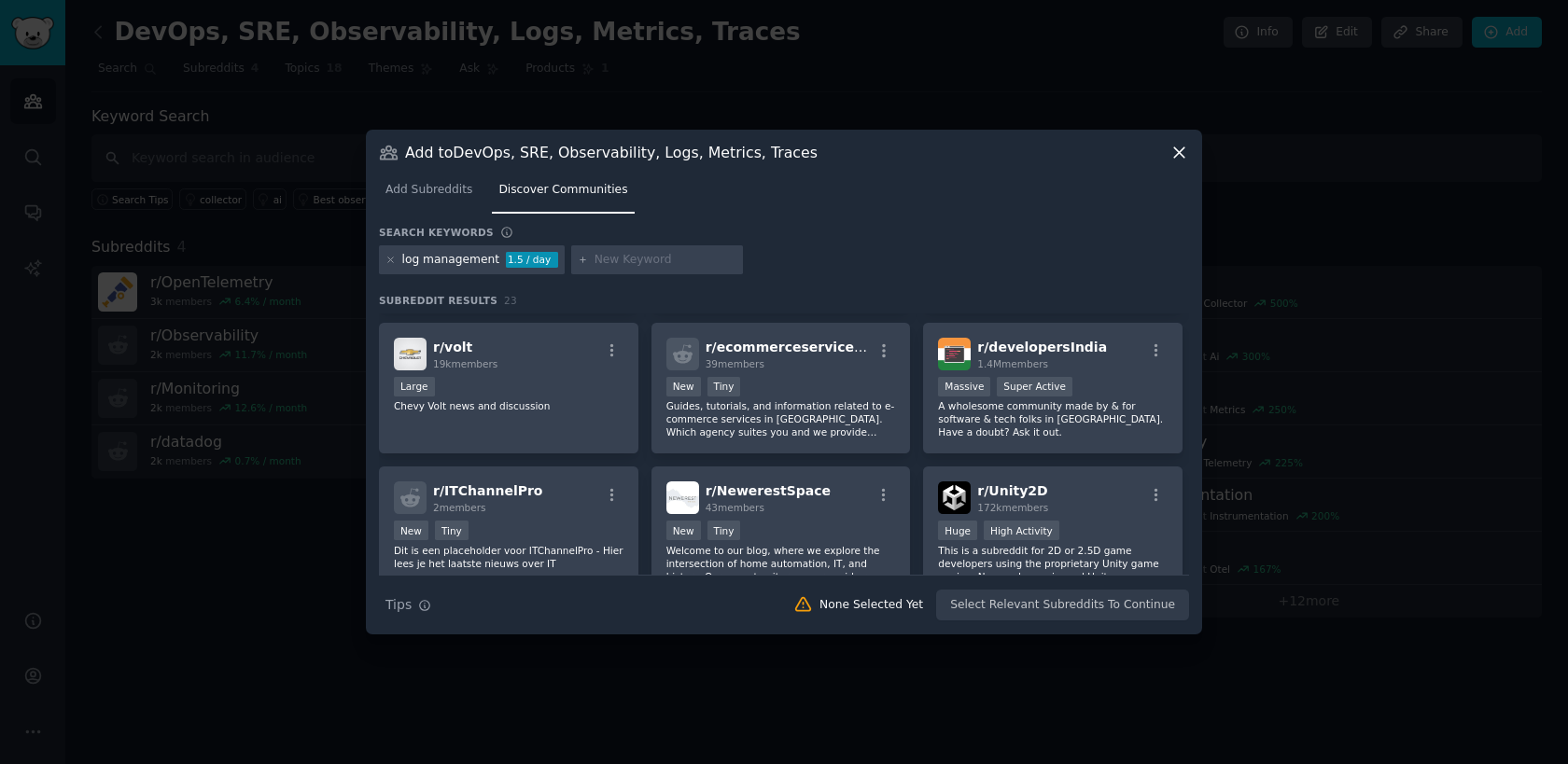
click at [595, 257] on input "text" at bounding box center [665, 260] width 142 height 17
type input "MTTR"
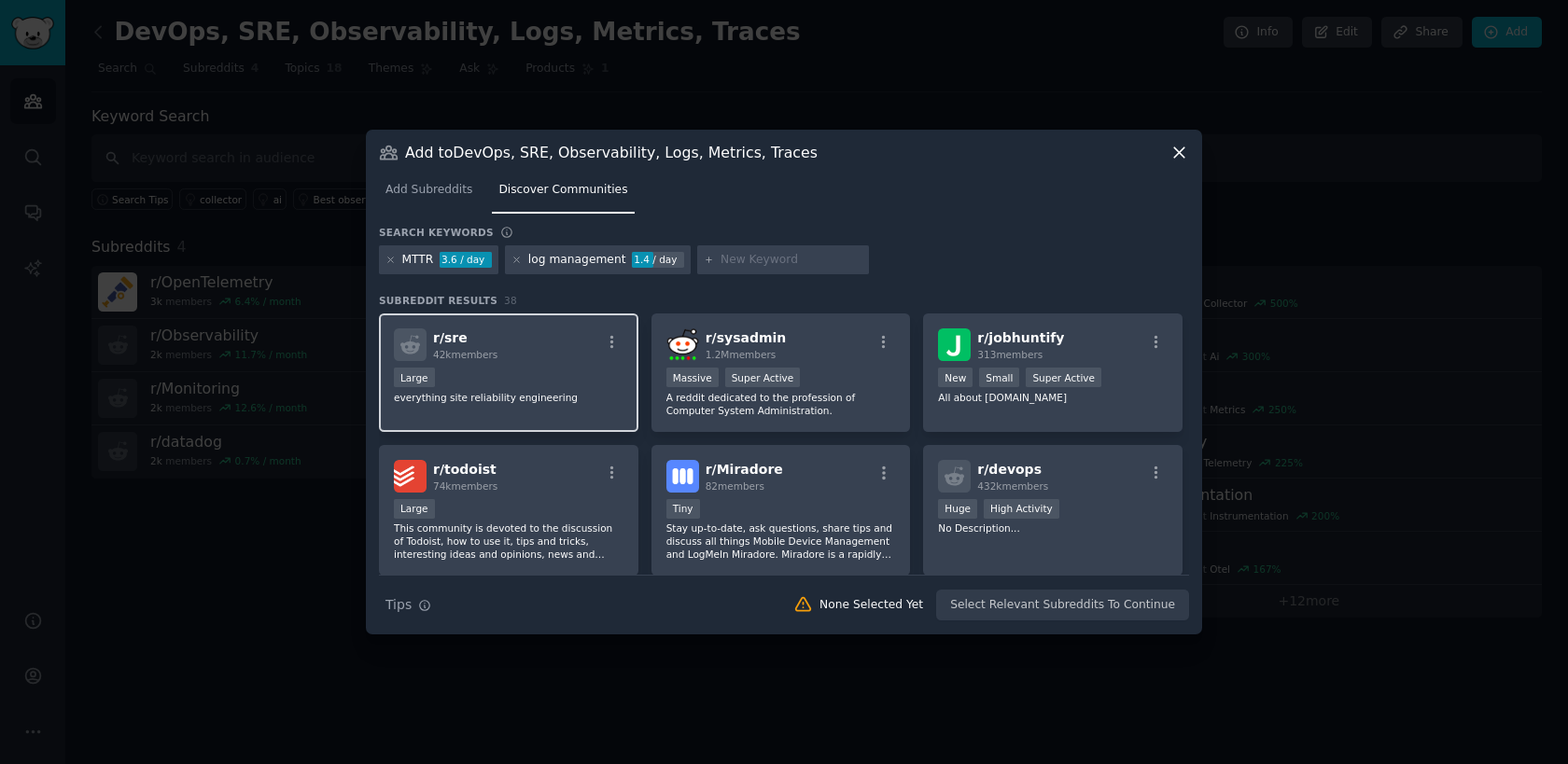
click at [530, 413] on div "r/ sre 42k members Large everything site reliability engineering" at bounding box center [509, 373] width 260 height 118
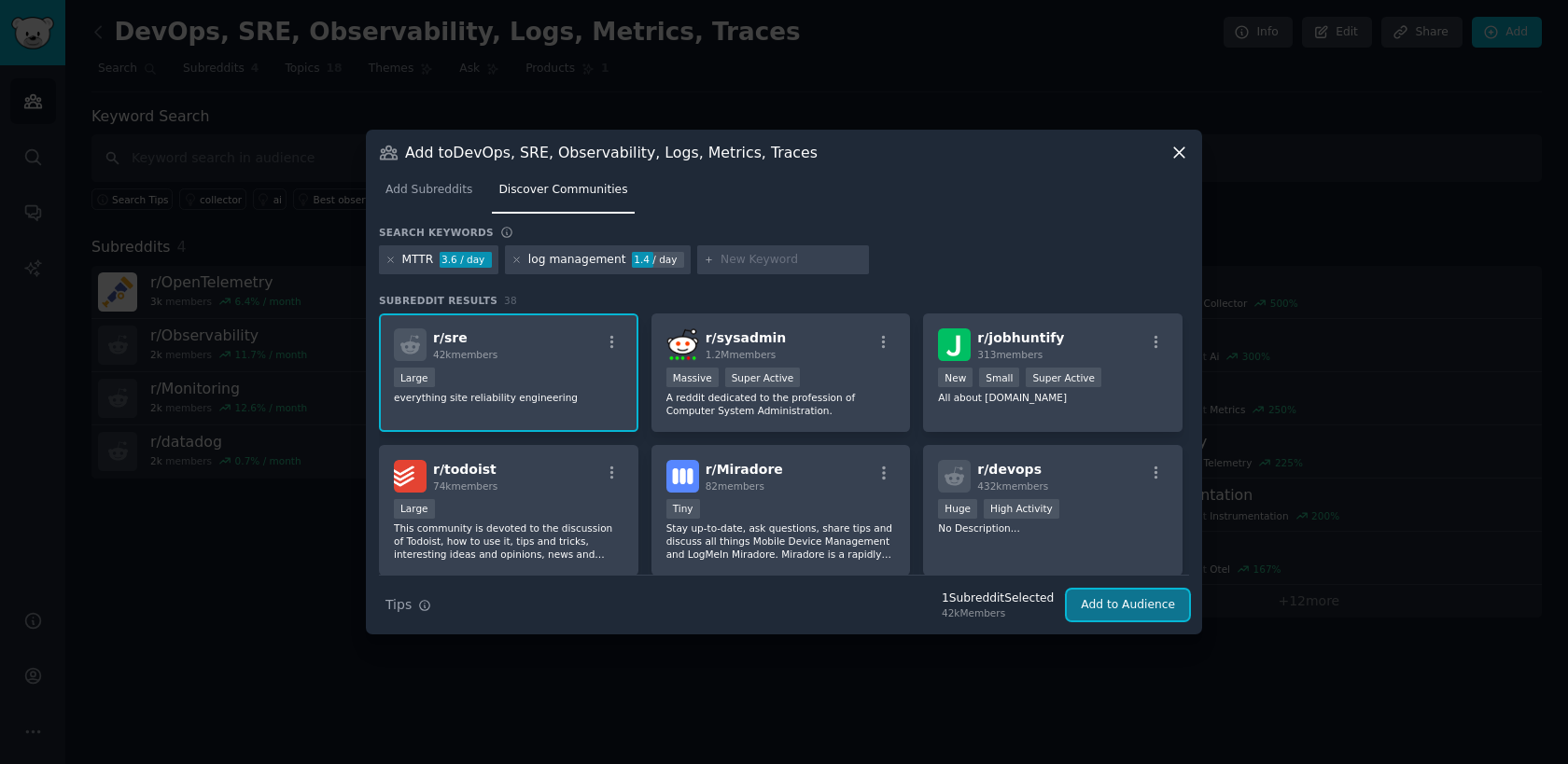
click at [1133, 603] on button "Add to Audience" at bounding box center [1127, 605] width 122 height 31
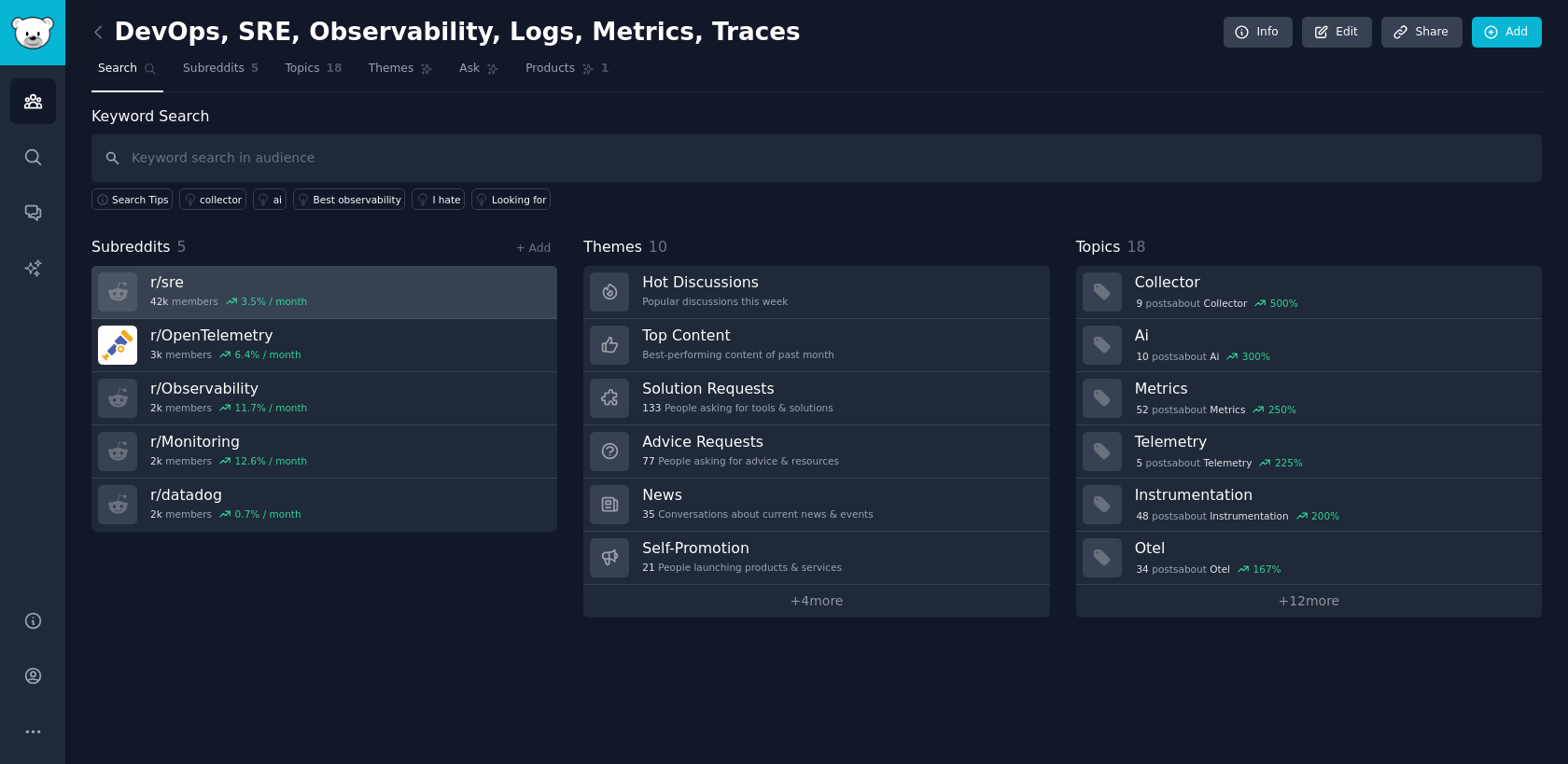
click at [529, 287] on link "r/ sre 42k members 3.5 % / month" at bounding box center [324, 292] width 465 height 53
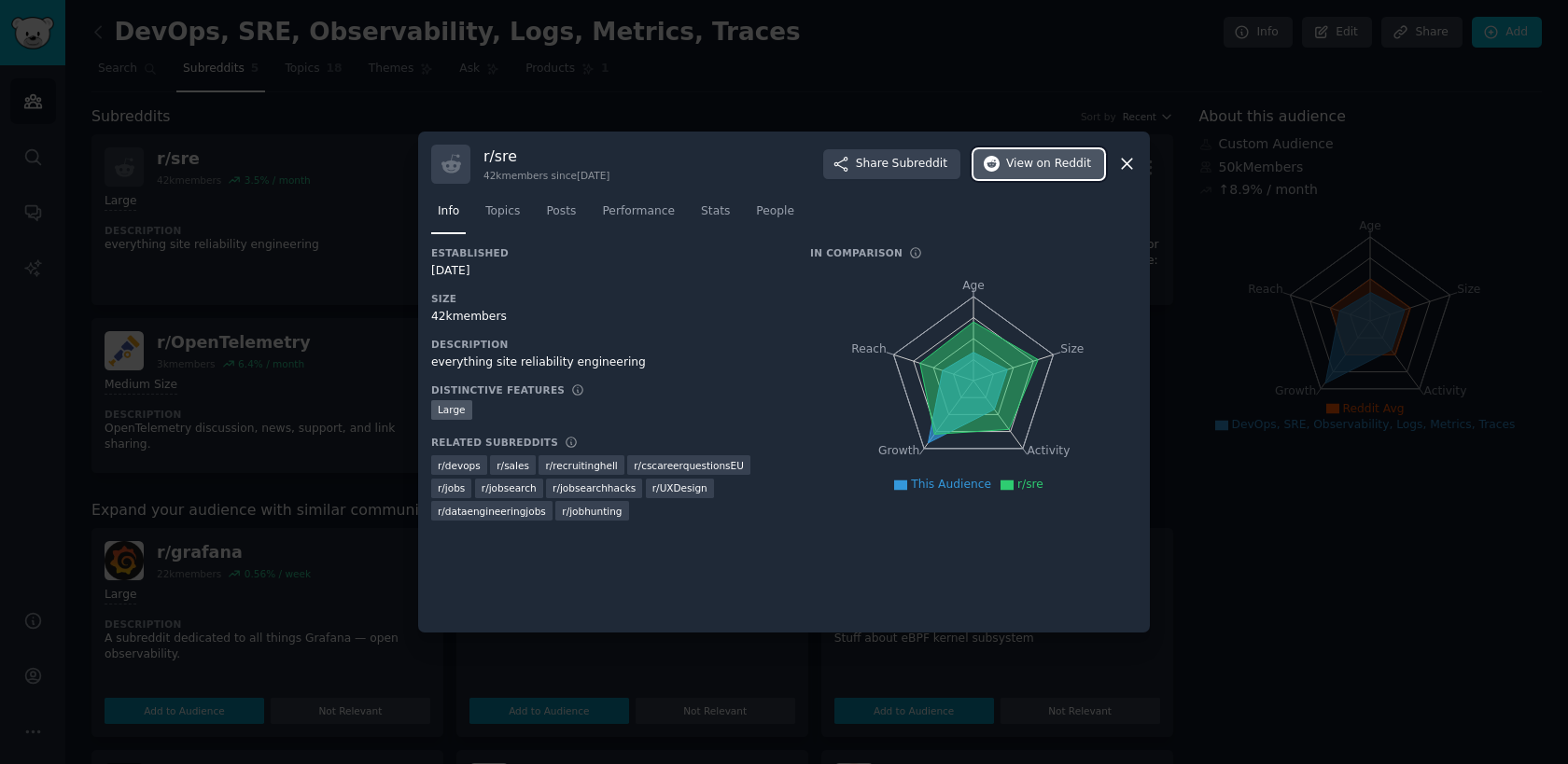
click at [1032, 169] on span "View on Reddit" at bounding box center [1049, 163] width 85 height 17
click at [1125, 157] on icon at bounding box center [1126, 164] width 20 height 20
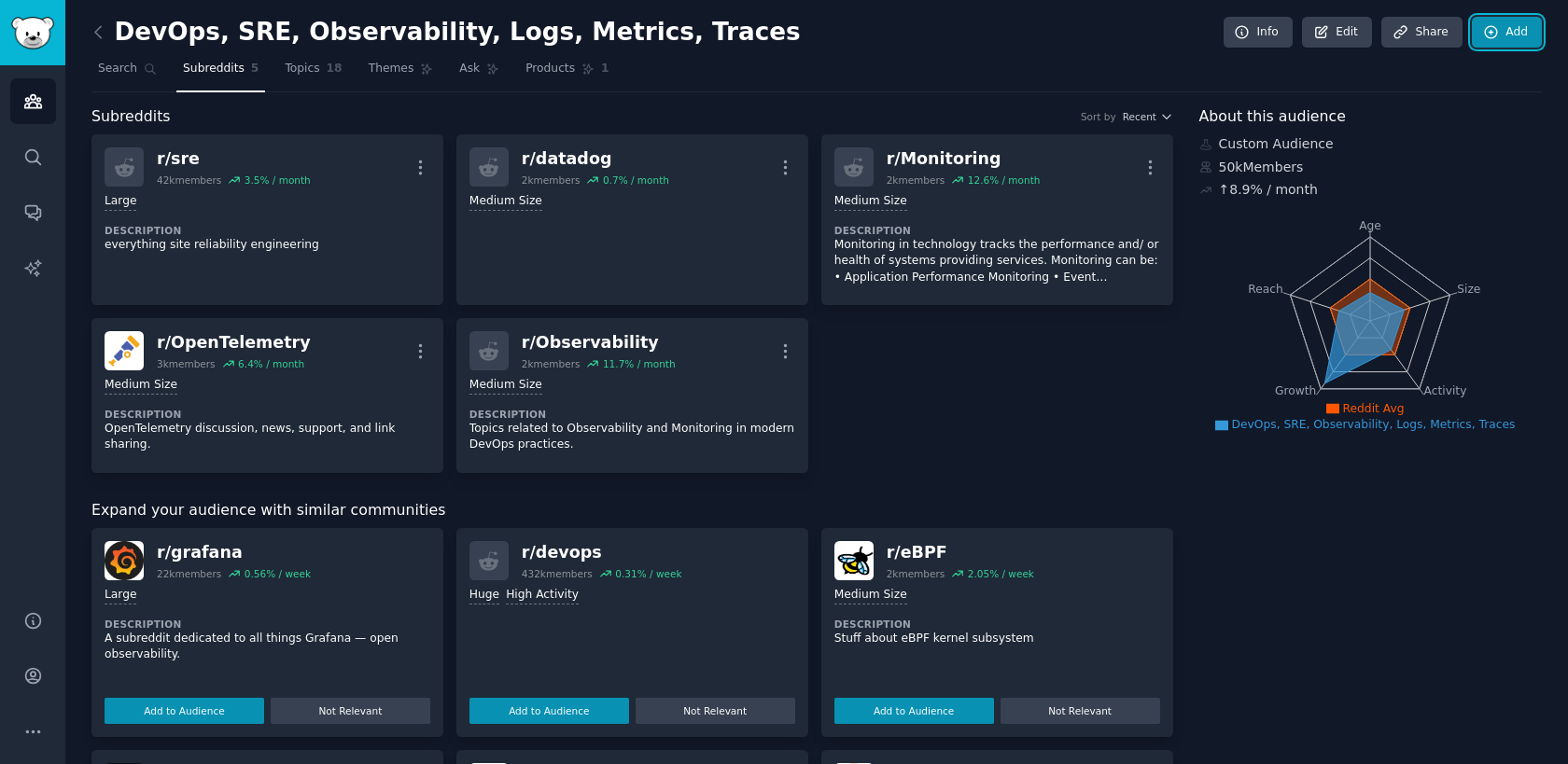
click at [1497, 32] on link "Add" at bounding box center [1506, 32] width 70 height 31
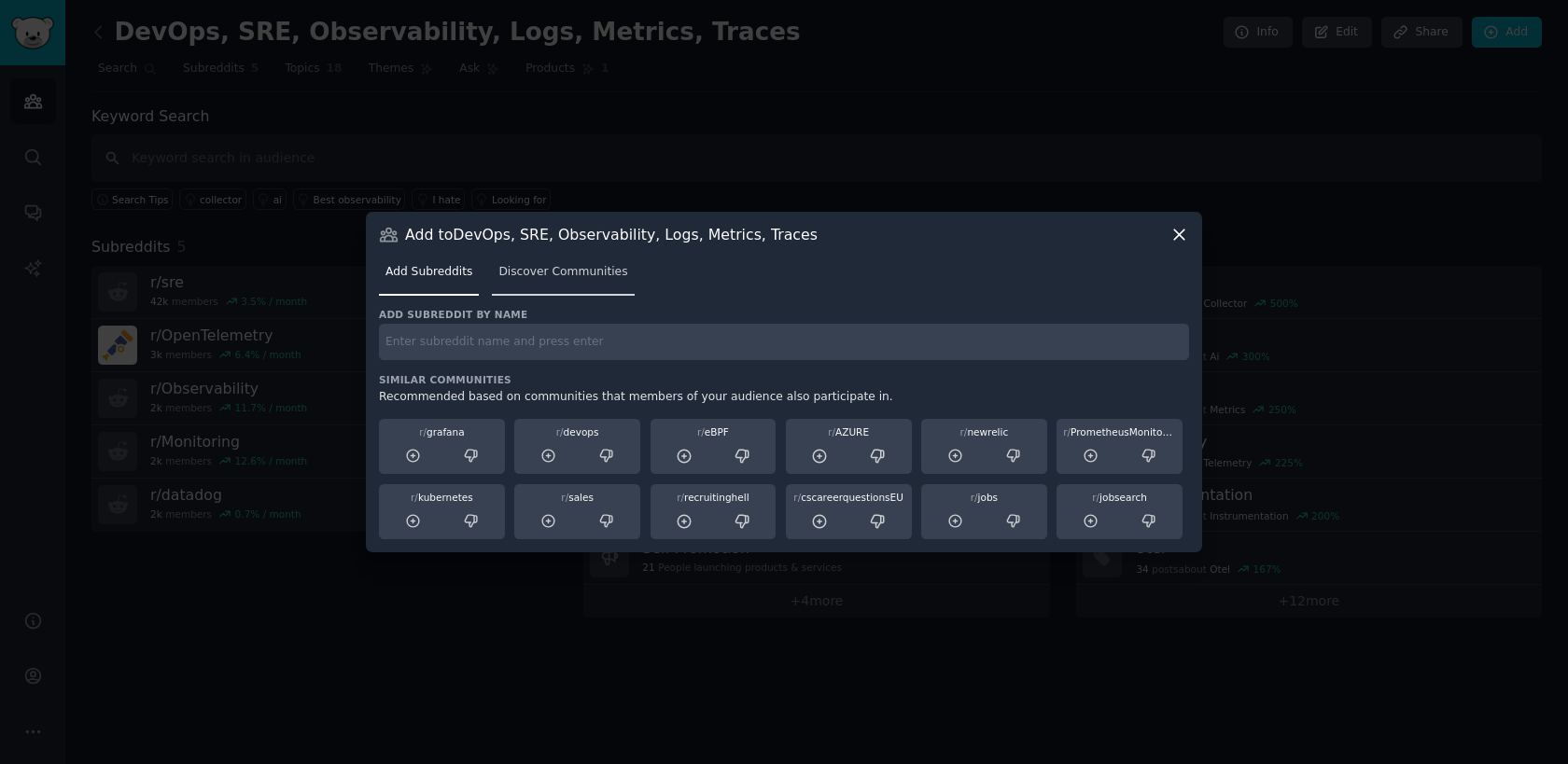
click at [536, 271] on span "Discover Communities" at bounding box center [563, 271] width 129 height 17
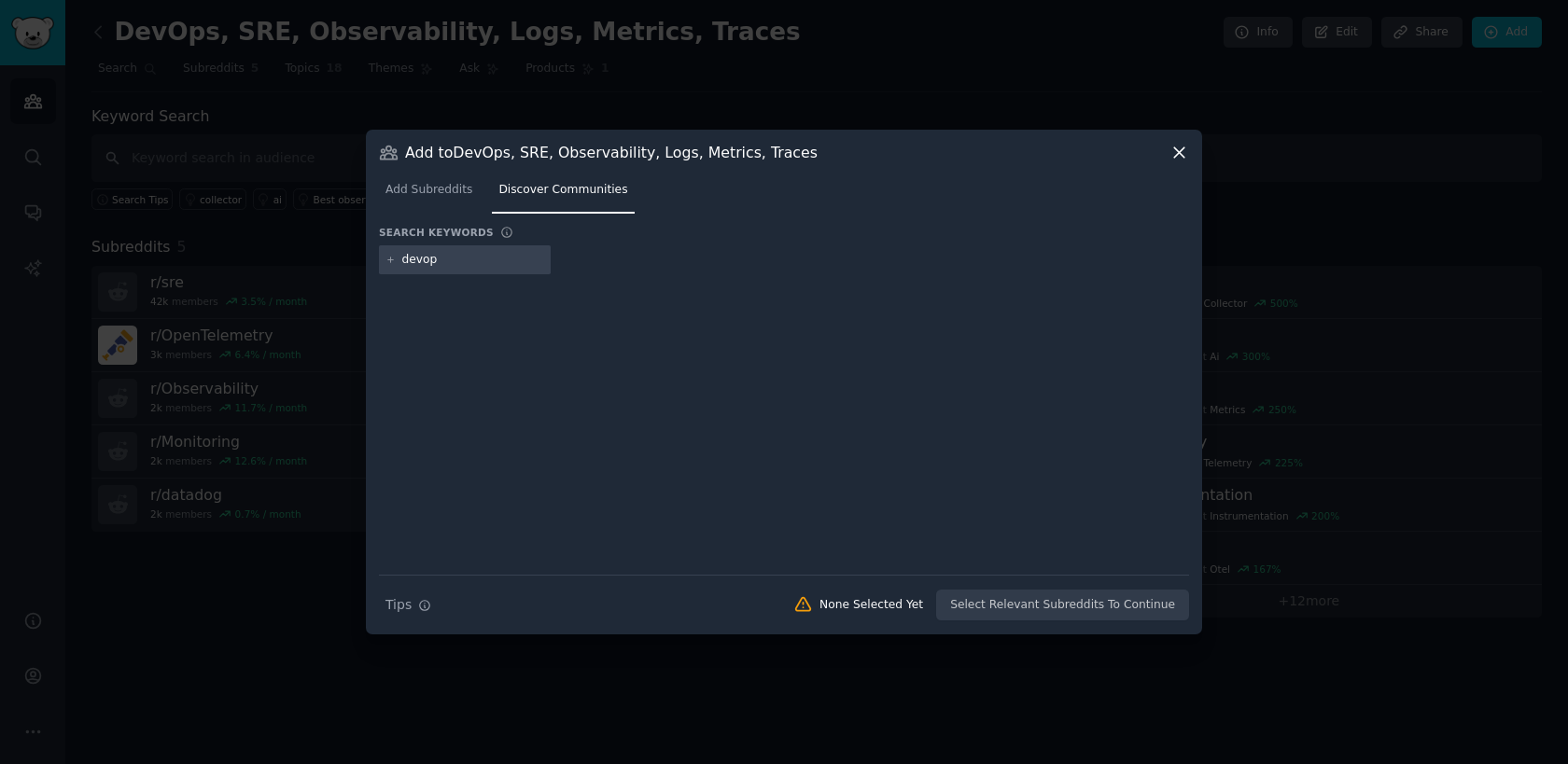
type input "devops"
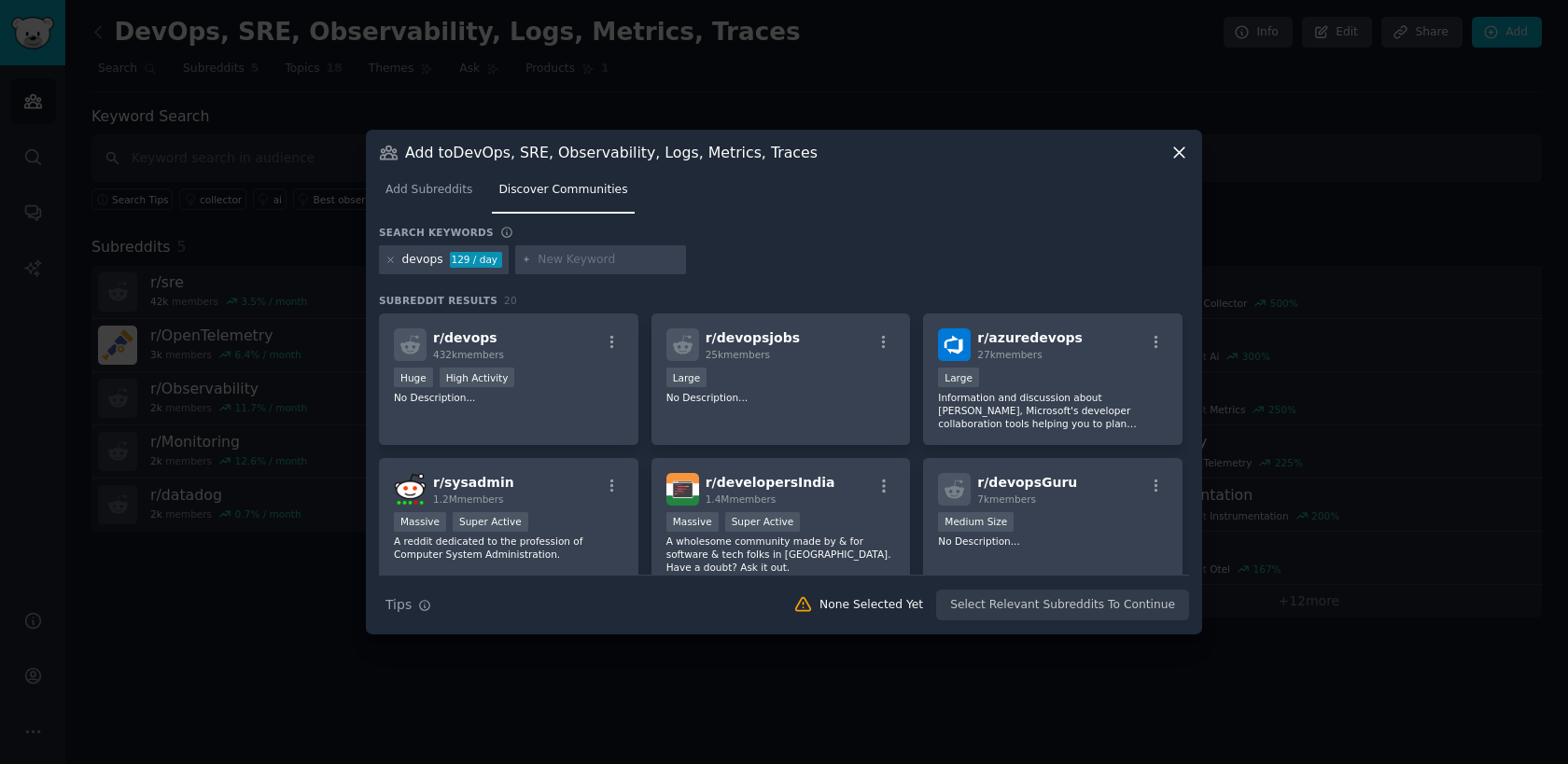
click at [545, 372] on div "Huge High Activity" at bounding box center [508, 380] width 229 height 24
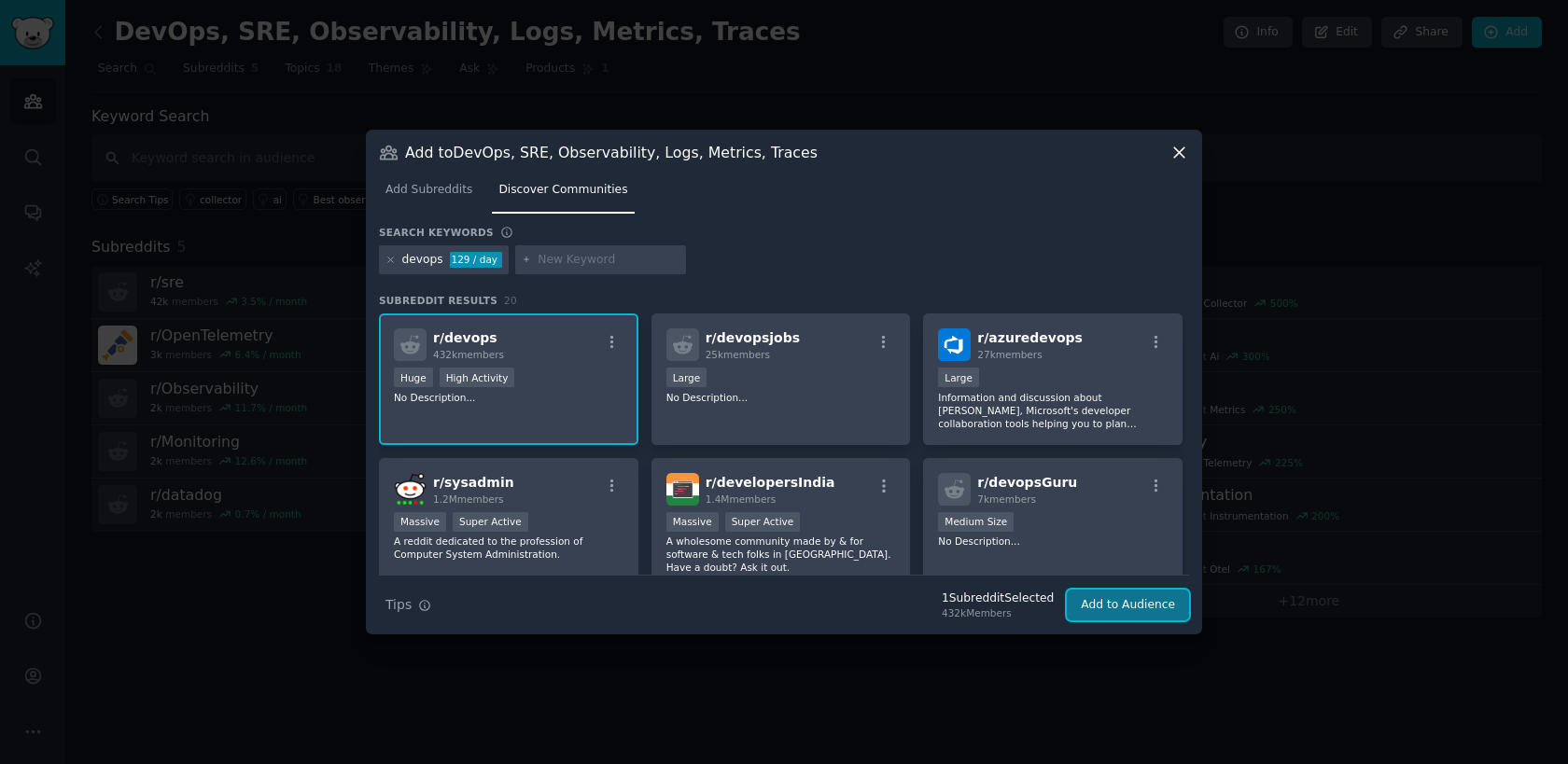
click at [1109, 602] on button "Add to Audience" at bounding box center [1127, 605] width 122 height 31
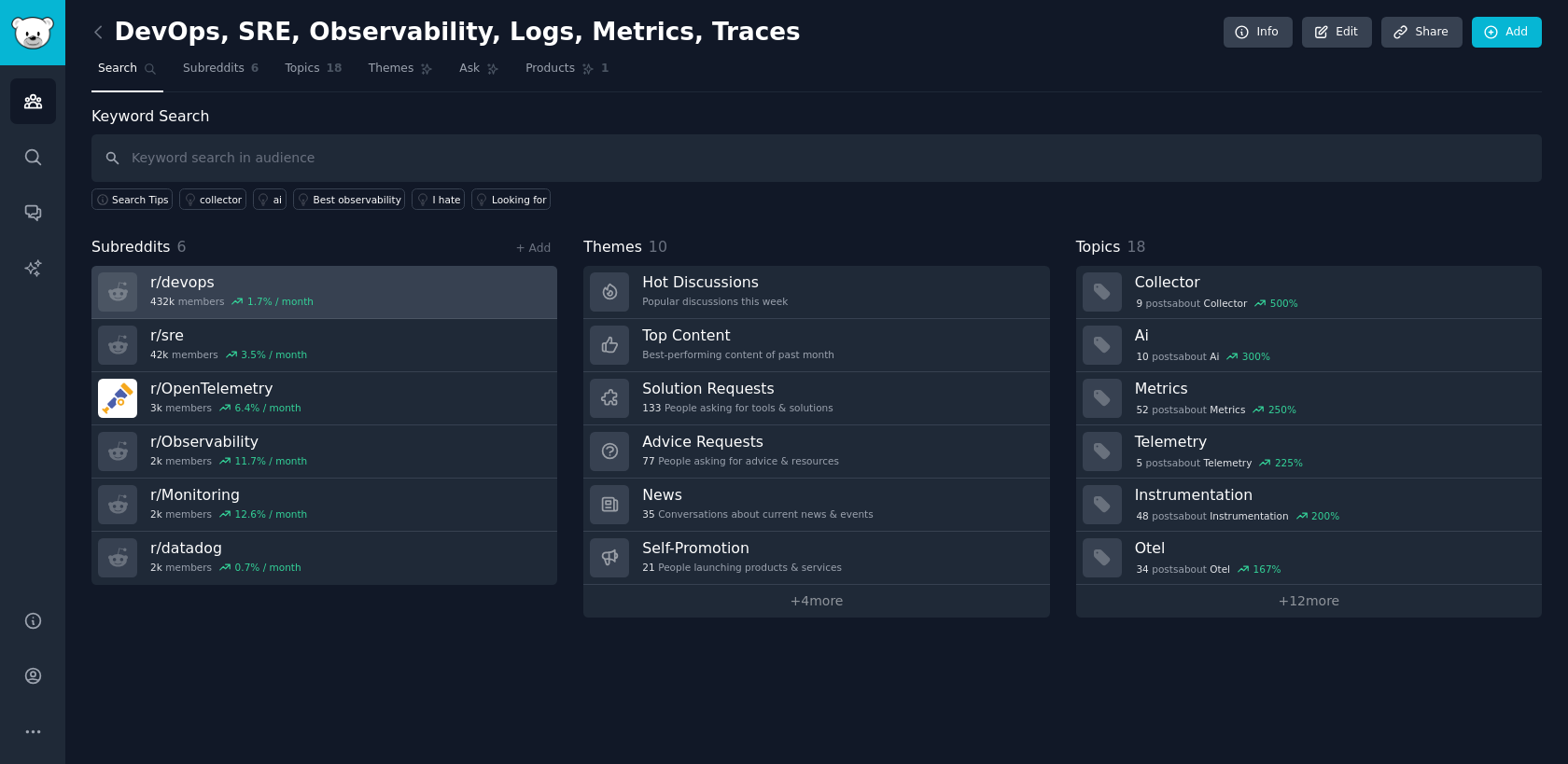
click at [515, 293] on link "r/ devops 432k members 1.7 % / month" at bounding box center [324, 292] width 465 height 53
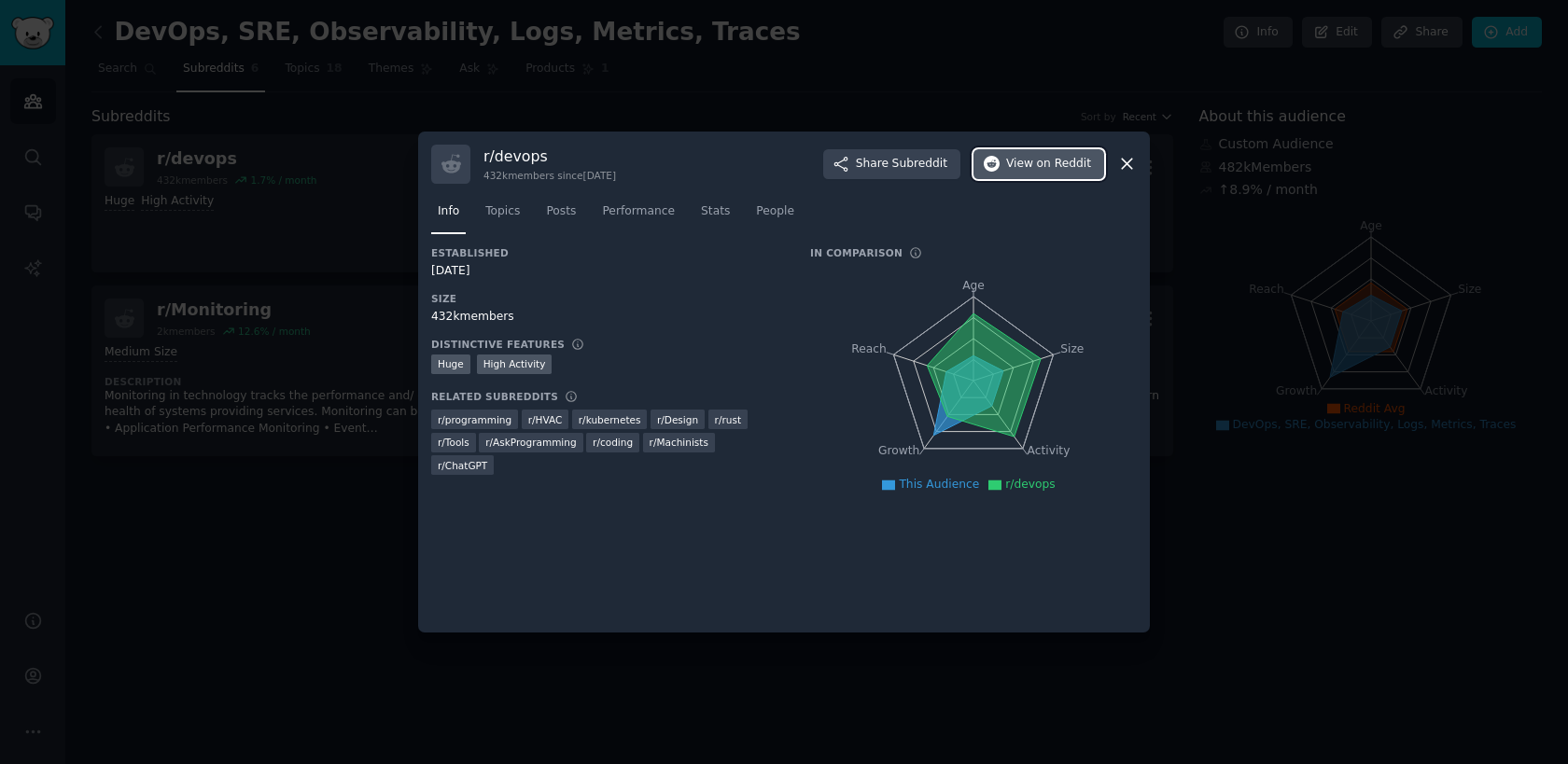
click at [1048, 169] on span "on Reddit" at bounding box center [1063, 163] width 54 height 17
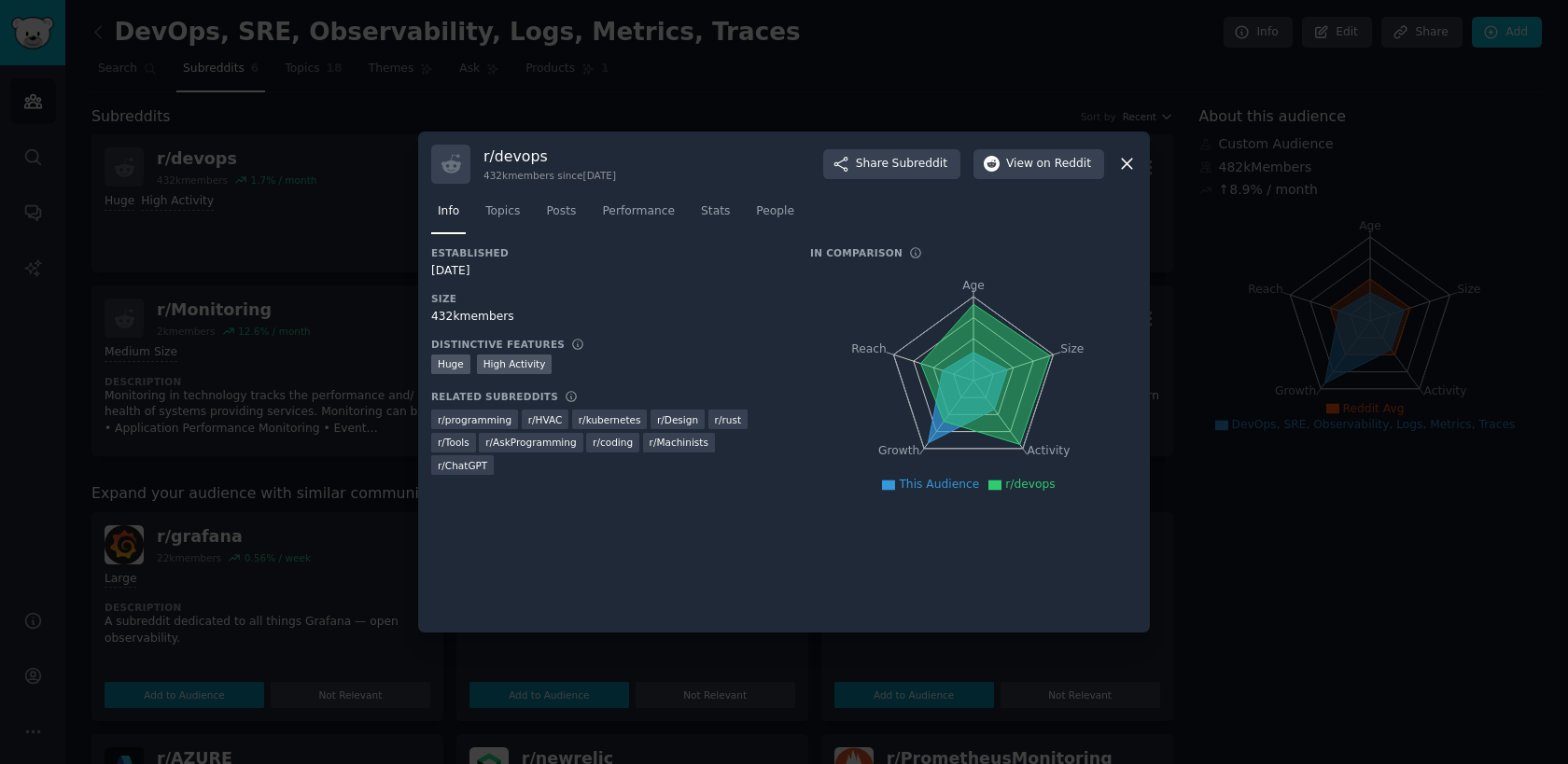
click at [1124, 160] on icon at bounding box center [1126, 164] width 20 height 20
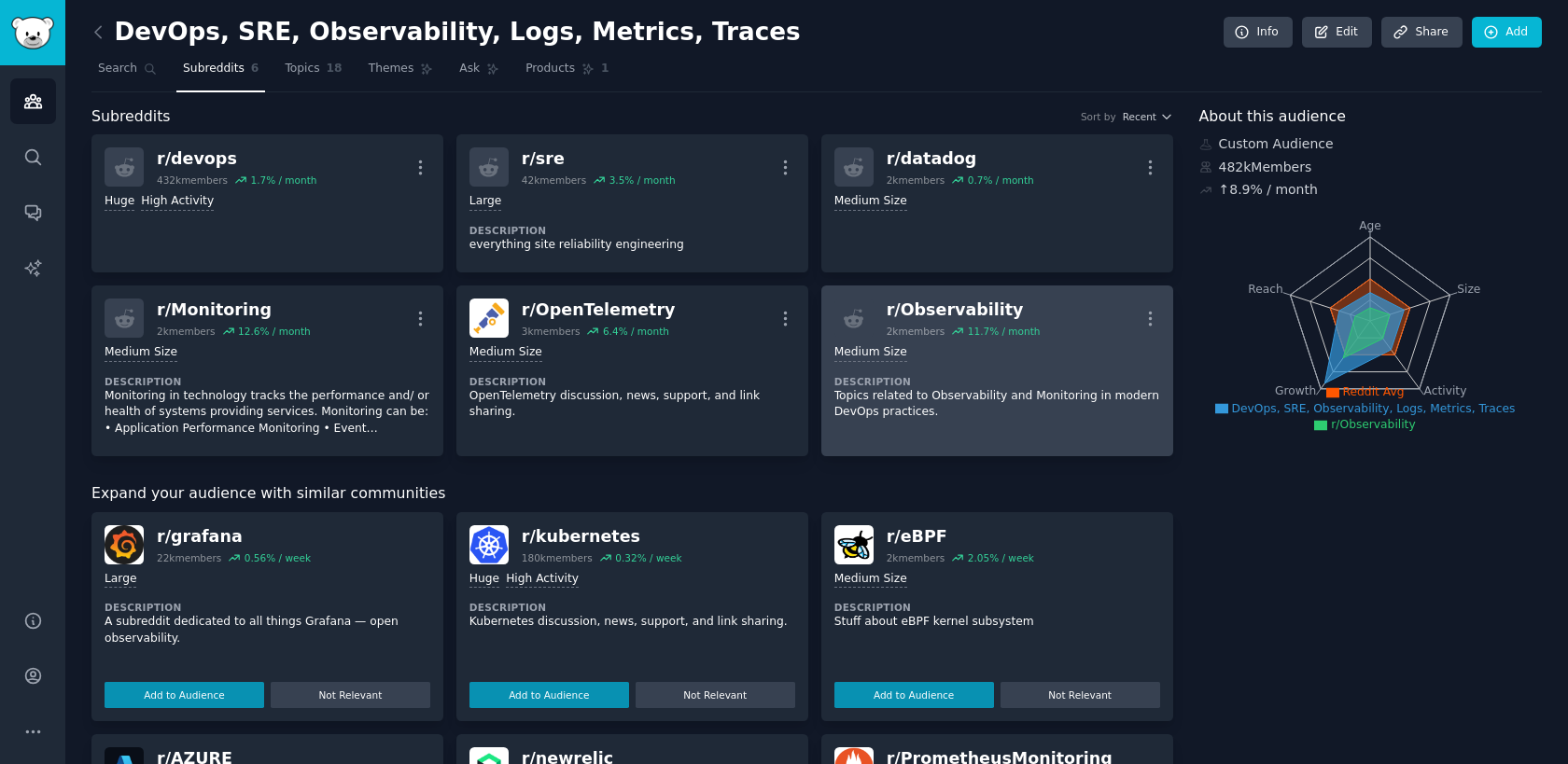
click at [912, 331] on div "2k members" at bounding box center [916, 330] width 59 height 13
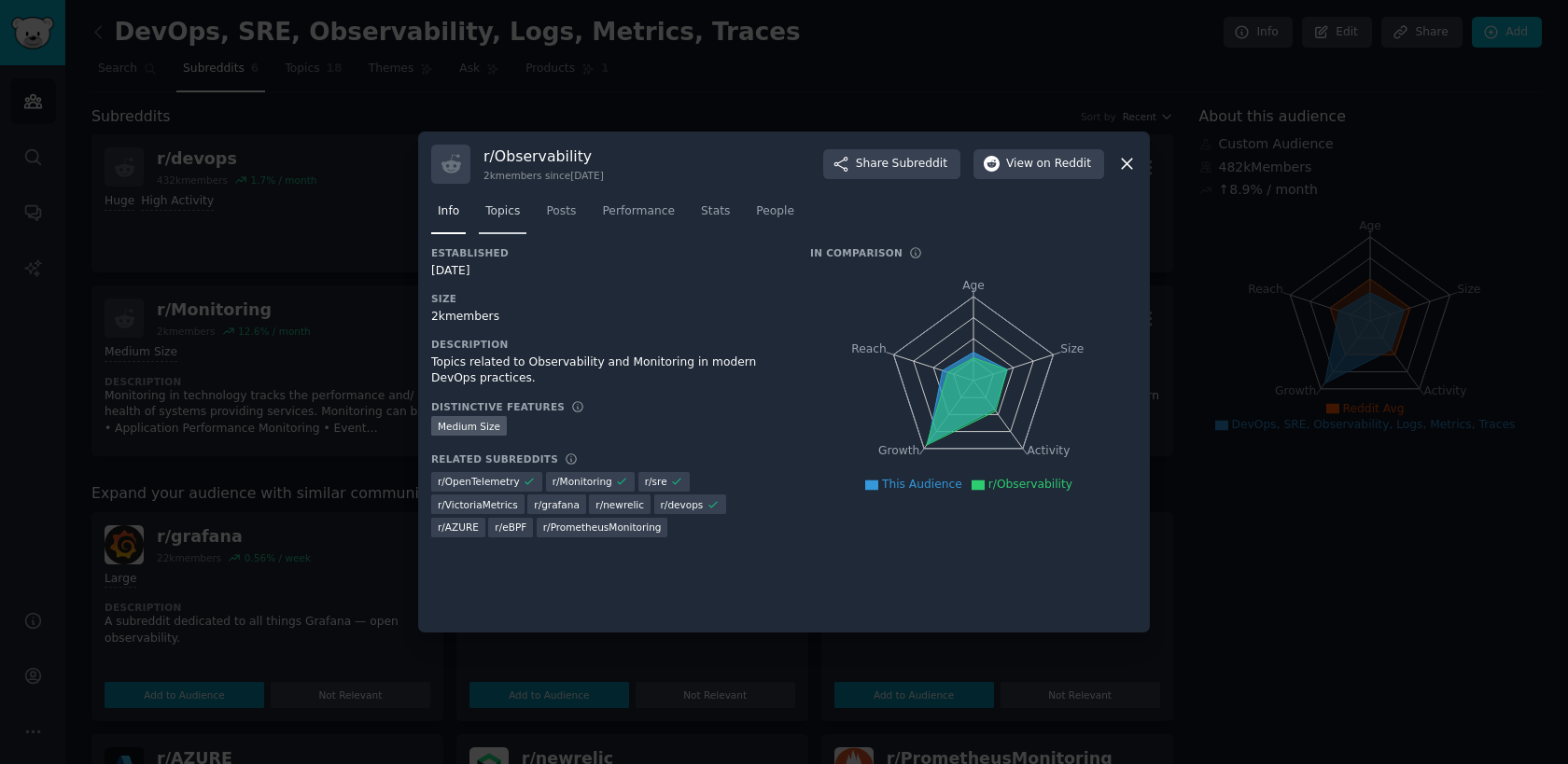
click at [508, 213] on span "Topics" at bounding box center [502, 211] width 34 height 17
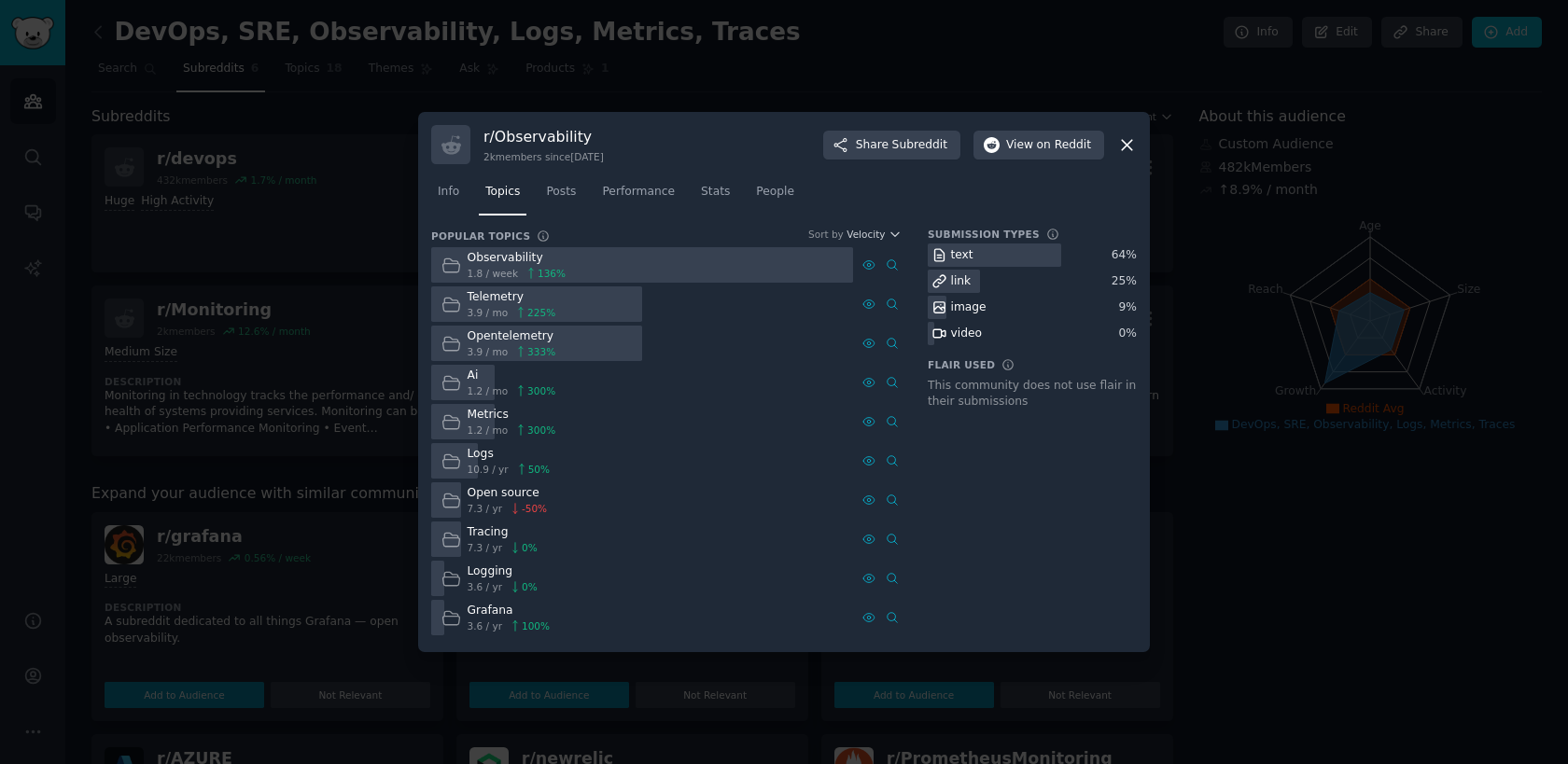
click at [462, 373] on div "Ai 1.2 / mo 300 %" at bounding box center [498, 382] width 135 height 36
click at [562, 193] on span "Posts" at bounding box center [561, 192] width 30 height 17
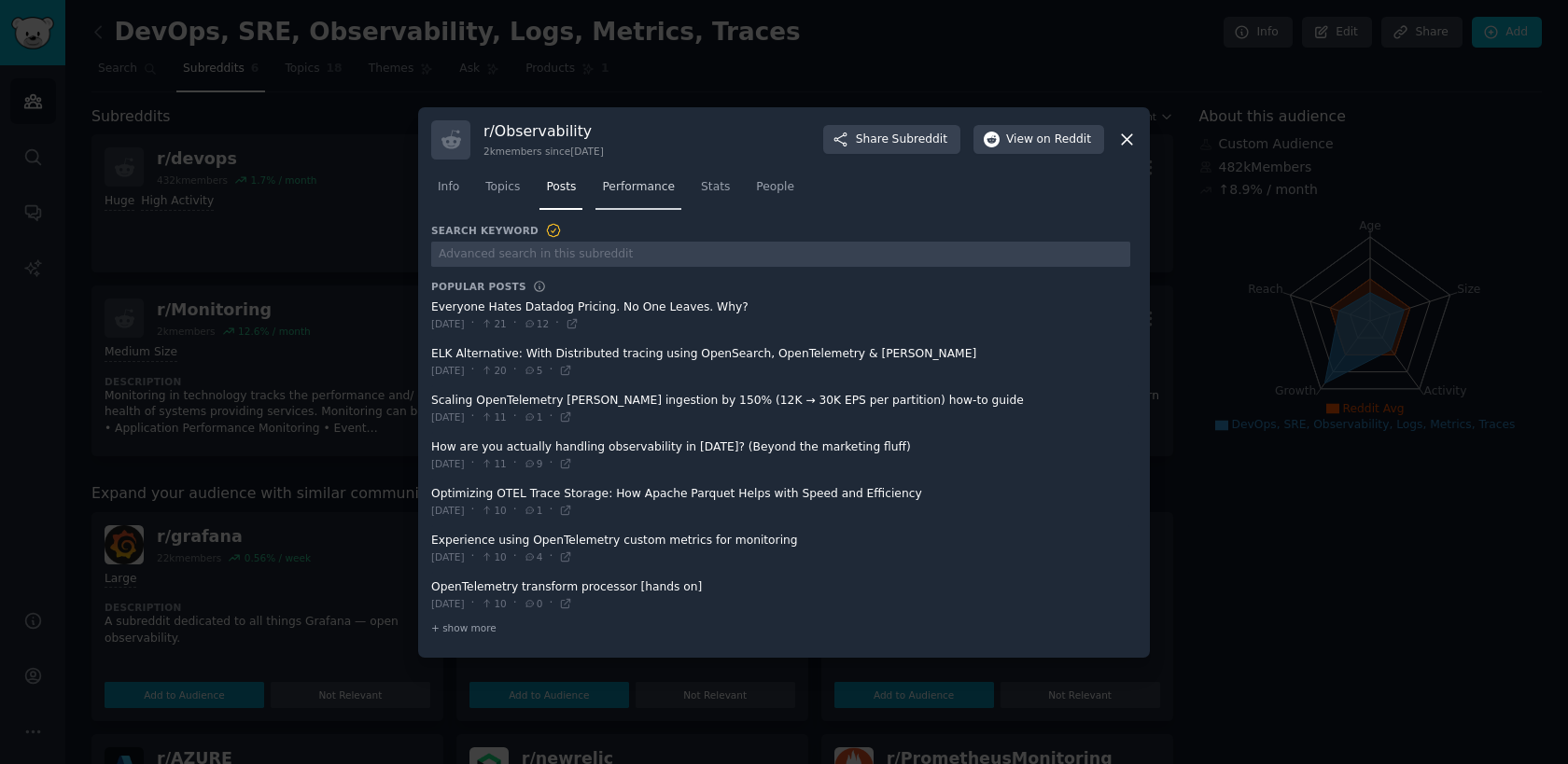
click at [608, 191] on span "Performance" at bounding box center [638, 187] width 73 height 17
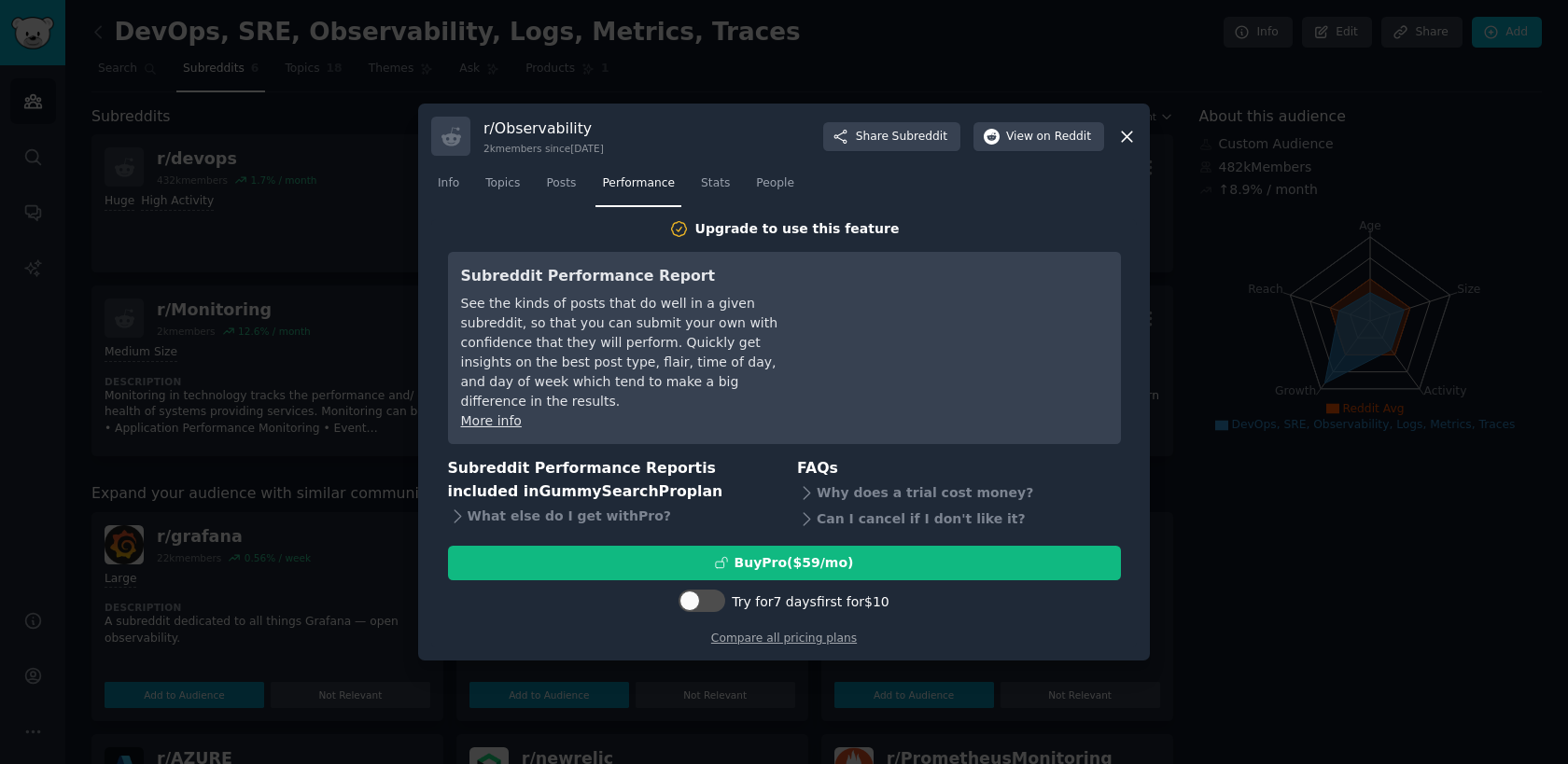
click at [1127, 142] on icon at bounding box center [1126, 137] width 10 height 10
